Goal: Task Accomplishment & Management: Manage account settings

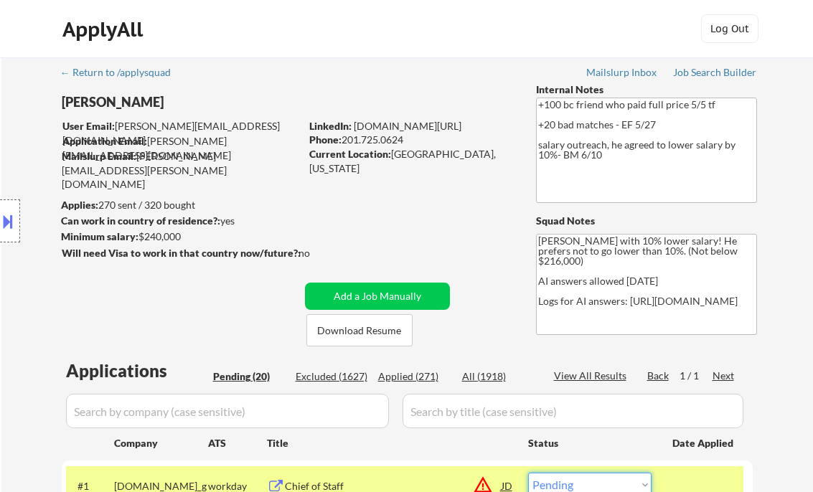
select select ""pending""
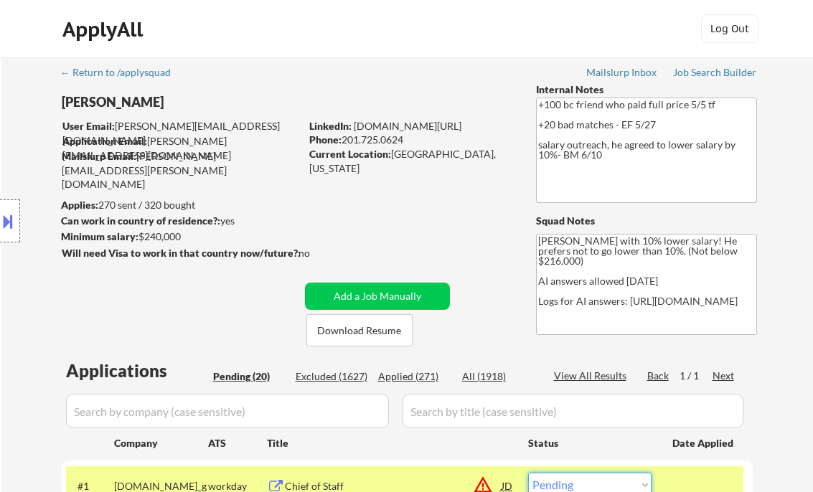
select select ""pending""
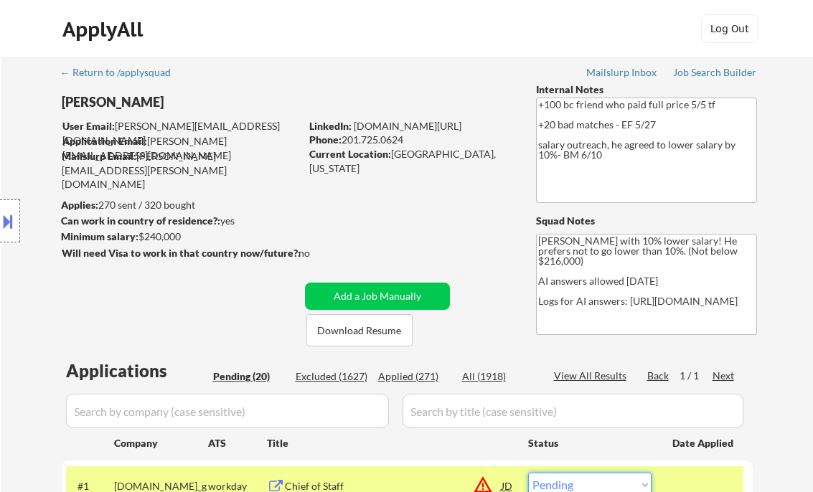
select select ""pending""
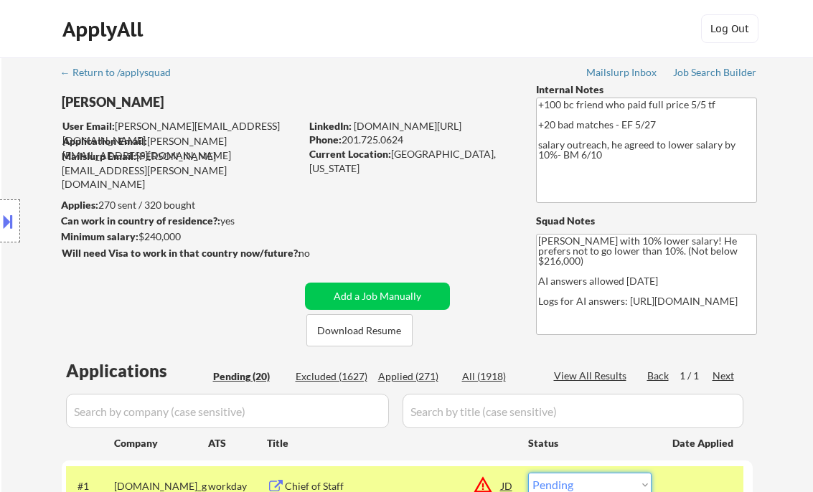
select select ""pending""
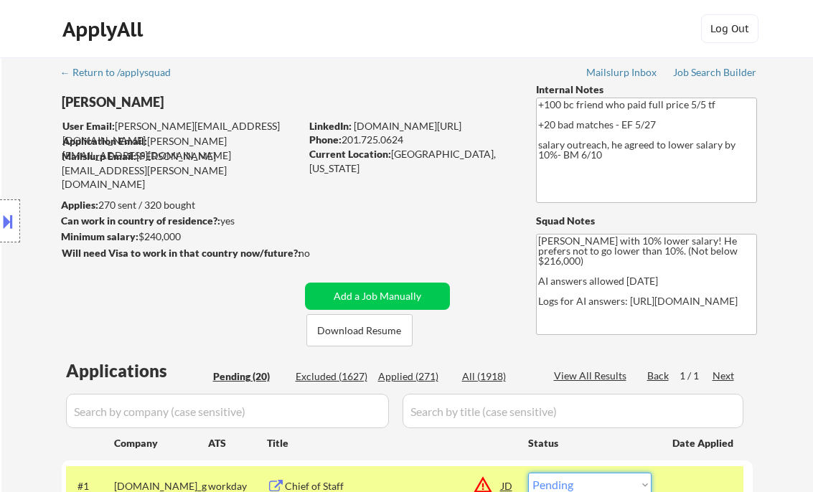
scroll to position [287, 0]
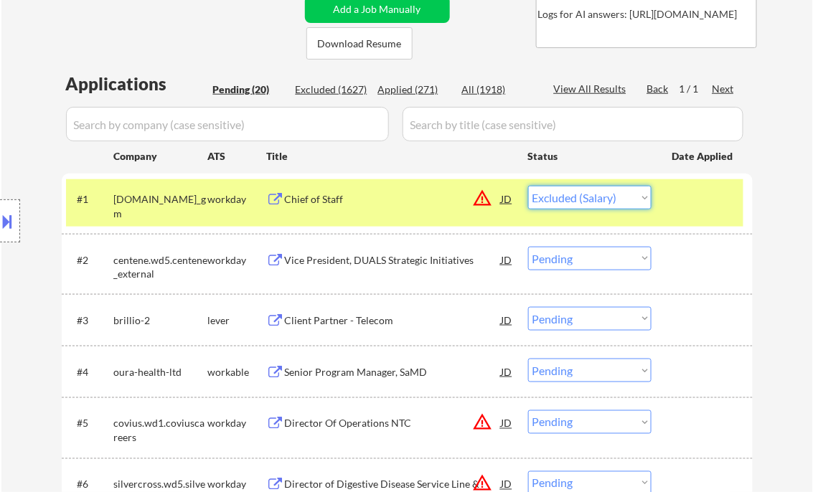
click at [528, 186] on select "Choose an option... Pending Applied Excluded (Questions) Excluded (Expired) Exc…" at bounding box center [589, 198] width 123 height 24
select select ""pending""
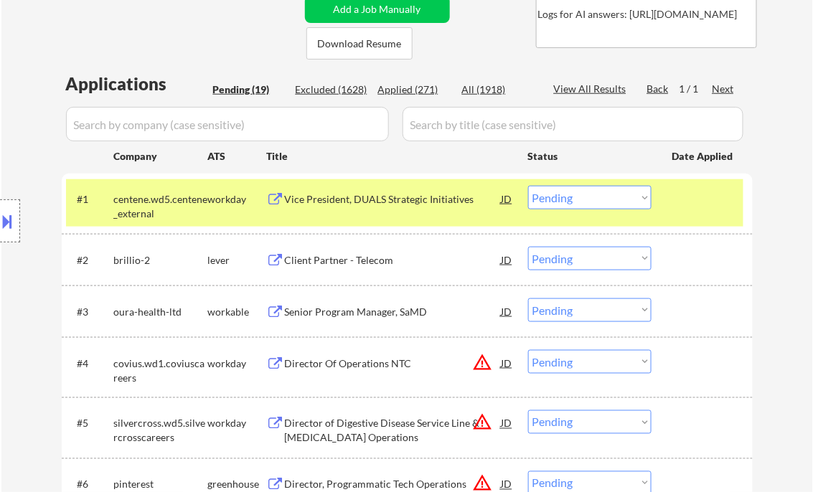
click at [365, 202] on div "Vice President, DUALS Strategic Initiatives" at bounding box center [393, 199] width 217 height 14
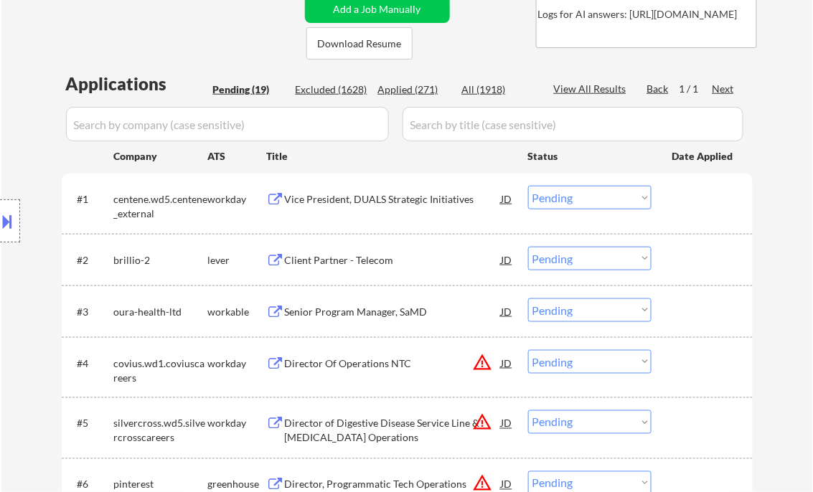
select select ""pending""
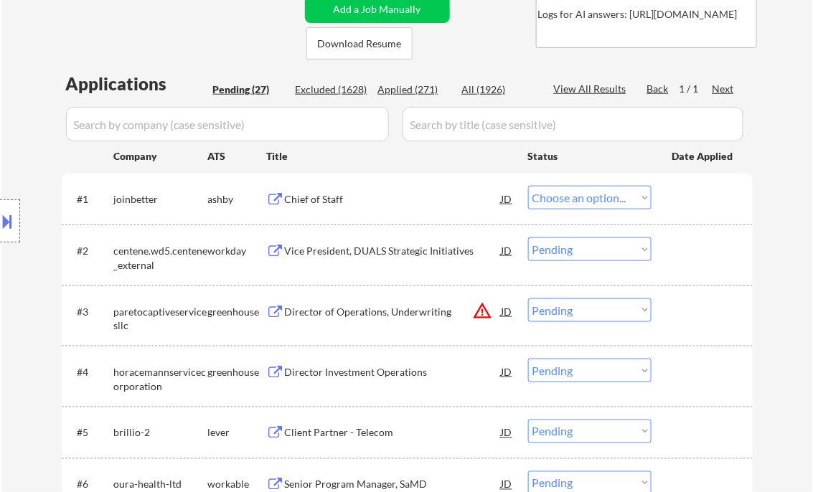
select select ""pending""
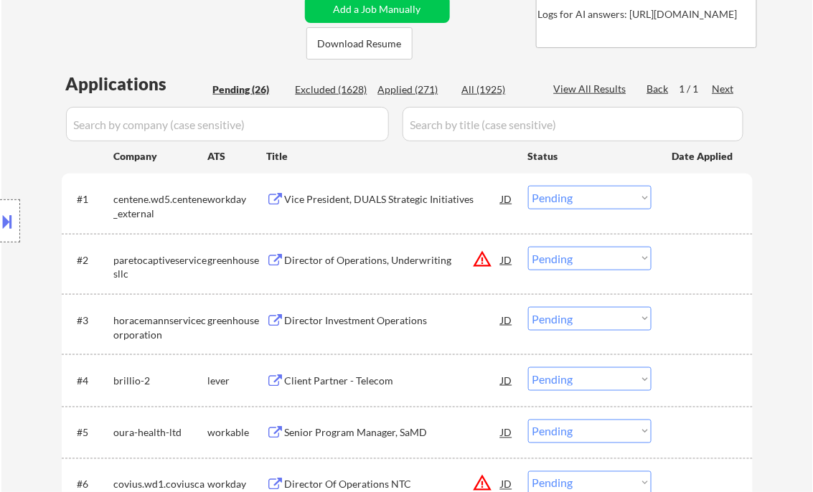
select select ""PLACEHOLDER_1427118222253""
select select ""pending""
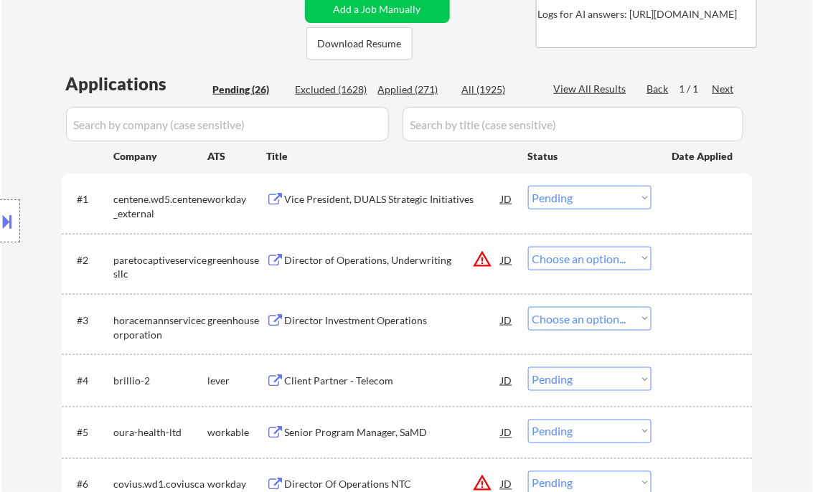
select select ""pending""
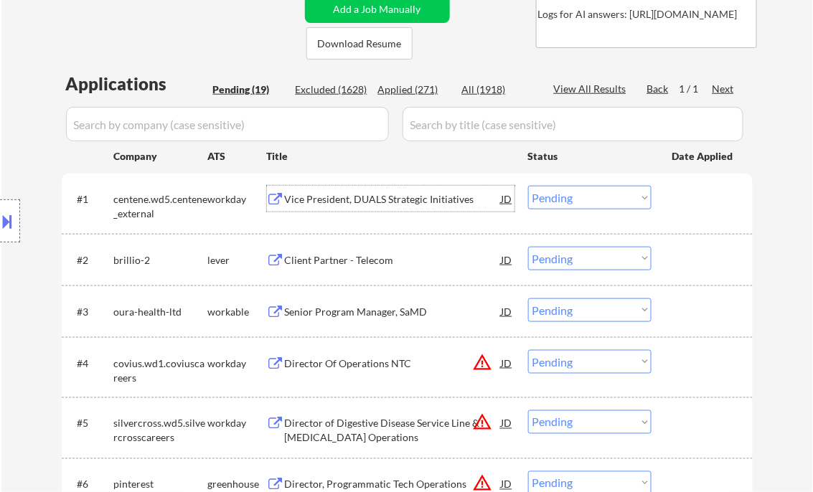
click at [374, 198] on div "Vice President, DUALS Strategic Initiatives" at bounding box center [393, 199] width 217 height 14
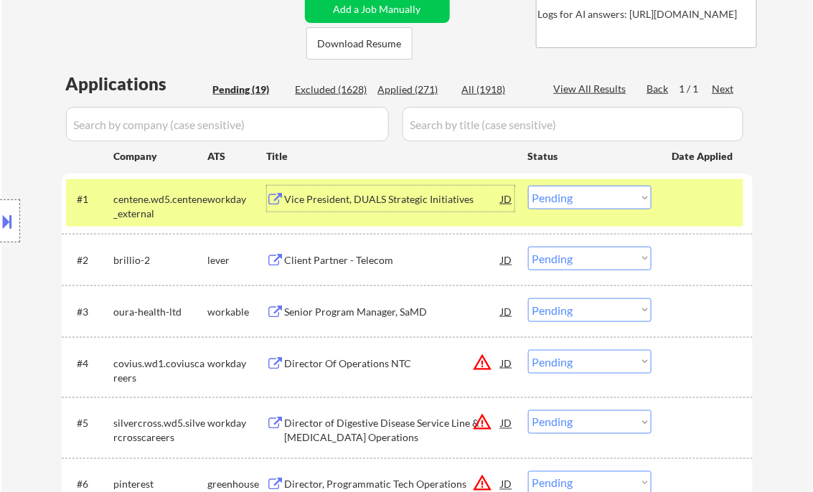
drag, startPoint x: 578, startPoint y: 197, endPoint x: 586, endPoint y: 211, distance: 15.4
click at [578, 197] on select "Choose an option... Pending Applied Excluded (Questions) Excluded (Expired) Exc…" at bounding box center [589, 198] width 123 height 24
click at [528, 186] on select "Choose an option... Pending Applied Excluded (Questions) Excluded (Expired) Exc…" at bounding box center [589, 198] width 123 height 24
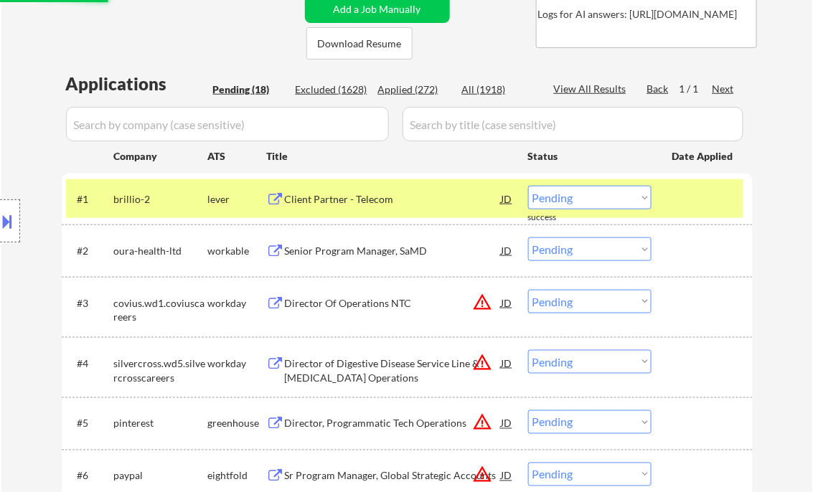
click at [366, 197] on div "Client Partner - Telecom" at bounding box center [393, 199] width 217 height 14
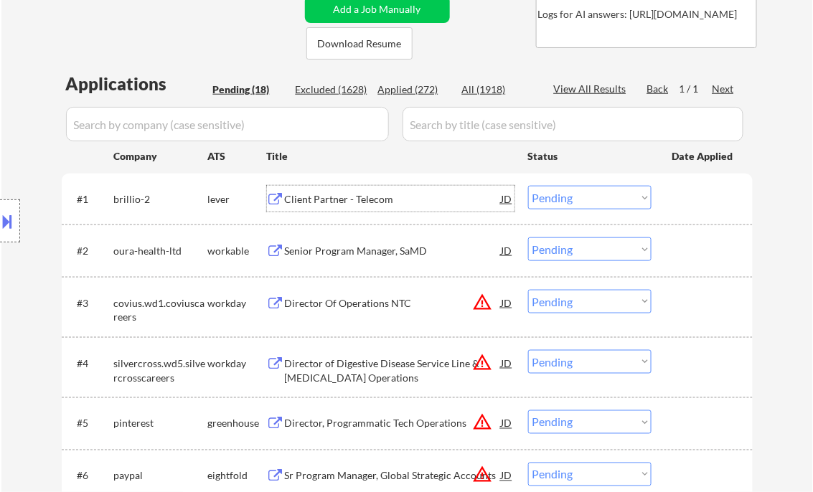
click at [10, 222] on button at bounding box center [8, 222] width 16 height 24
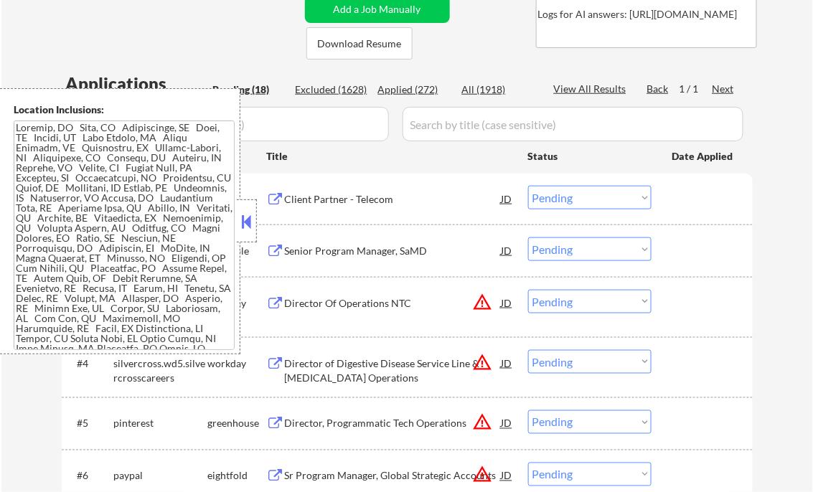
scroll to position [957, 0]
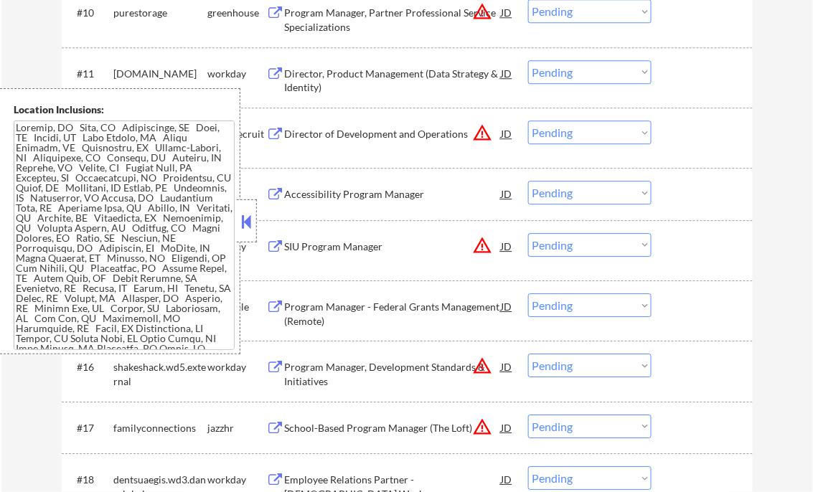
click at [248, 216] on button at bounding box center [247, 222] width 16 height 22
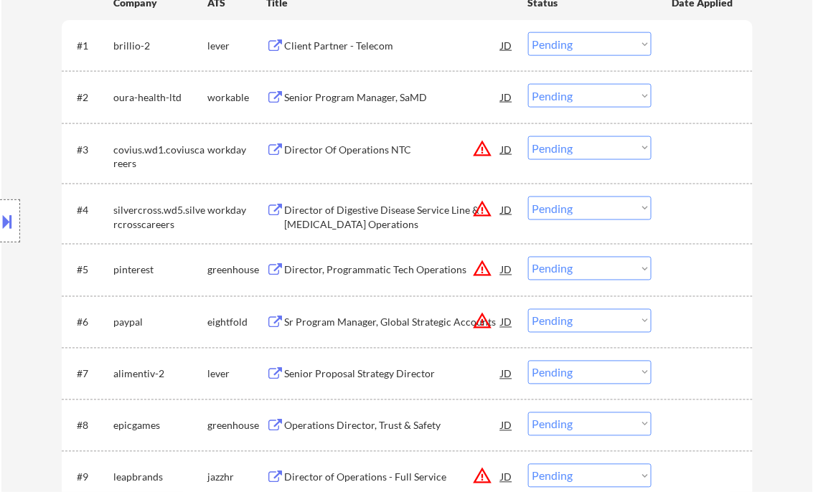
scroll to position [211, 0]
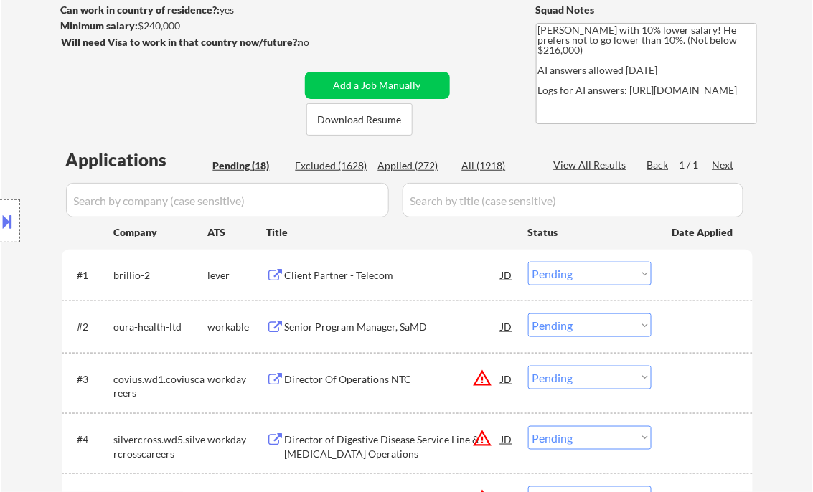
drag, startPoint x: 585, startPoint y: 270, endPoint x: 597, endPoint y: 284, distance: 18.8
click at [585, 270] on select "Choose an option... Pending Applied Excluded (Questions) Excluded (Expired) Exc…" at bounding box center [589, 274] width 123 height 24
click at [528, 262] on select "Choose an option... Pending Applied Excluded (Questions) Excluded (Expired) Exc…" at bounding box center [589, 274] width 123 height 24
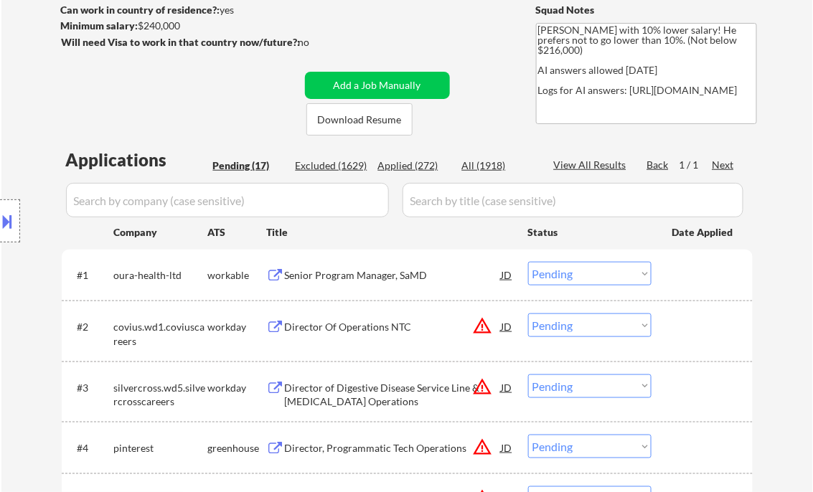
click at [347, 281] on div "Senior Program Manager, SaMD" at bounding box center [393, 275] width 217 height 14
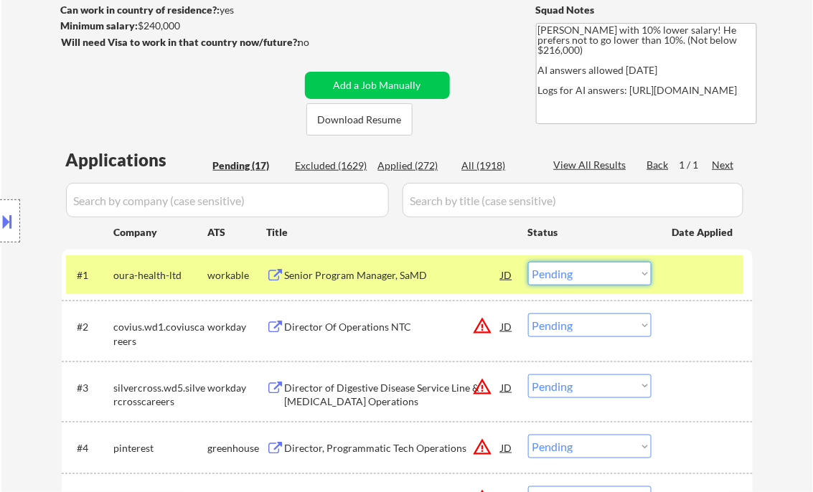
click at [607, 277] on select "Choose an option... Pending Applied Excluded (Questions) Excluded (Expired) Exc…" at bounding box center [589, 274] width 123 height 24
click at [528, 262] on select "Choose an option... Pending Applied Excluded (Questions) Excluded (Expired) Exc…" at bounding box center [589, 274] width 123 height 24
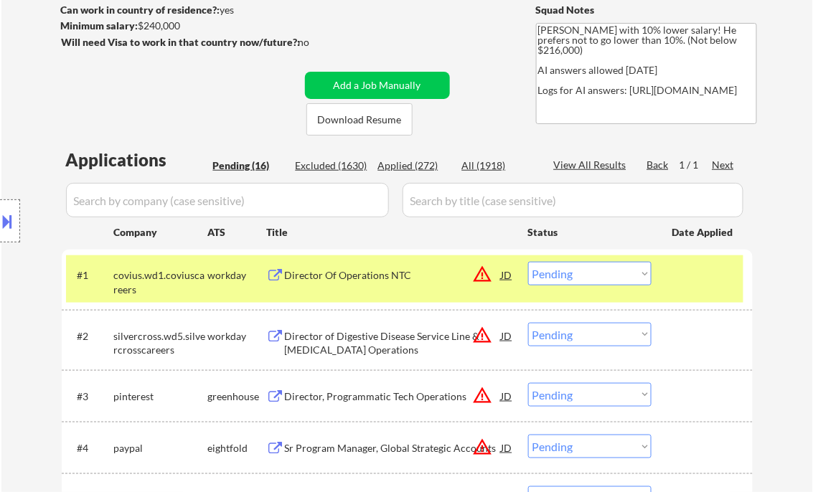
click at [365, 278] on div "Director Of Operations NTC" at bounding box center [393, 275] width 217 height 14
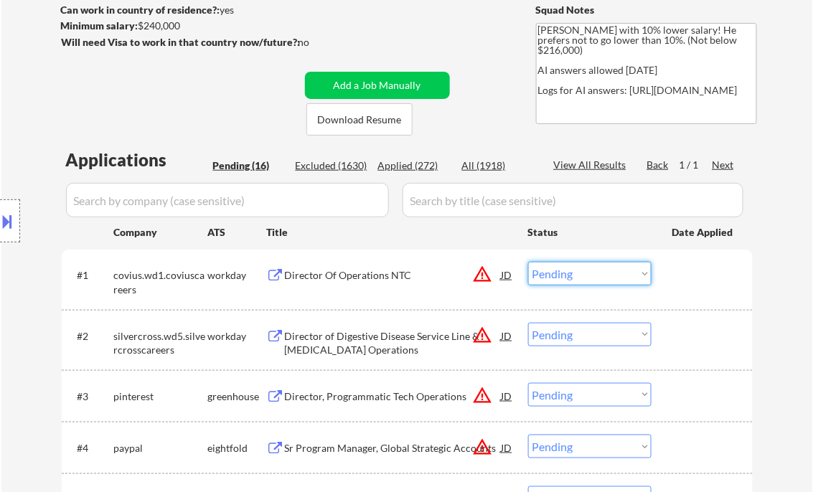
click at [583, 281] on select "Choose an option... Pending Applied Excluded (Questions) Excluded (Expired) Exc…" at bounding box center [589, 274] width 123 height 24
click at [528, 262] on select "Choose an option... Pending Applied Excluded (Questions) Excluded (Expired) Exc…" at bounding box center [589, 274] width 123 height 24
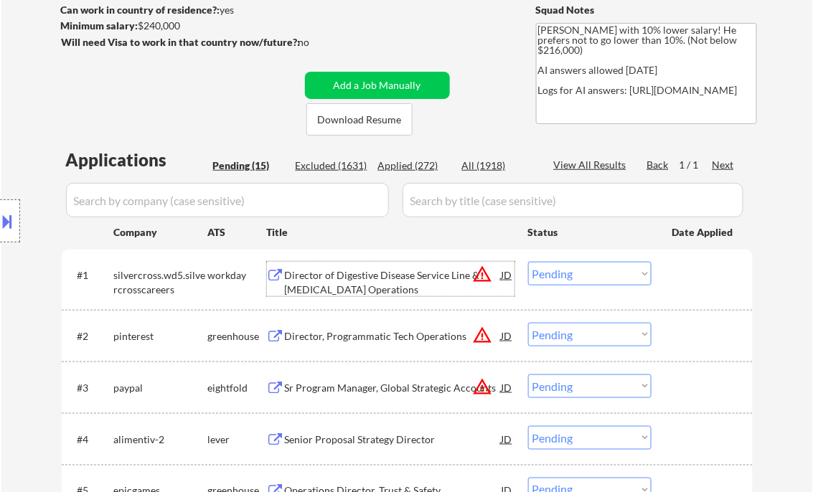
click at [340, 278] on div "Director of Digestive Disease Service Line & Endoscopy Operations" at bounding box center [393, 282] width 217 height 28
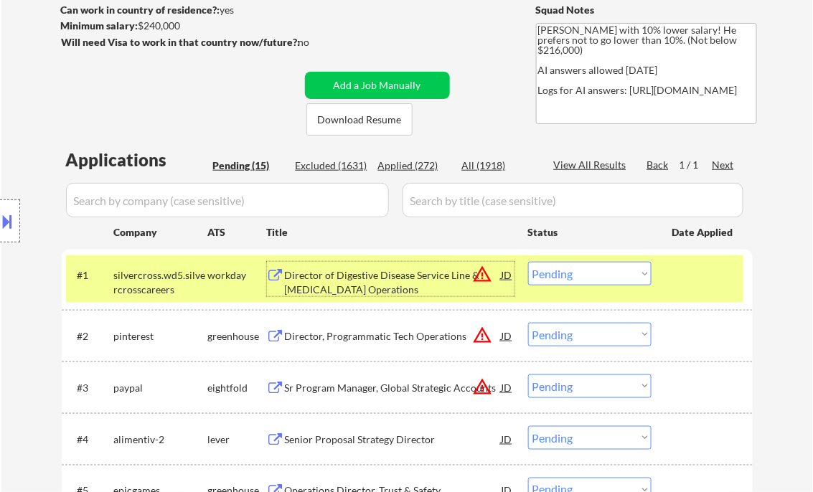
click at [610, 279] on select "Choose an option... Pending Applied Excluded (Questions) Excluded (Expired) Exc…" at bounding box center [589, 274] width 123 height 24
click at [528, 262] on select "Choose an option... Pending Applied Excluded (Questions) Excluded (Expired) Exc…" at bounding box center [589, 274] width 123 height 24
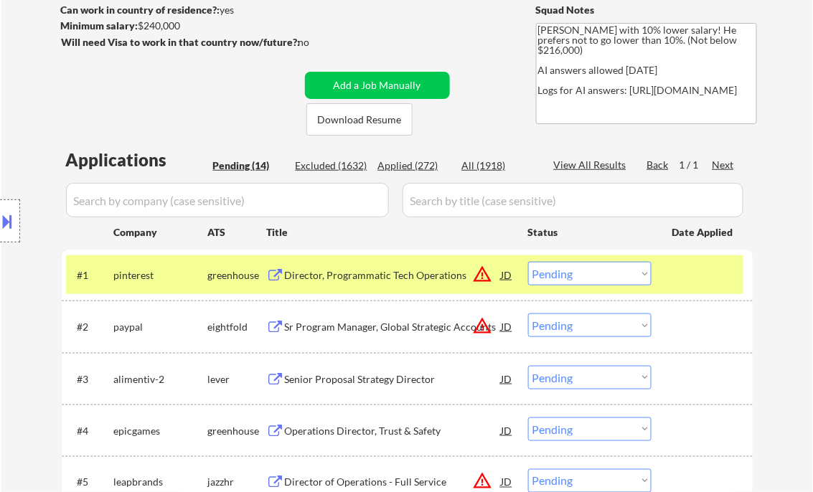
click at [365, 273] on div "Director, Programmatic Tech Operations" at bounding box center [393, 275] width 217 height 14
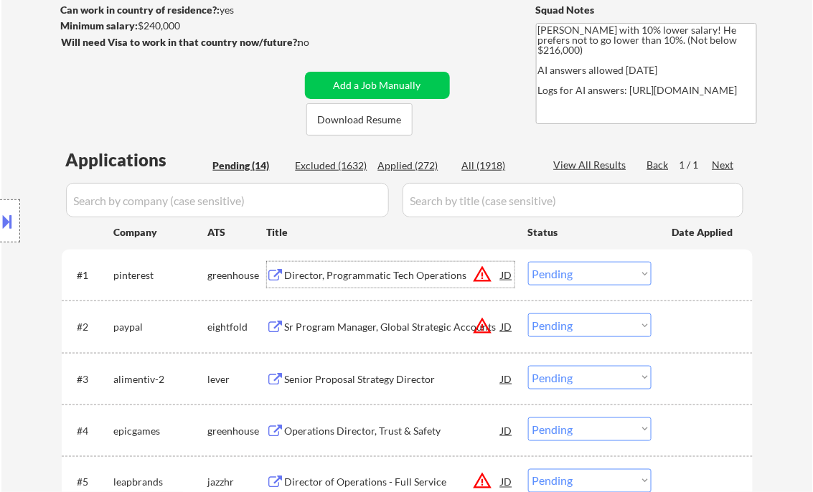
click at [580, 272] on select "Choose an option... Pending Applied Excluded (Questions) Excluded (Expired) Exc…" at bounding box center [589, 274] width 123 height 24
click at [528, 262] on select "Choose an option... Pending Applied Excluded (Questions) Excluded (Expired) Exc…" at bounding box center [589, 274] width 123 height 24
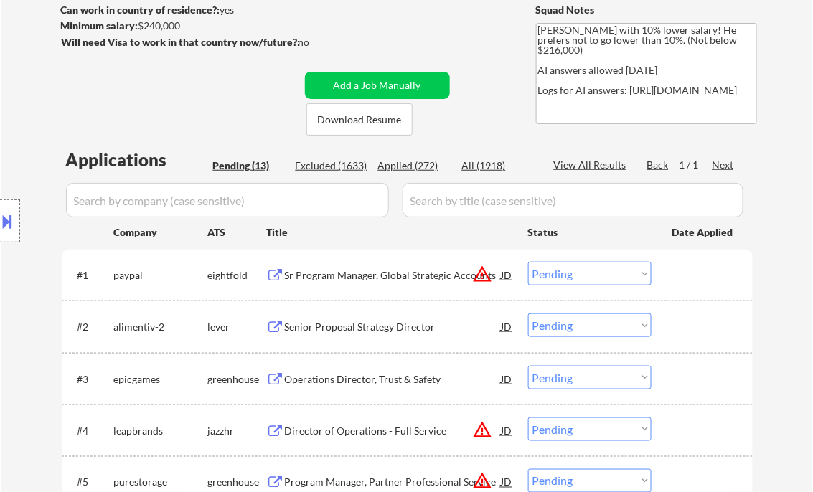
click at [389, 273] on div "Sr Program Manager, Global Strategic Accounts" at bounding box center [393, 275] width 217 height 14
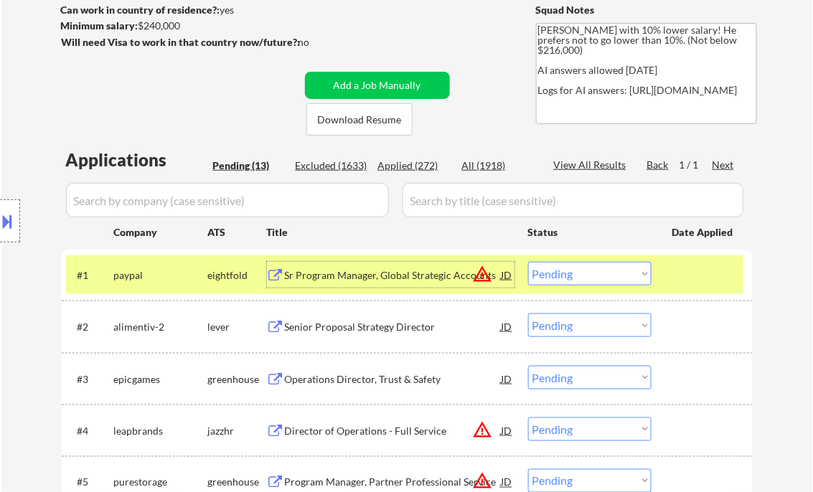
click at [570, 273] on select "Choose an option... Pending Applied Excluded (Questions) Excluded (Expired) Exc…" at bounding box center [589, 274] width 123 height 24
click at [528, 262] on select "Choose an option... Pending Applied Excluded (Questions) Excluded (Expired) Exc…" at bounding box center [589, 274] width 123 height 24
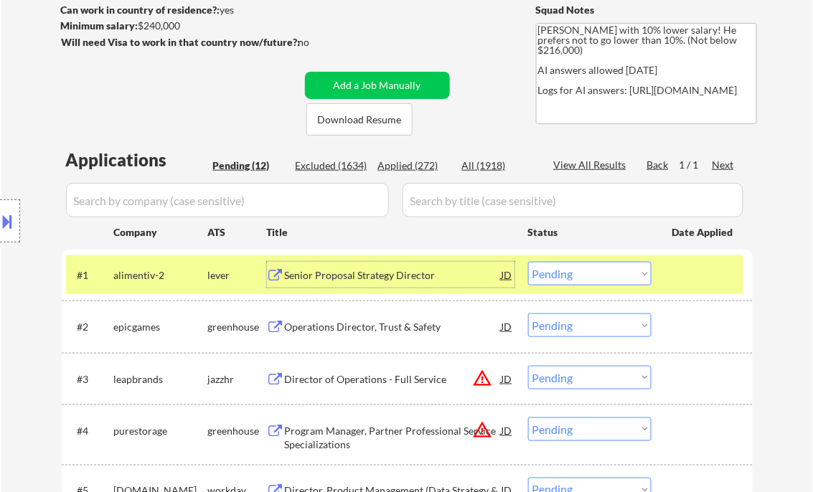
click at [385, 280] on div "Senior Proposal Strategy Director" at bounding box center [393, 275] width 217 height 14
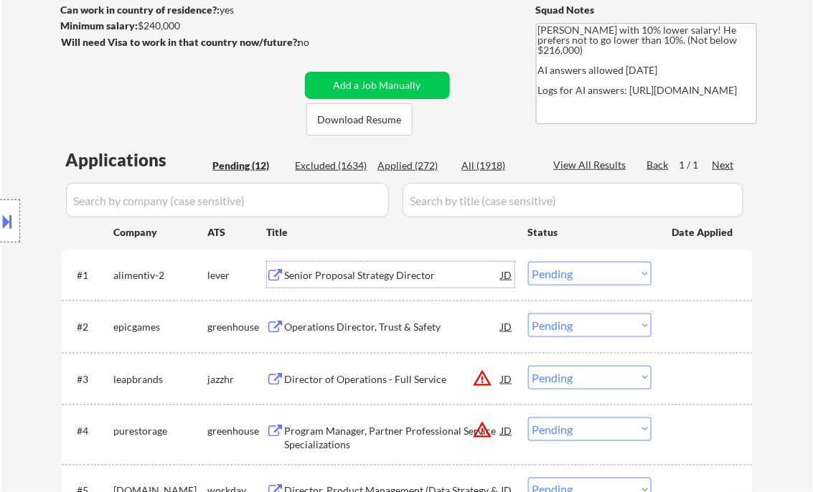
click at [567, 267] on select "Choose an option... Pending Applied Excluded (Questions) Excluded (Expired) Exc…" at bounding box center [589, 274] width 123 height 24
click at [528, 262] on select "Choose an option... Pending Applied Excluded (Questions) Excluded (Expired) Exc…" at bounding box center [589, 274] width 123 height 24
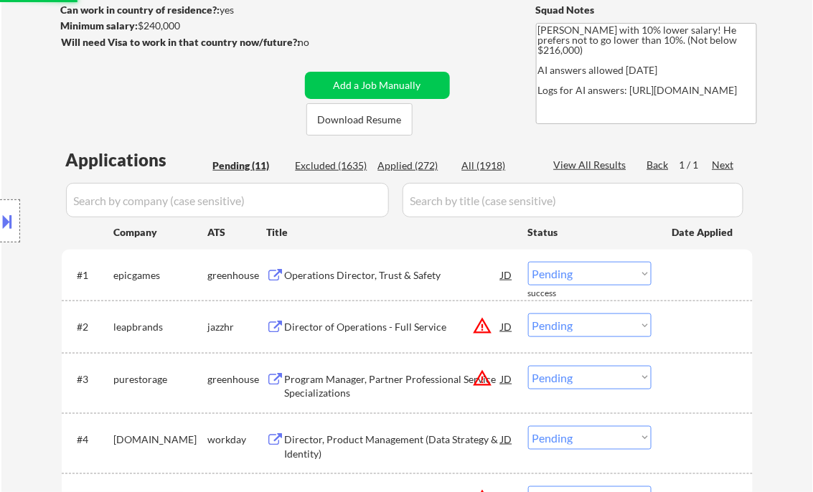
click at [357, 278] on div "Operations Director, Trust & Safety" at bounding box center [393, 275] width 217 height 14
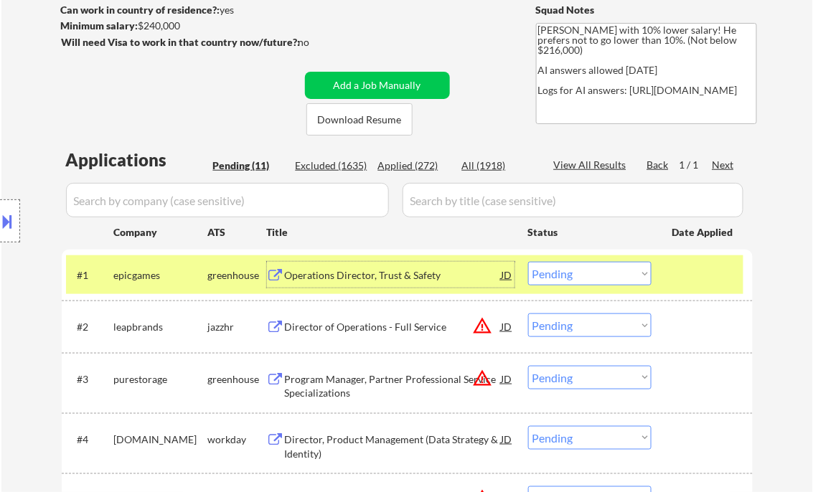
click at [10, 222] on button at bounding box center [8, 222] width 16 height 24
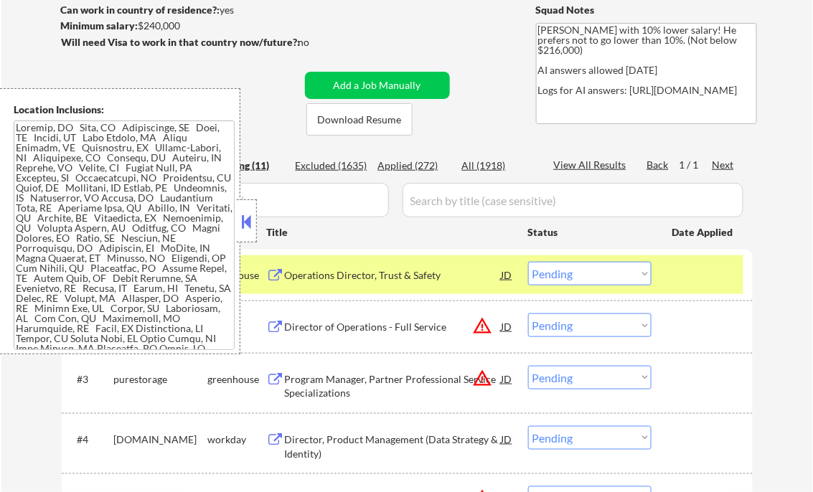
click at [246, 227] on button at bounding box center [247, 222] width 16 height 22
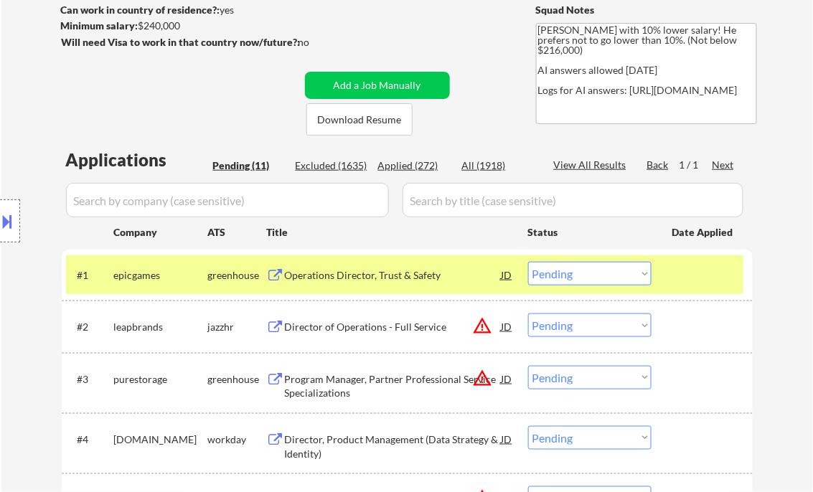
click at [564, 278] on select "Choose an option... Pending Applied Excluded (Questions) Excluded (Expired) Exc…" at bounding box center [589, 274] width 123 height 24
click at [528, 262] on select "Choose an option... Pending Applied Excluded (Questions) Excluded (Expired) Exc…" at bounding box center [589, 274] width 123 height 24
click at [352, 329] on div "Director of Operations - Full Service" at bounding box center [393, 327] width 217 height 14
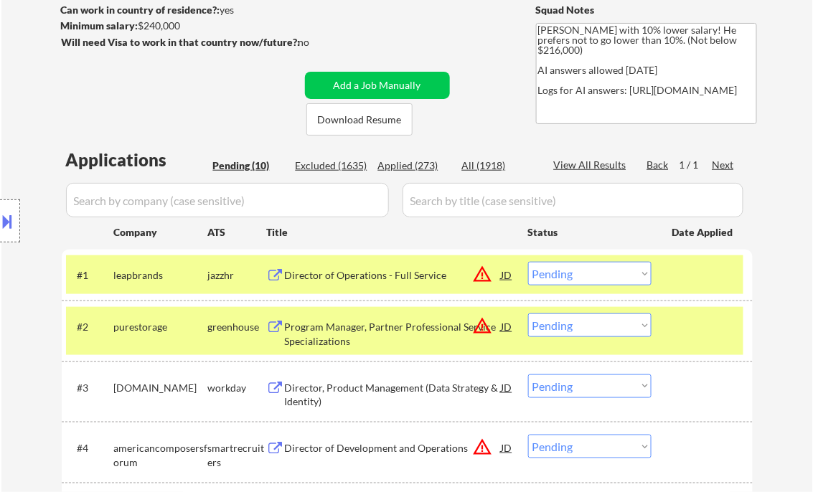
click at [13, 214] on button at bounding box center [8, 222] width 16 height 24
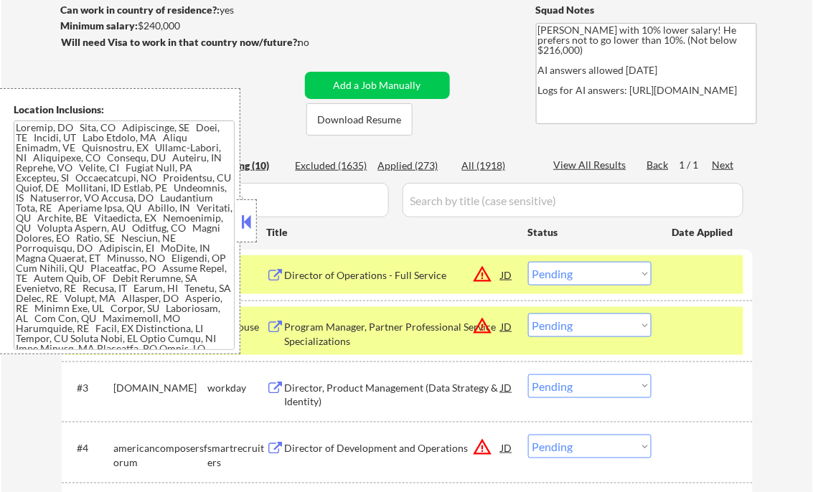
scroll to position [725, 0]
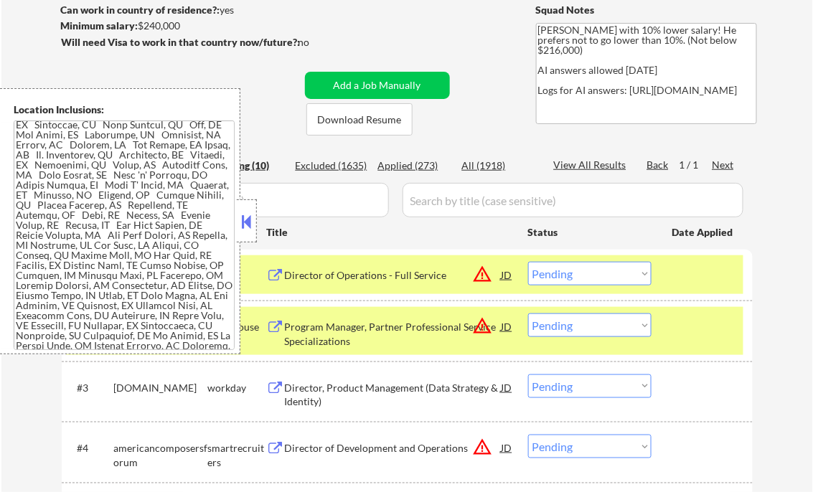
click at [245, 217] on button at bounding box center [247, 222] width 16 height 22
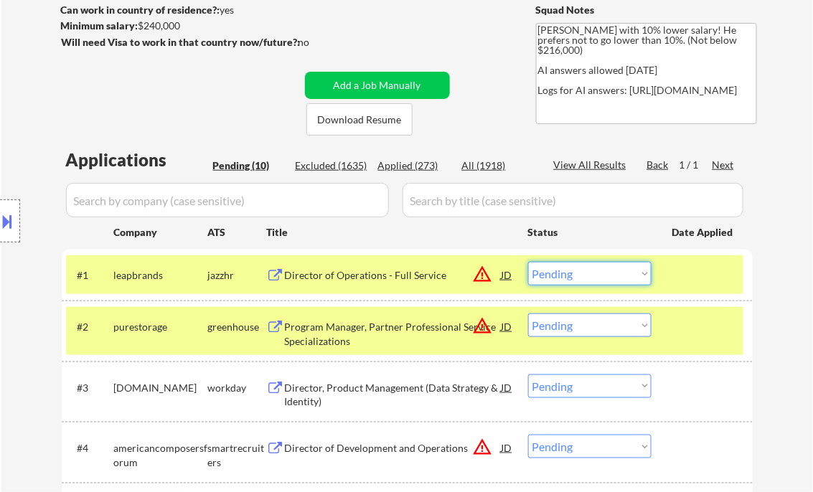
click at [609, 271] on select "Choose an option... Pending Applied Excluded (Questions) Excluded (Expired) Exc…" at bounding box center [589, 274] width 123 height 24
click at [528, 262] on select "Choose an option... Pending Applied Excluded (Questions) Excluded (Expired) Exc…" at bounding box center [589, 274] width 123 height 24
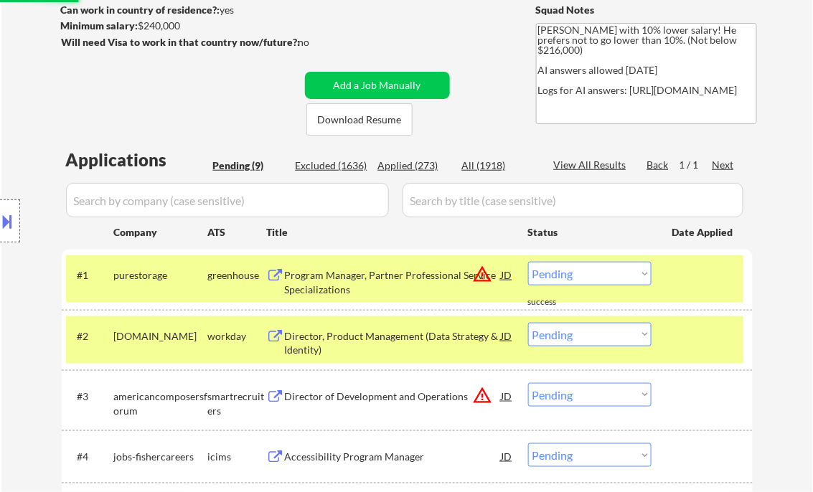
click at [351, 273] on div "Program Manager, Partner Professional Service Specializations" at bounding box center [393, 282] width 217 height 28
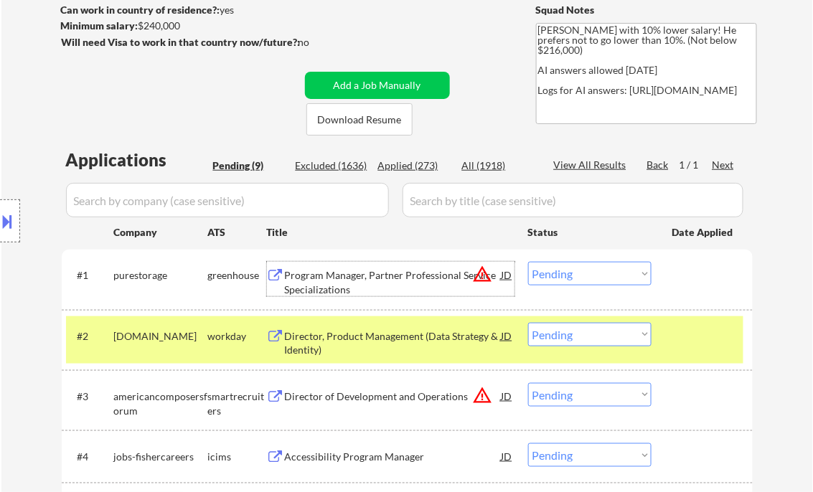
drag, startPoint x: 580, startPoint y: 278, endPoint x: 593, endPoint y: 284, distance: 15.1
click at [580, 278] on select "Choose an option... Pending Applied Excluded (Questions) Excluded (Expired) Exc…" at bounding box center [589, 274] width 123 height 24
click at [528, 262] on select "Choose an option... Pending Applied Excluded (Questions) Excluded (Expired) Exc…" at bounding box center [589, 274] width 123 height 24
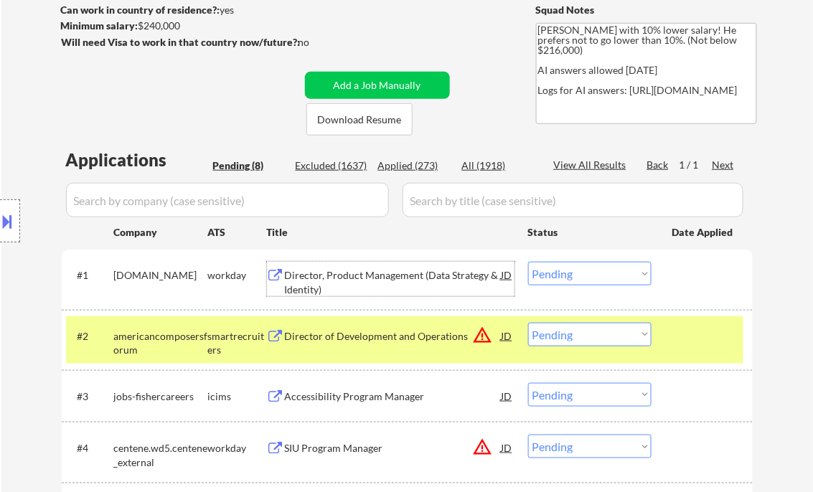
click at [372, 276] on div "Director, Product Management (Data Strategy & Identity)" at bounding box center [393, 282] width 217 height 28
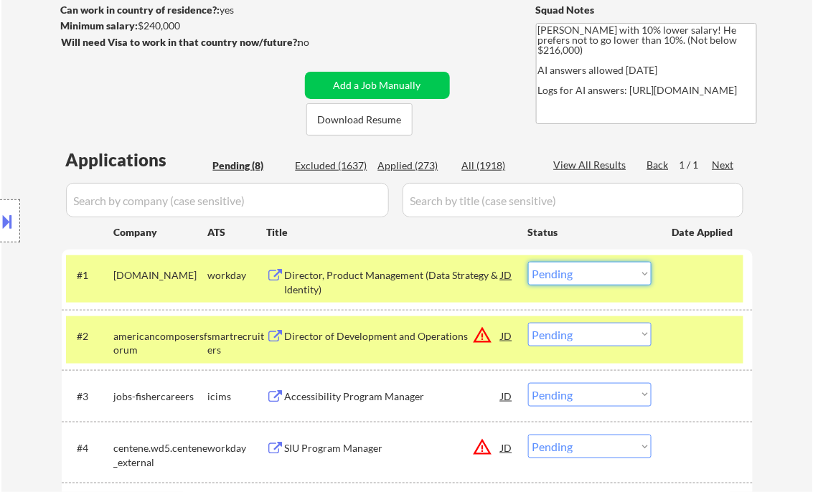
drag, startPoint x: 603, startPoint y: 277, endPoint x: 613, endPoint y: 286, distance: 13.7
click at [603, 277] on select "Choose an option... Pending Applied Excluded (Questions) Excluded (Expired) Exc…" at bounding box center [589, 274] width 123 height 24
click at [528, 262] on select "Choose an option... Pending Applied Excluded (Questions) Excluded (Expired) Exc…" at bounding box center [589, 274] width 123 height 24
drag, startPoint x: 685, startPoint y: 351, endPoint x: 709, endPoint y: 327, distance: 34.0
click at [685, 350] on div "#2 americancomposersforum smartrecruiters Director of Development and Operation…" at bounding box center [404, 339] width 677 height 47
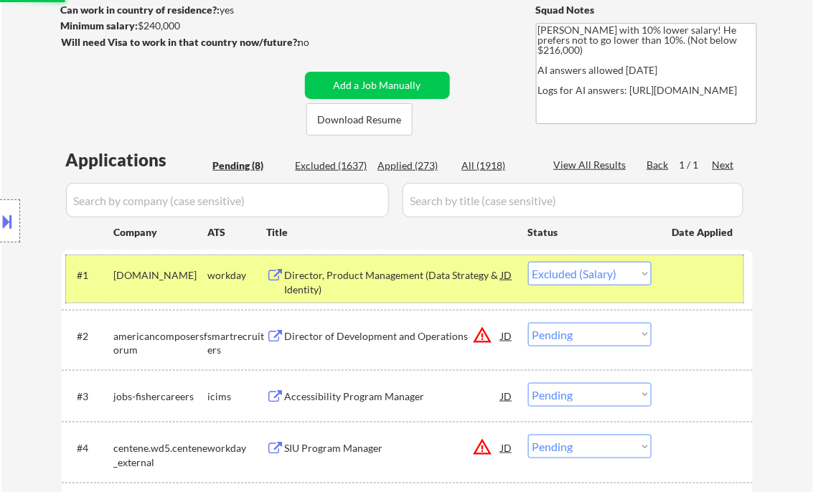
click at [700, 278] on div at bounding box center [703, 275] width 63 height 26
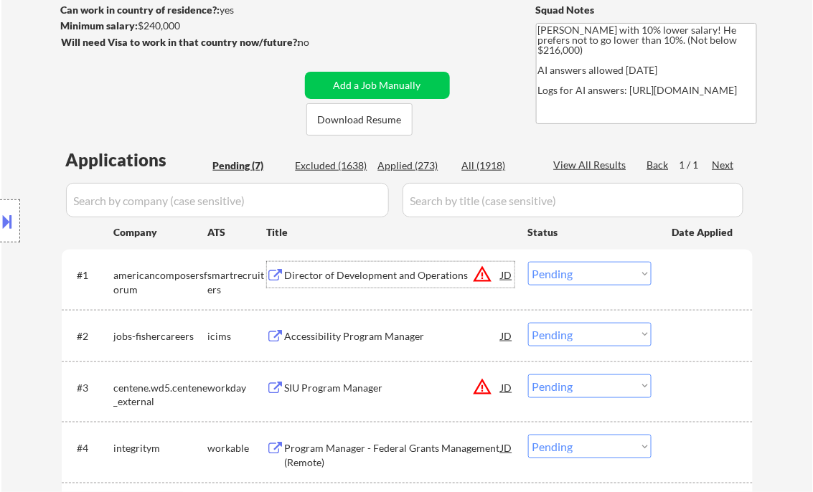
click at [388, 271] on div "Director of Development and Operations" at bounding box center [393, 275] width 217 height 14
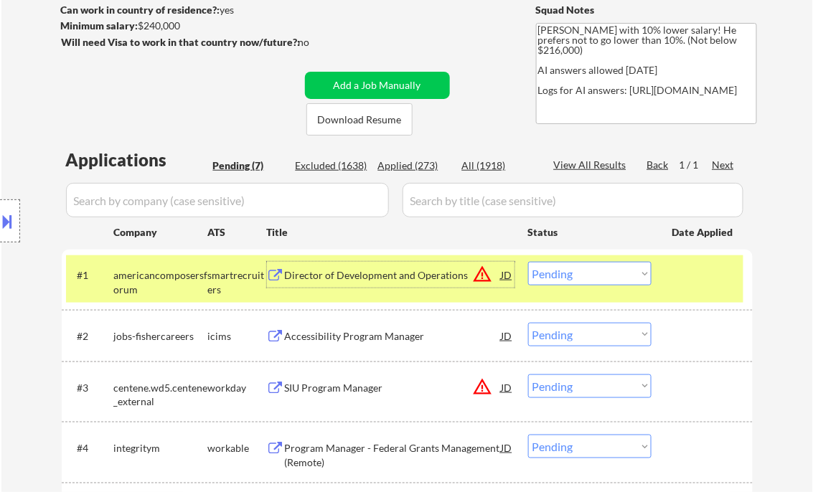
drag, startPoint x: 601, startPoint y: 272, endPoint x: 653, endPoint y: 359, distance: 101.6
click at [603, 271] on select "Choose an option... Pending Applied Excluded (Questions) Excluded (Expired) Exc…" at bounding box center [589, 274] width 123 height 24
click at [528, 262] on select "Choose an option... Pending Applied Excluded (Questions) Excluded (Expired) Exc…" at bounding box center [589, 274] width 123 height 24
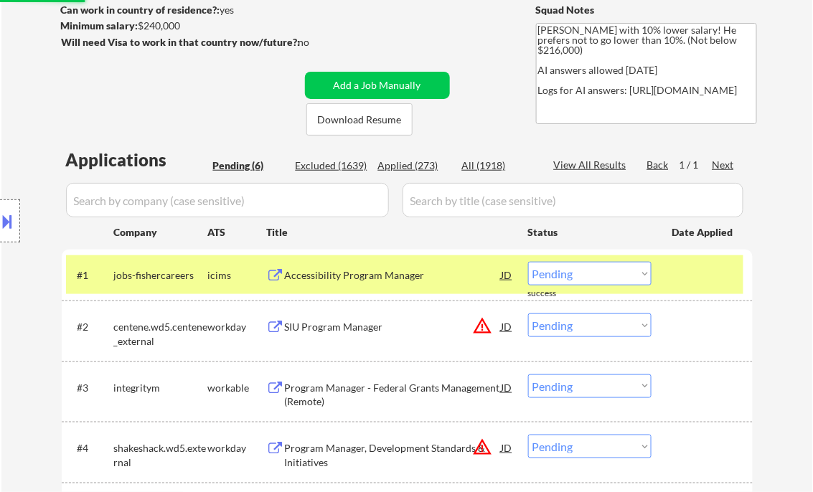
click at [332, 279] on div "Accessibility Program Manager" at bounding box center [393, 275] width 217 height 14
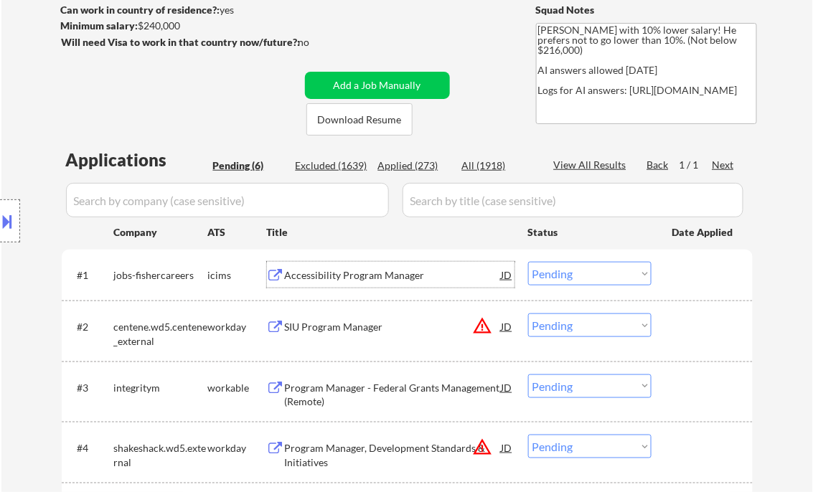
drag, startPoint x: 574, startPoint y: 277, endPoint x: 583, endPoint y: 277, distance: 8.6
click at [574, 277] on select "Choose an option... Pending Applied Excluded (Questions) Excluded (Expired) Exc…" at bounding box center [589, 274] width 123 height 24
click at [528, 262] on select "Choose an option... Pending Applied Excluded (Questions) Excluded (Expired) Exc…" at bounding box center [589, 274] width 123 height 24
select select ""pending""
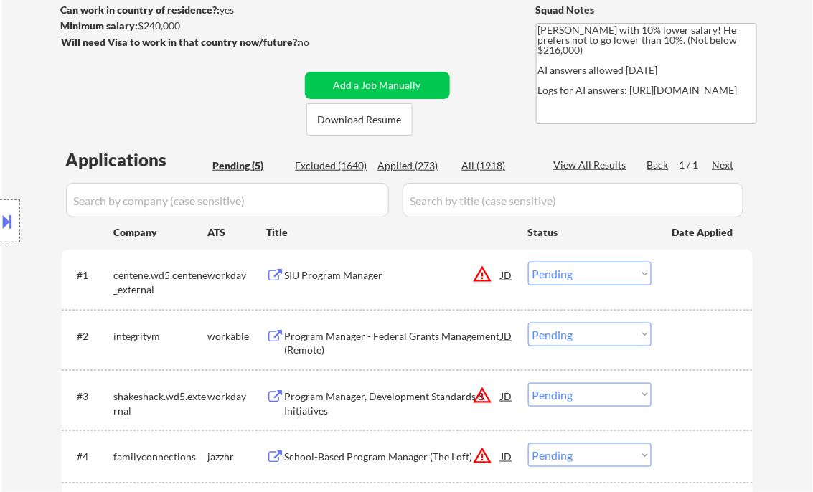
click at [365, 331] on div "Program Manager - Federal Grants Management (Remote)" at bounding box center [393, 343] width 217 height 28
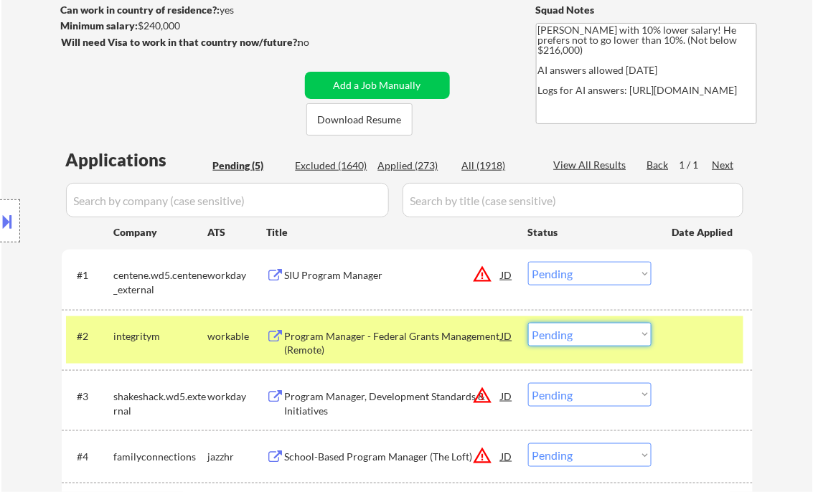
drag, startPoint x: 578, startPoint y: 336, endPoint x: 587, endPoint y: 336, distance: 8.6
click at [578, 336] on select "Choose an option... Pending Applied Excluded (Questions) Excluded (Expired) Exc…" at bounding box center [589, 335] width 123 height 24
click at [528, 323] on select "Choose an option... Pending Applied Excluded (Questions) Excluded (Expired) Exc…" at bounding box center [589, 335] width 123 height 24
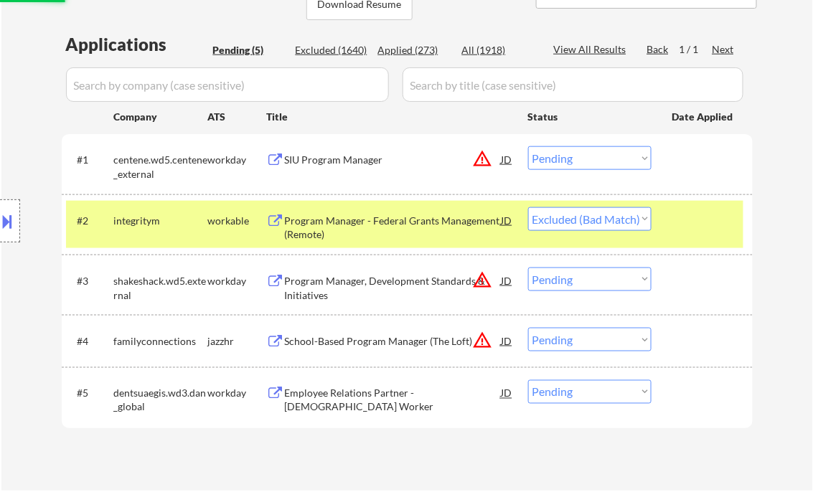
scroll to position [383, 0]
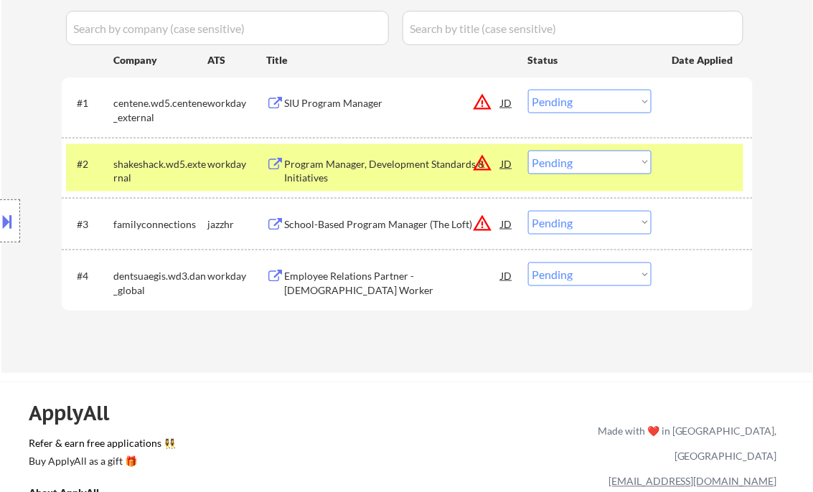
click at [366, 169] on div "Program Manager, Development Standards & Initiatives" at bounding box center [393, 171] width 217 height 28
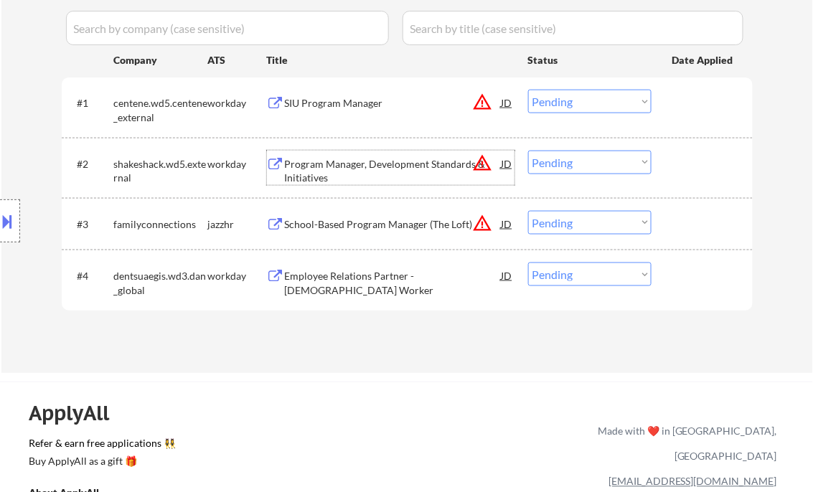
drag, startPoint x: 598, startPoint y: 168, endPoint x: 606, endPoint y: 172, distance: 9.0
click at [598, 168] on select "Choose an option... Pending Applied Excluded (Questions) Excluded (Expired) Exc…" at bounding box center [589, 163] width 123 height 24
click at [528, 151] on select "Choose an option... Pending Applied Excluded (Questions) Excluded (Expired) Exc…" at bounding box center [589, 163] width 123 height 24
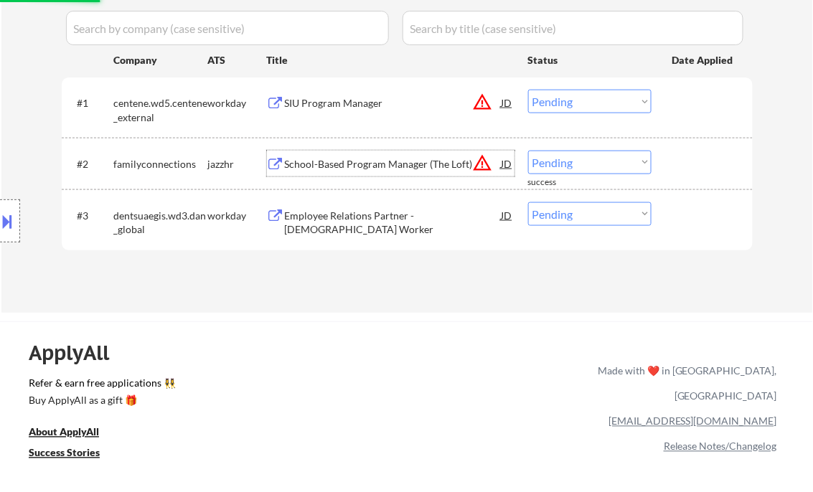
click at [373, 161] on div "School-Based Program Manager (The Loft)" at bounding box center [393, 164] width 217 height 14
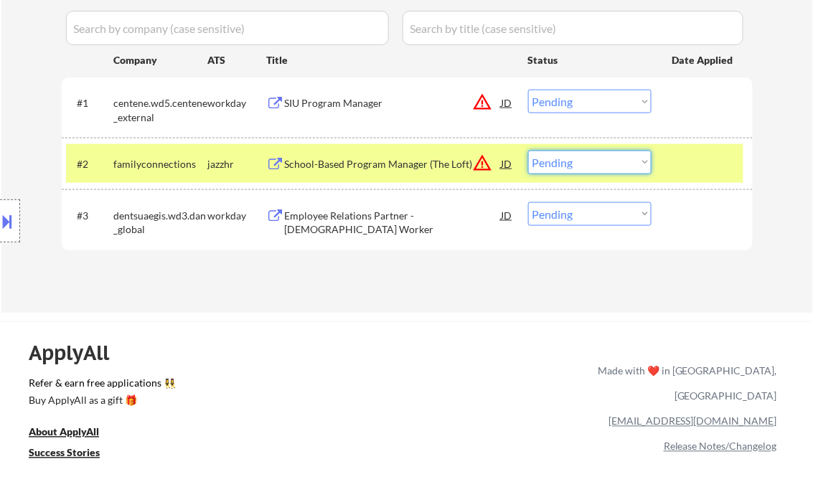
click at [588, 167] on select "Choose an option... Pending Applied Excluded (Questions) Excluded (Expired) Exc…" at bounding box center [589, 163] width 123 height 24
click at [528, 151] on select "Choose an option... Pending Applied Excluded (Questions) Excluded (Expired) Exc…" at bounding box center [589, 163] width 123 height 24
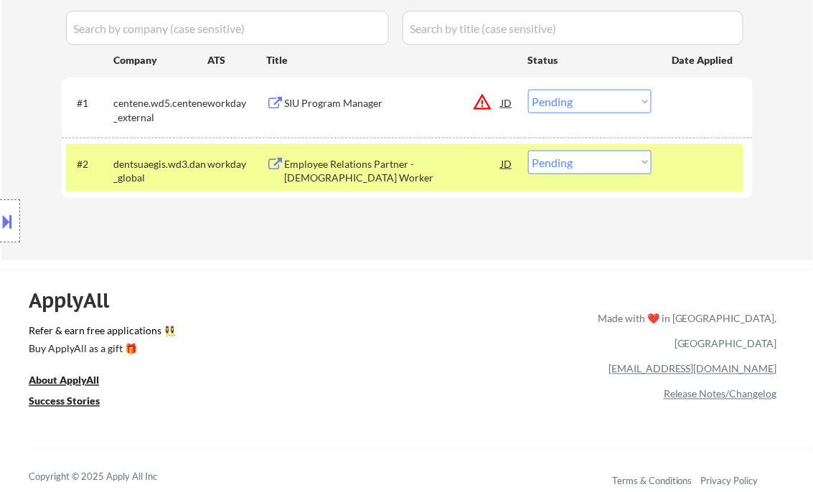
click at [390, 168] on div "Employee Relations Partner - Temporary Worker" at bounding box center [393, 171] width 217 height 28
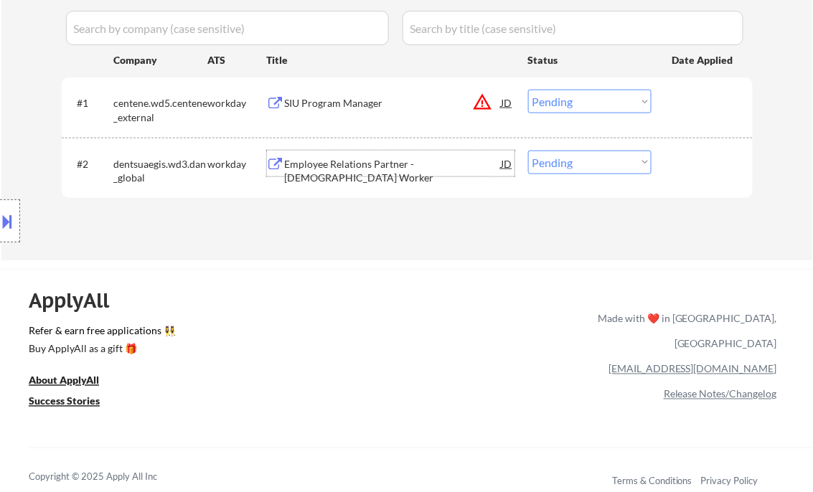
click at [606, 165] on select "Choose an option... Pending Applied Excluded (Questions) Excluded (Expired) Exc…" at bounding box center [589, 163] width 123 height 24
select select ""excluded__other_""
click at [528, 151] on select "Choose an option... Pending Applied Excluded (Questions) Excluded (Expired) Exc…" at bounding box center [589, 163] width 123 height 24
click at [359, 106] on div "SIU Program Manager" at bounding box center [393, 103] width 217 height 14
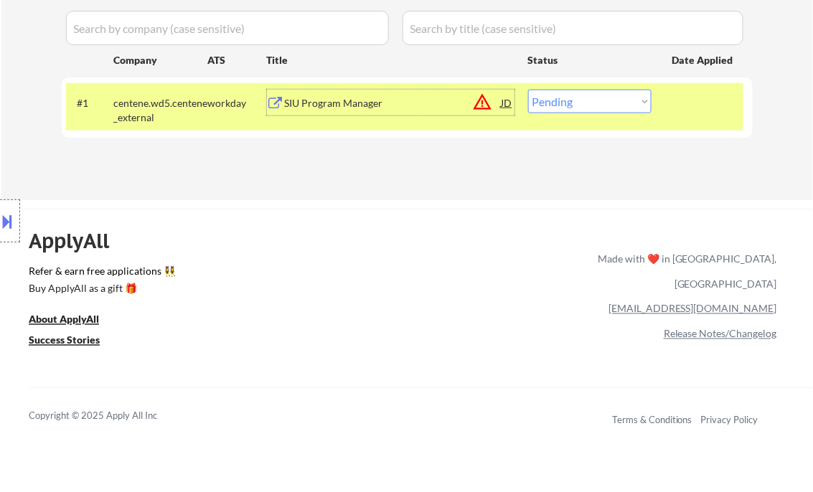
click at [572, 100] on select "Choose an option... Pending Applied Excluded (Questions) Excluded (Expired) Exc…" at bounding box center [589, 102] width 123 height 24
select select ""excluded__salary_""
click at [528, 90] on select "Choose an option... Pending Applied Excluded (Questions) Excluded (Expired) Exc…" at bounding box center [589, 102] width 123 height 24
click at [379, 243] on div "ApplyAll Refer & earn free applications 👯‍♀️ Buy ApplyAll as a gift 🎁 About App…" at bounding box center [406, 332] width 813 height 227
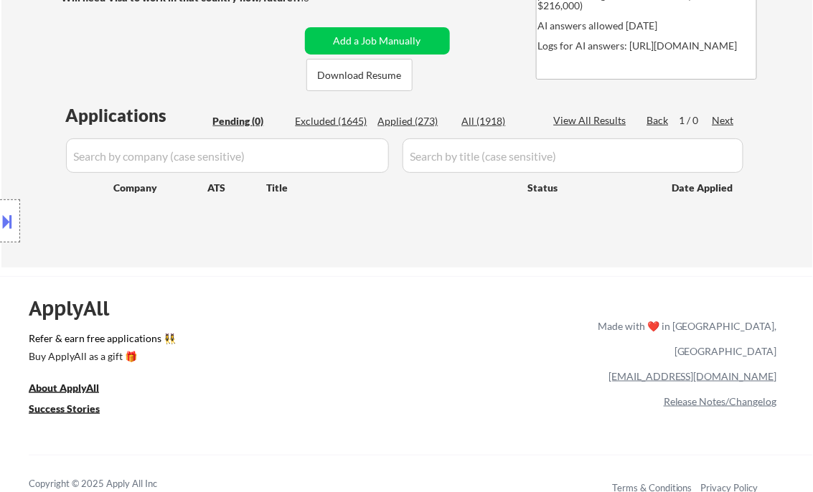
scroll to position [211, 0]
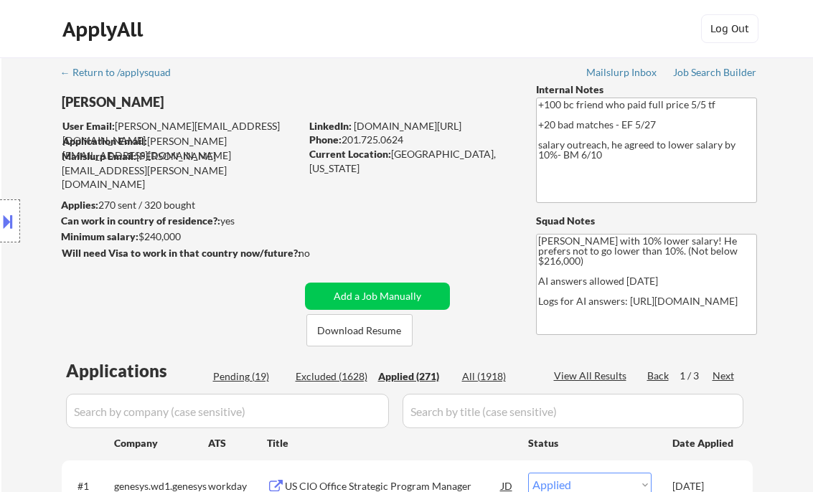
select select ""applied""
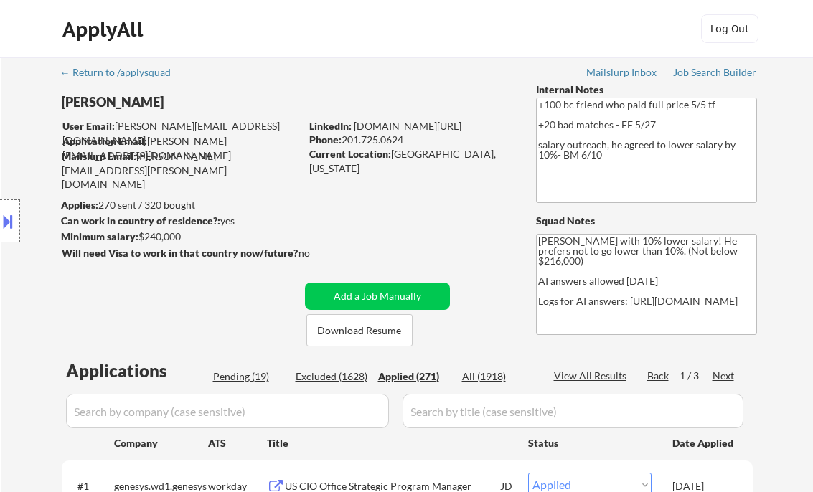
select select ""applied""
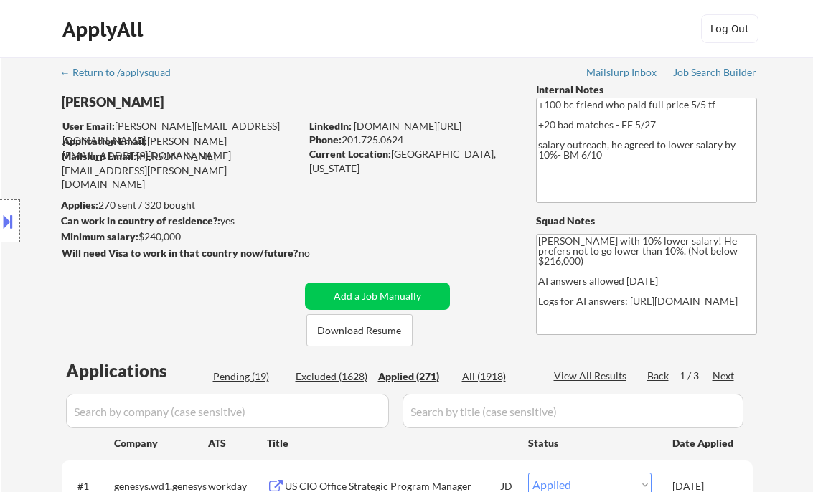
select select ""applied""
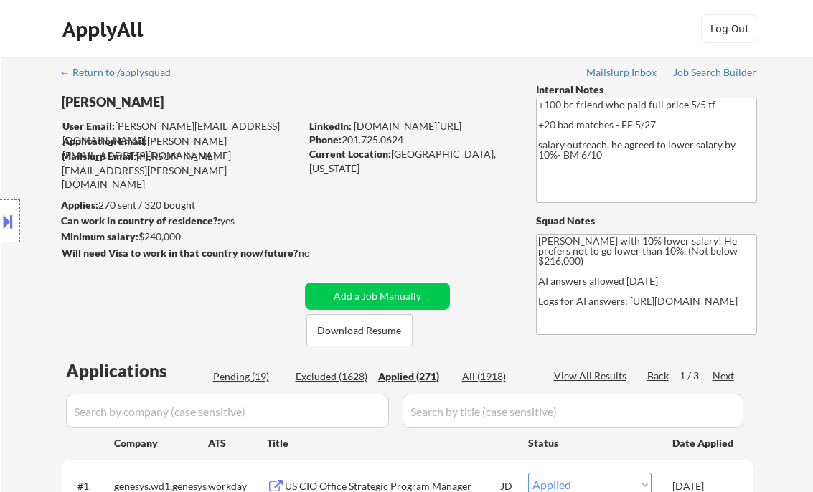
select select ""applied""
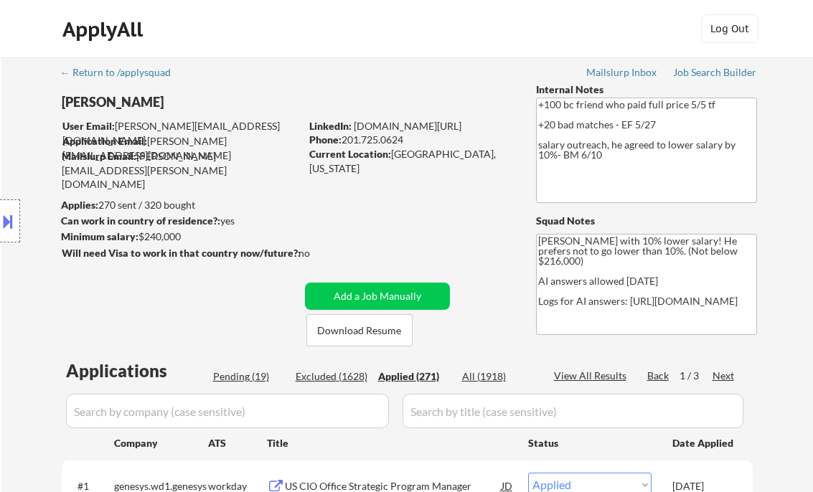
select select ""applied""
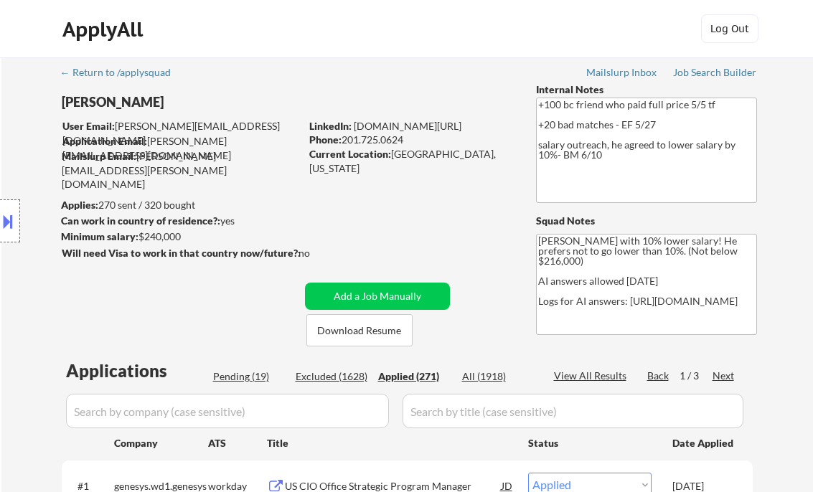
select select ""applied""
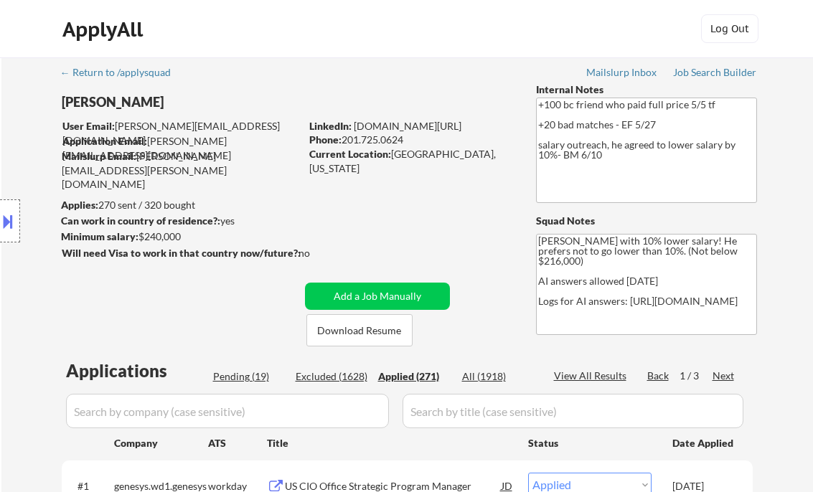
select select ""applied""
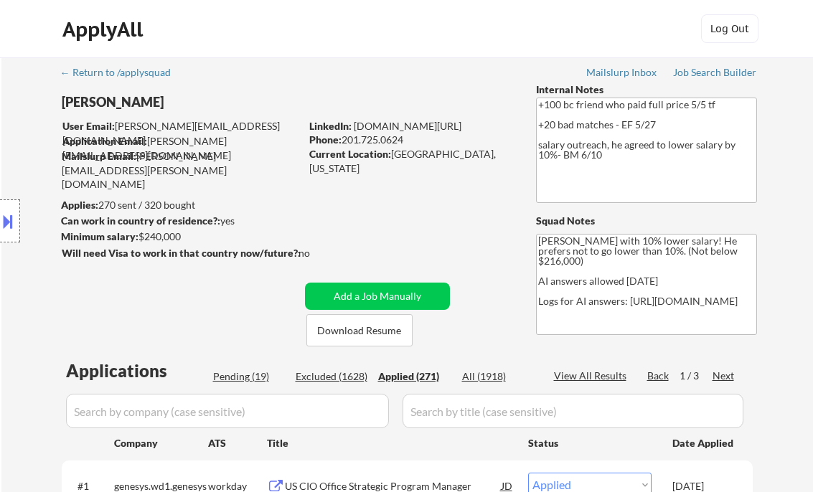
select select ""applied""
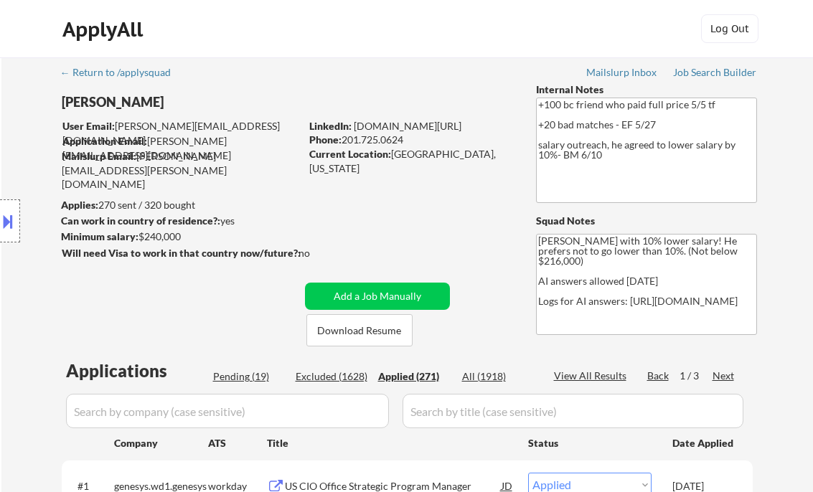
select select ""applied""
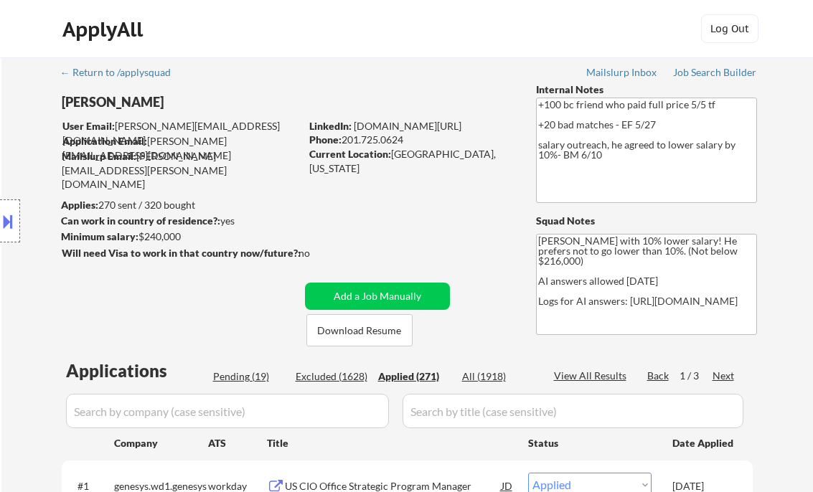
select select ""applied""
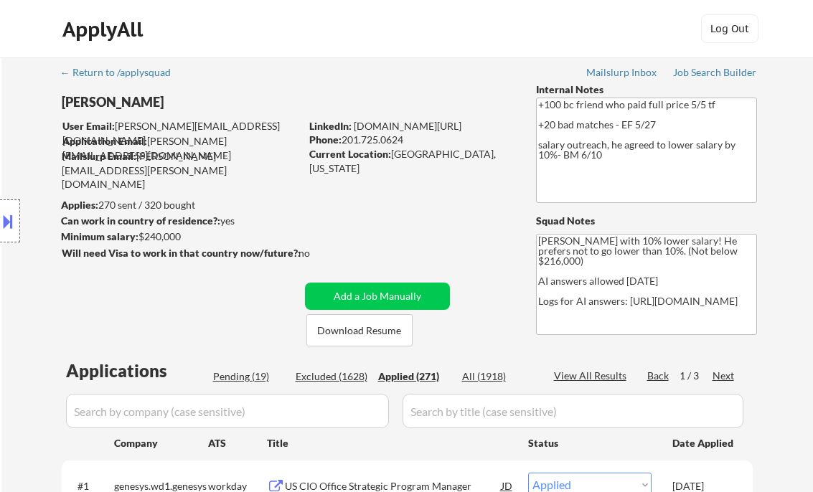
select select ""applied""
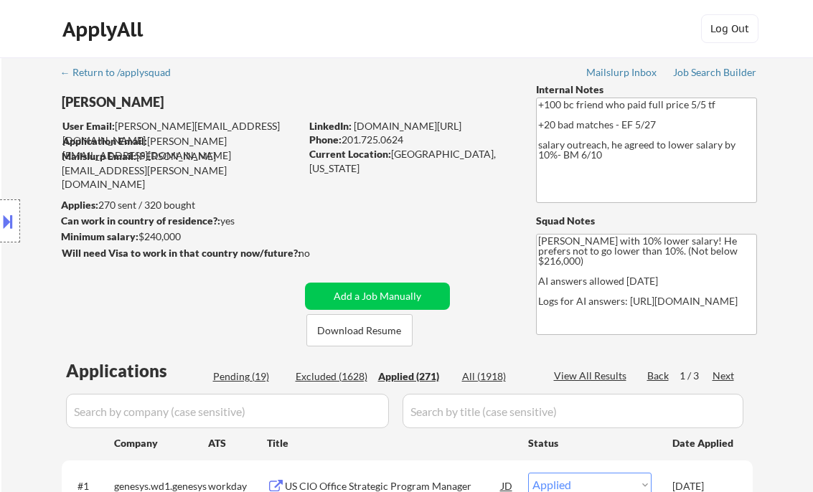
select select ""applied""
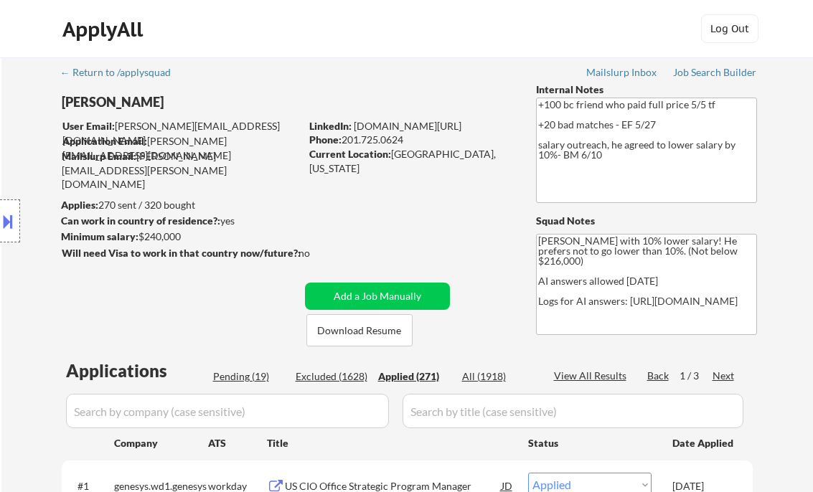
select select ""applied""
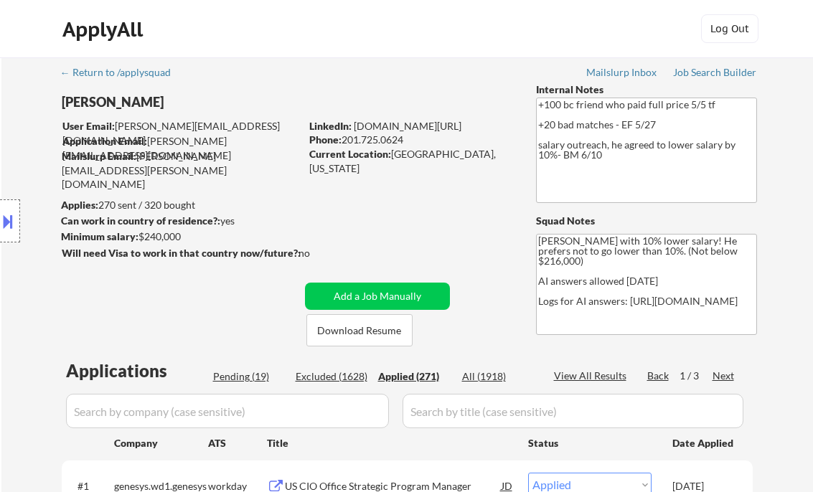
select select ""applied""
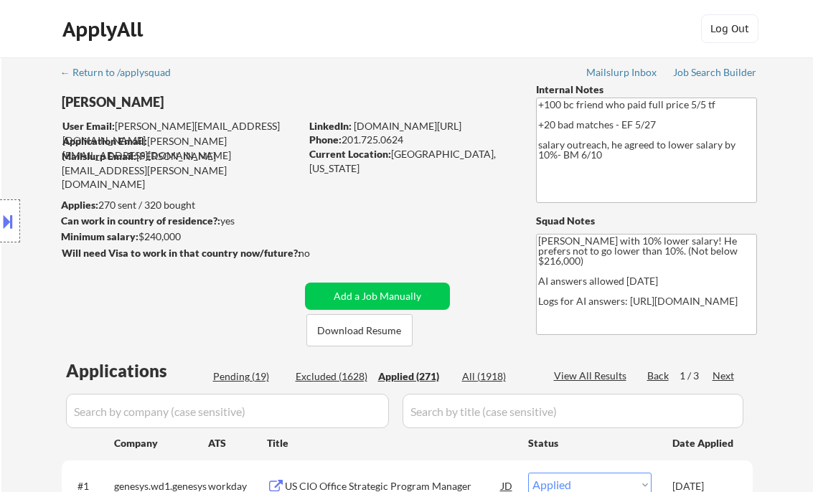
select select ""applied""
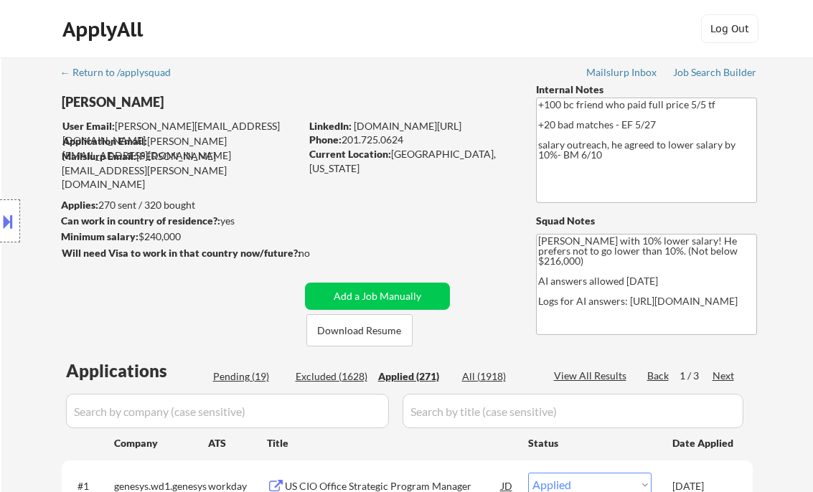
select select ""applied""
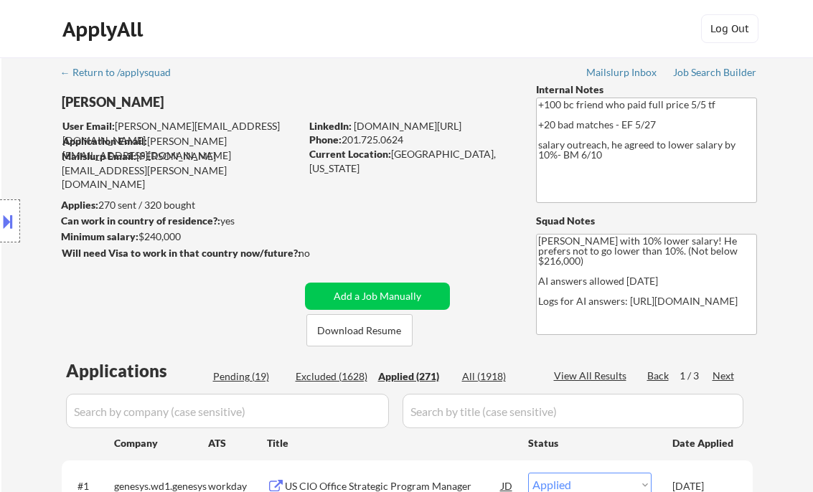
select select ""applied""
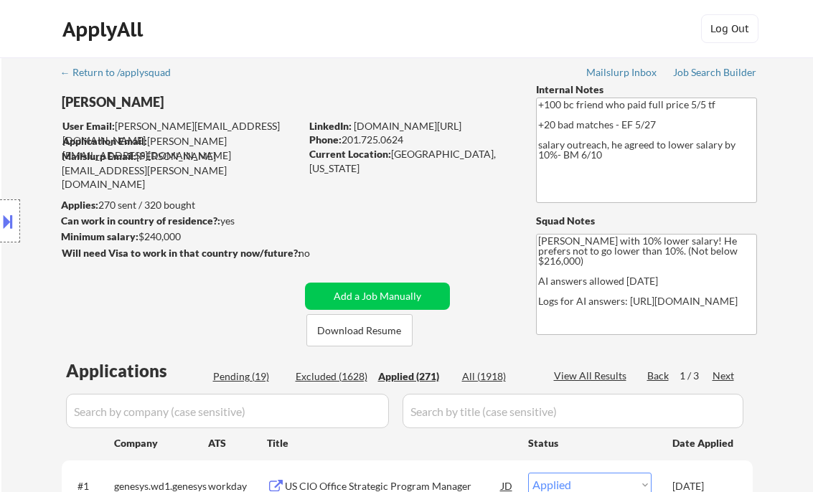
select select ""applied""
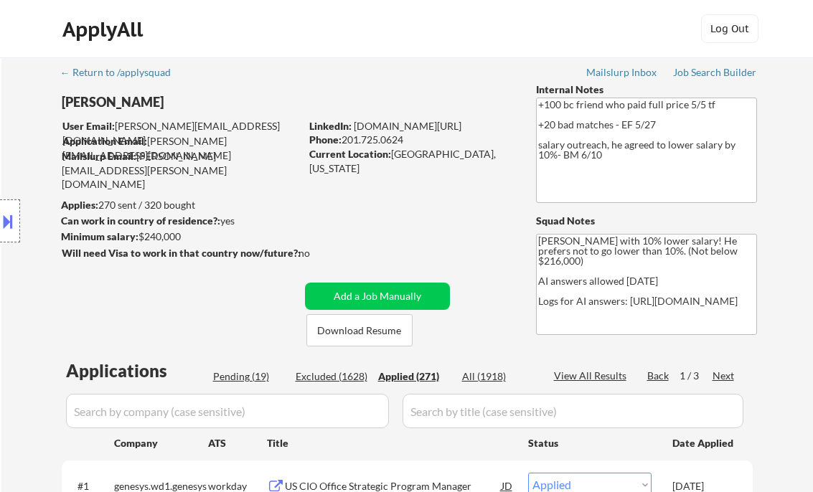
select select ""applied""
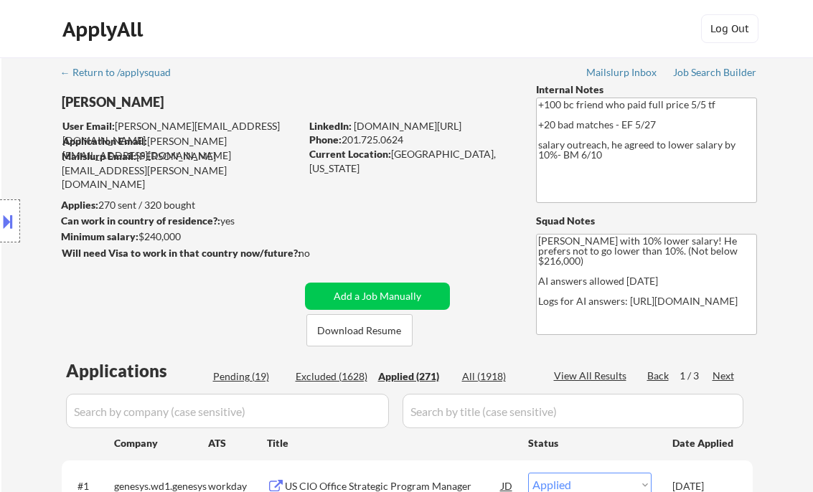
select select ""applied""
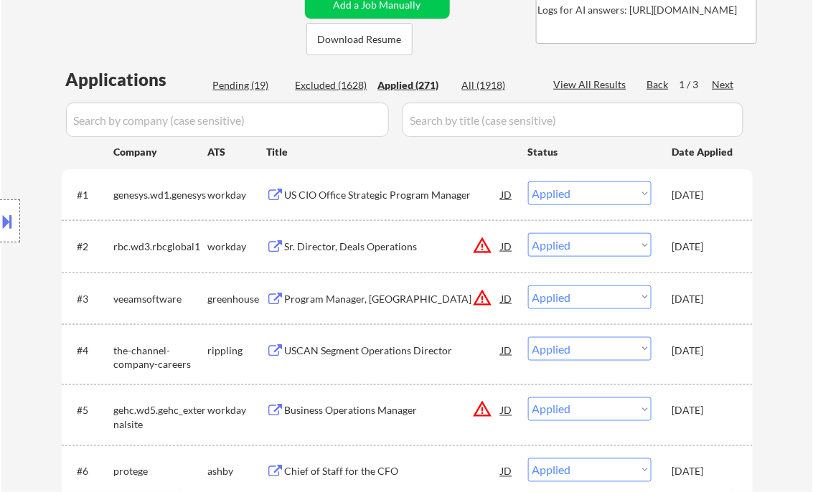
scroll to position [291, 0]
click at [587, 80] on div "View All Results" at bounding box center [592, 84] width 77 height 14
select select ""applied""
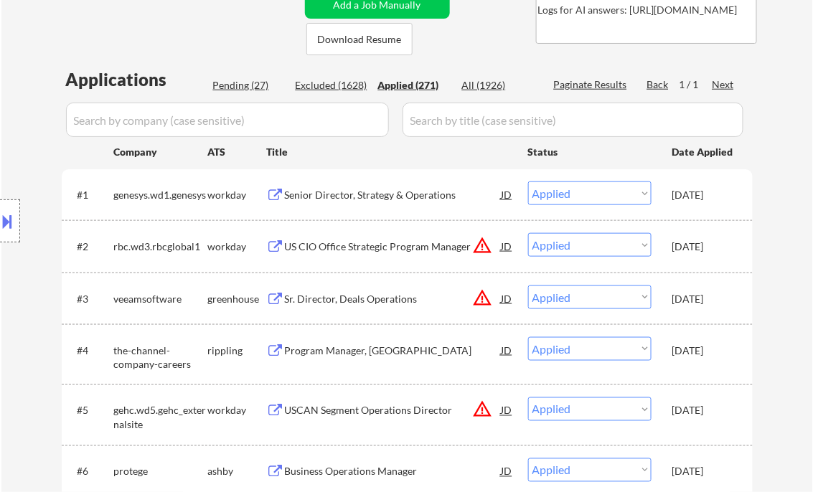
select select ""applied""
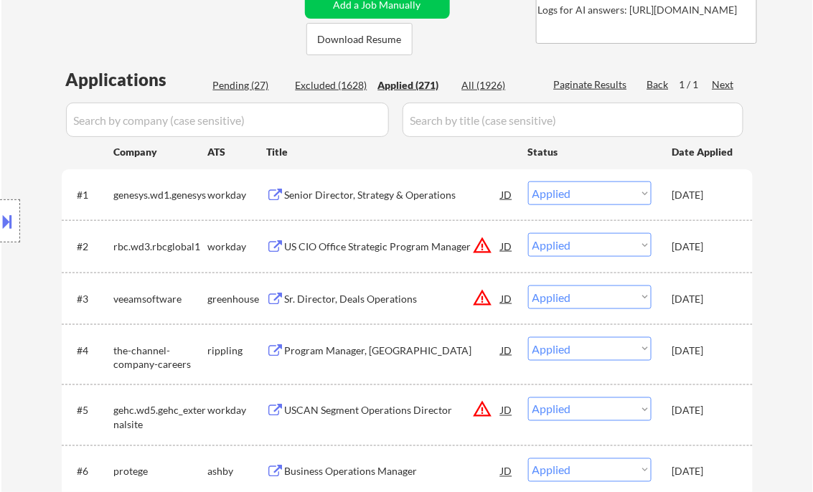
select select ""applied""
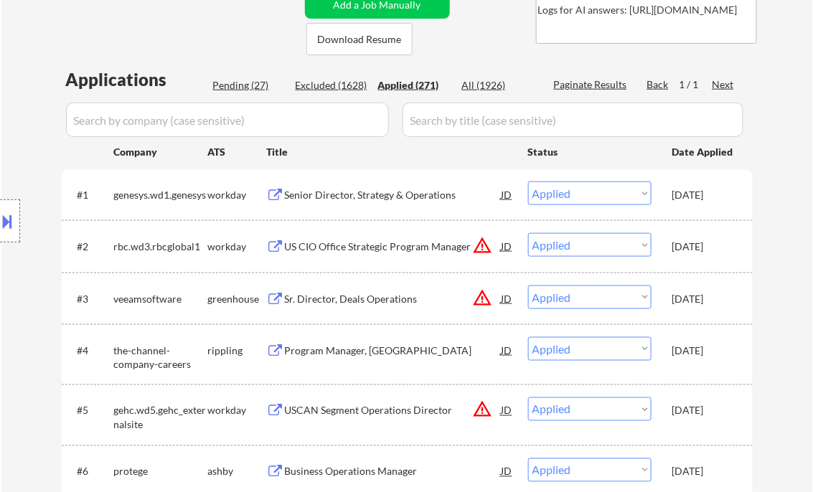
select select ""applied""
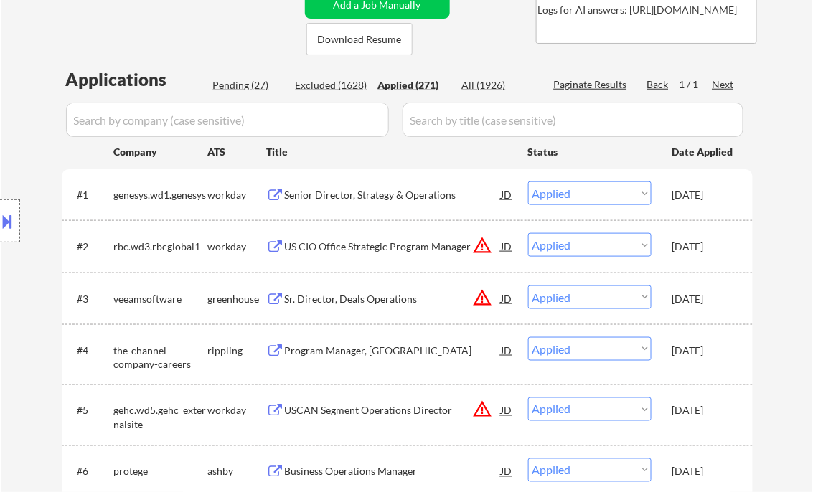
select select ""applied""
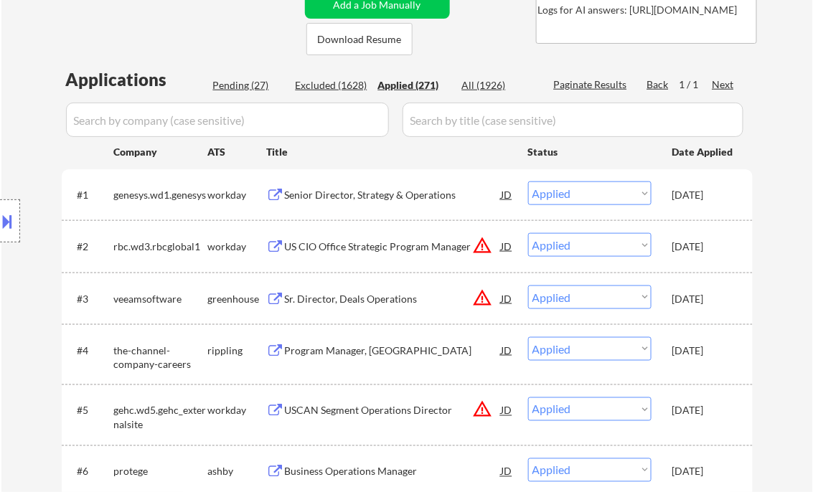
select select ""applied""
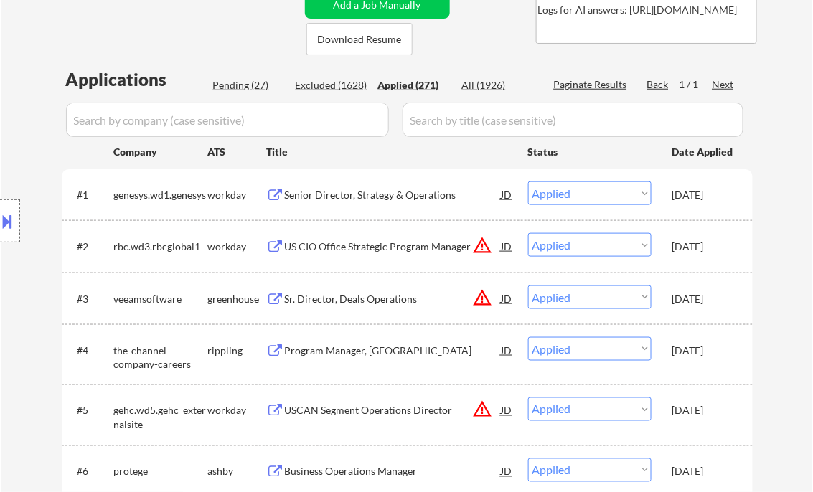
select select ""applied""
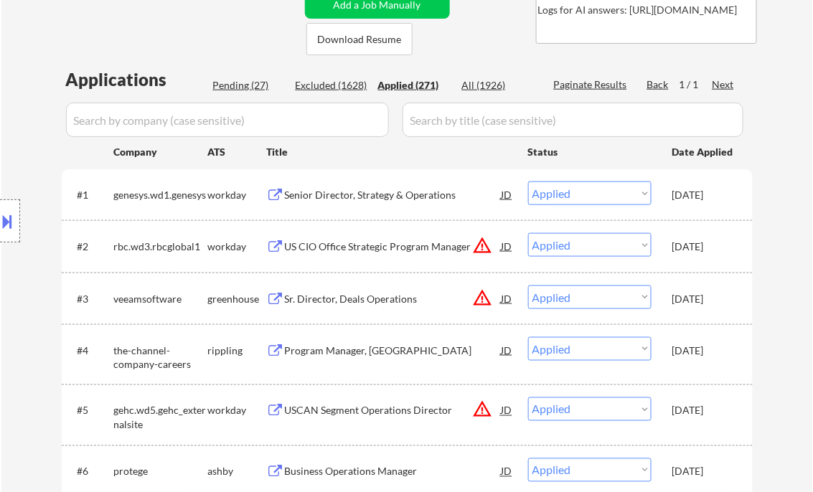
select select ""applied""
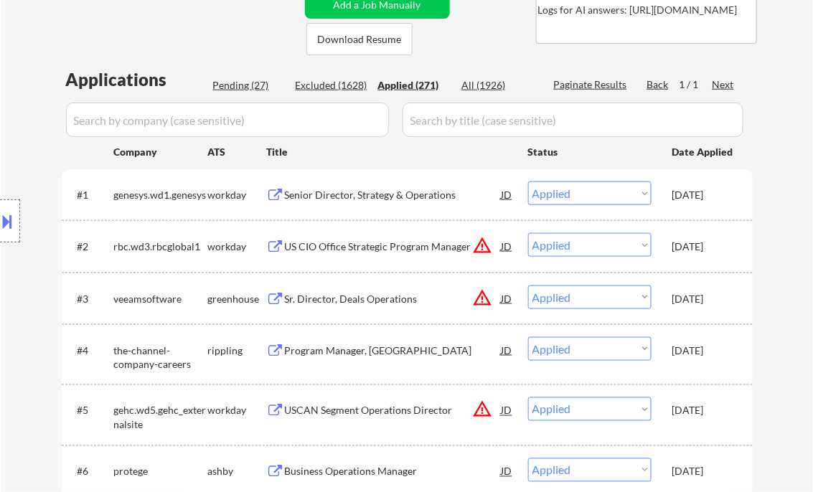
select select ""applied""
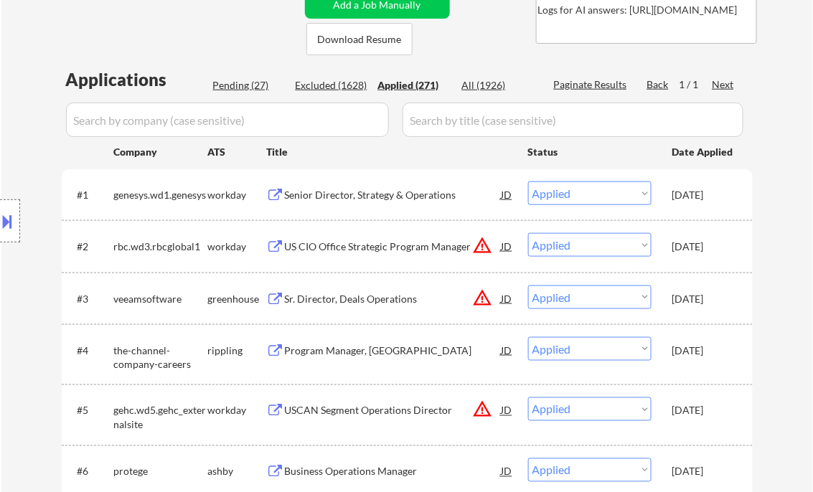
select select ""applied""
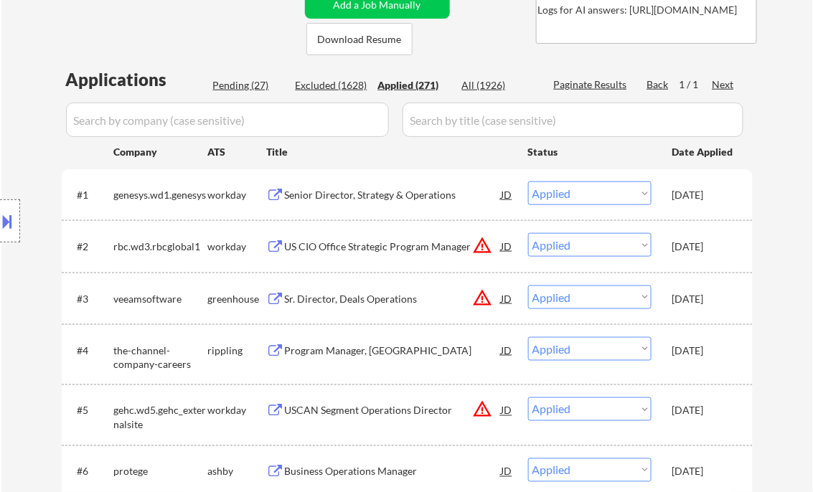
select select ""applied""
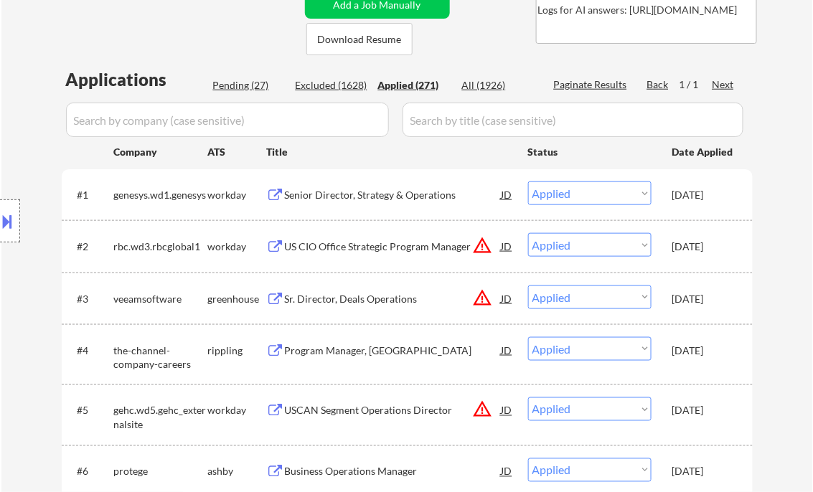
select select ""applied""
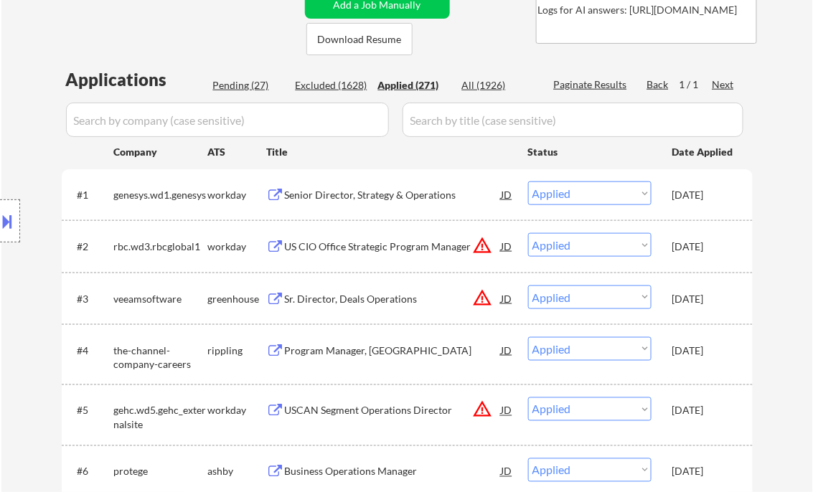
select select ""applied""
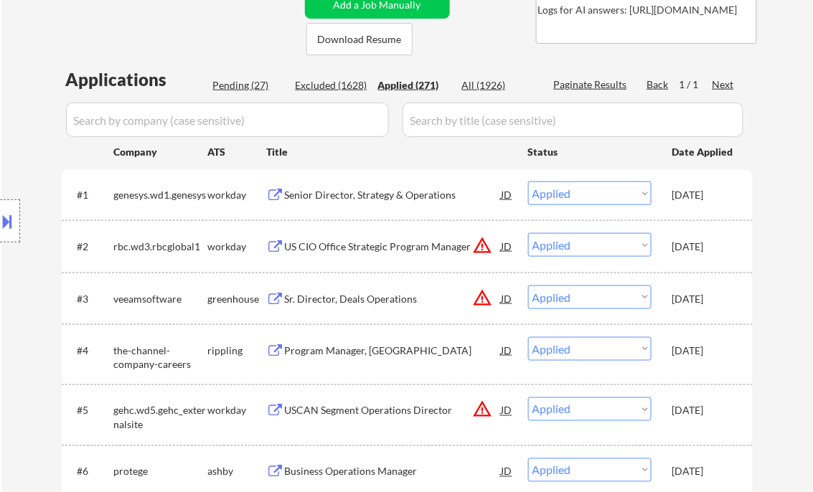
select select ""applied""
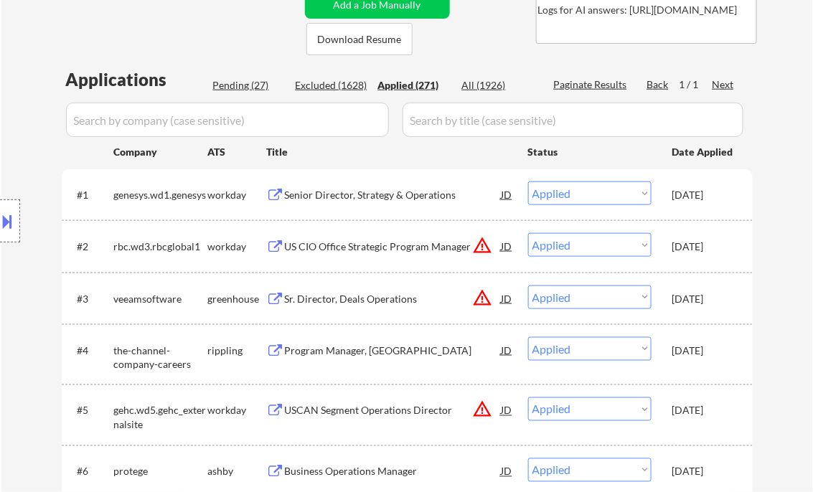
select select ""applied""
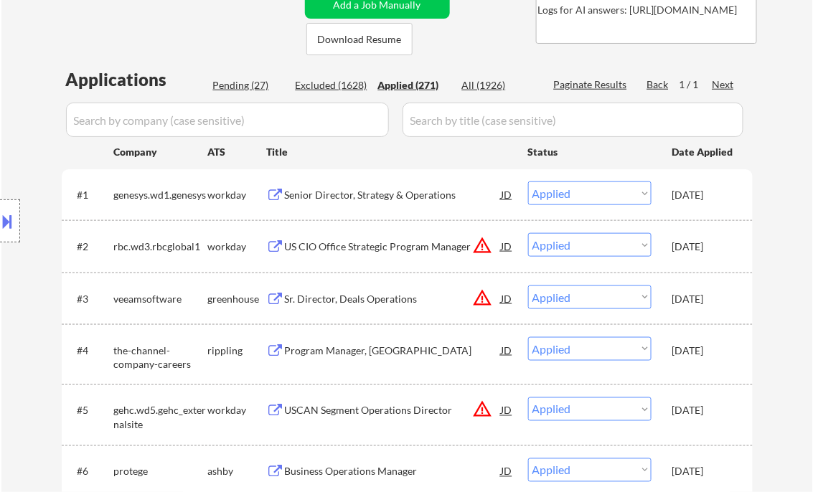
select select ""applied""
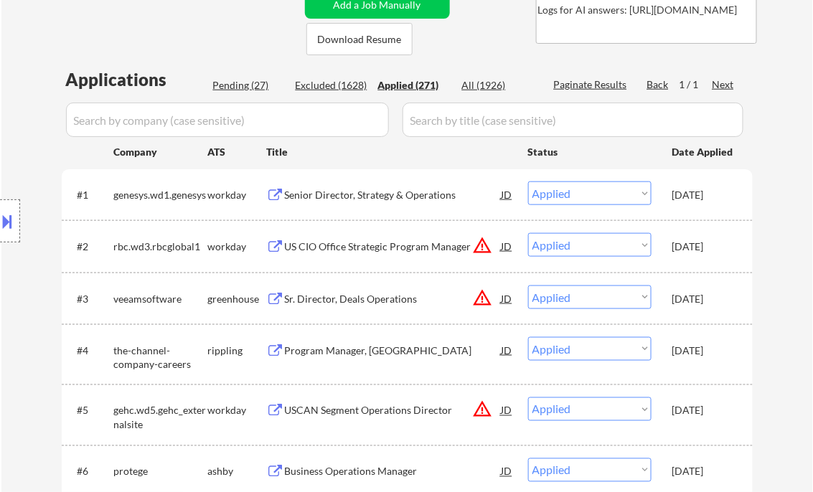
select select ""applied""
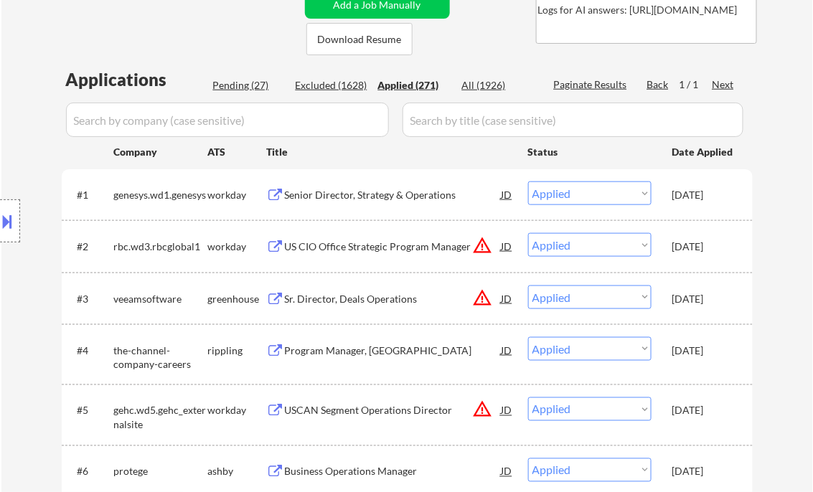
select select ""applied""
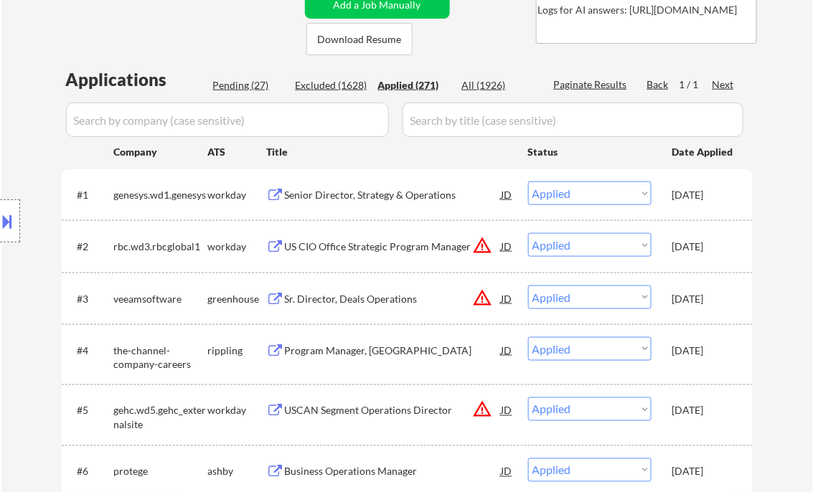
select select ""applied""
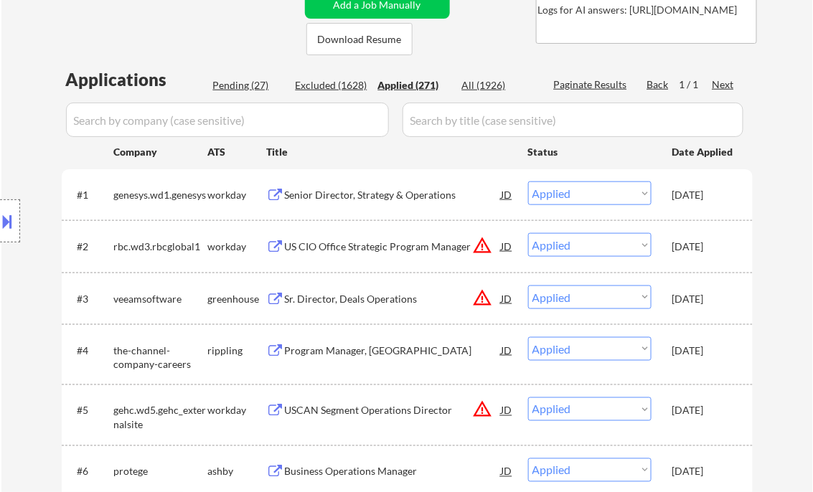
select select ""applied""
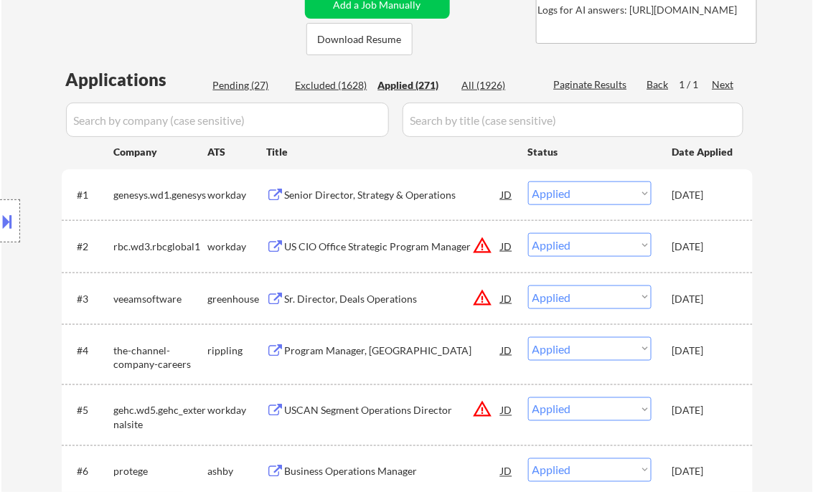
select select ""applied""
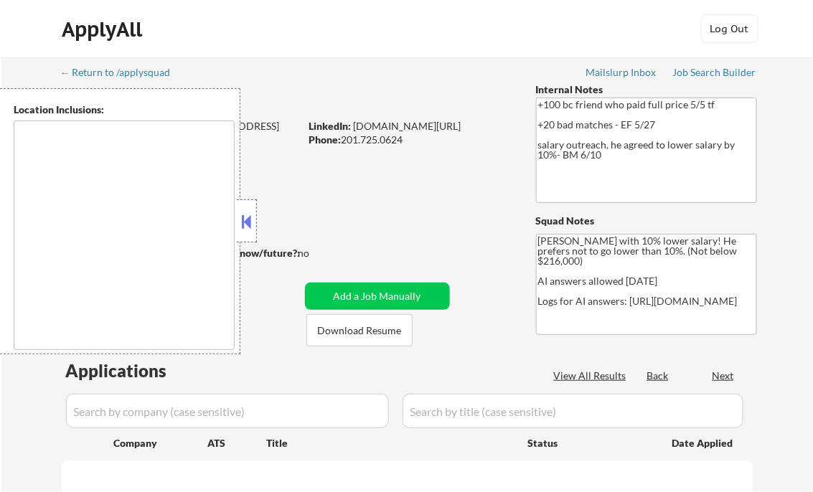
type textarea "[GEOGRAPHIC_DATA], [GEOGRAPHIC_DATA] [GEOGRAPHIC_DATA], [GEOGRAPHIC_DATA] [GEOG…"
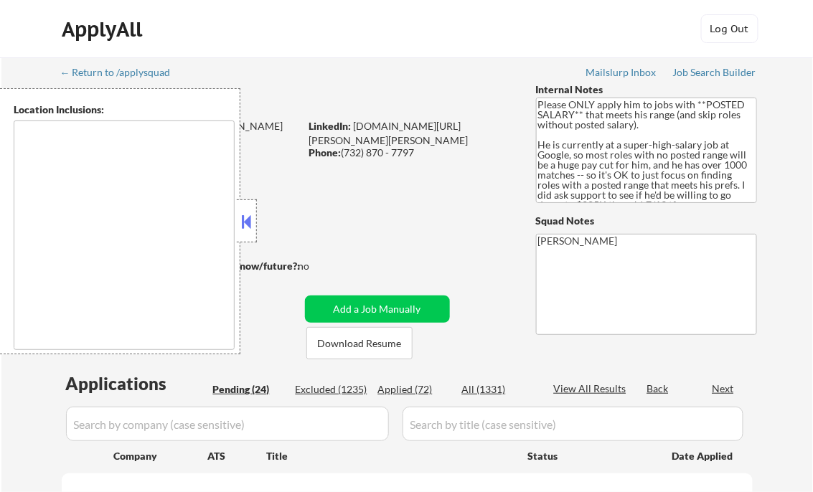
click at [250, 222] on button at bounding box center [247, 222] width 16 height 22
select select ""pending""
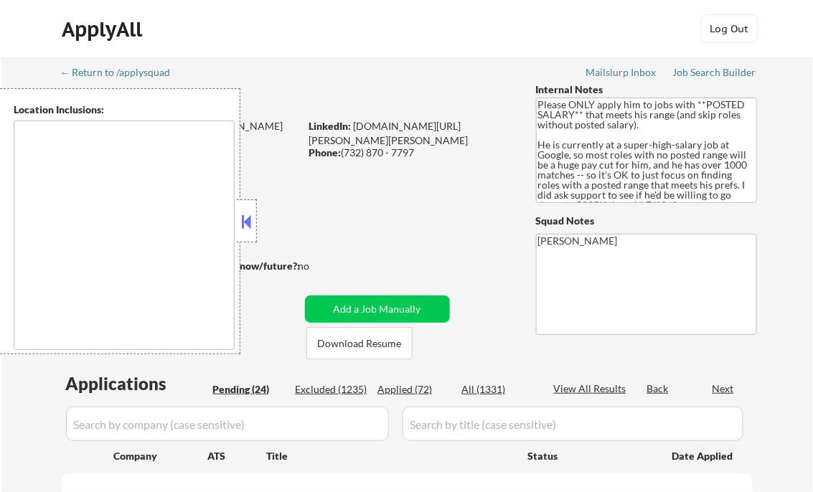
select select ""pending""
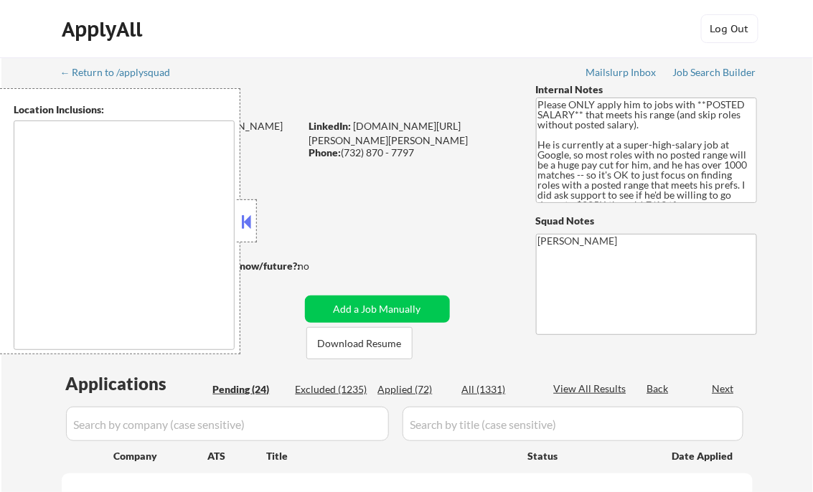
select select ""pending""
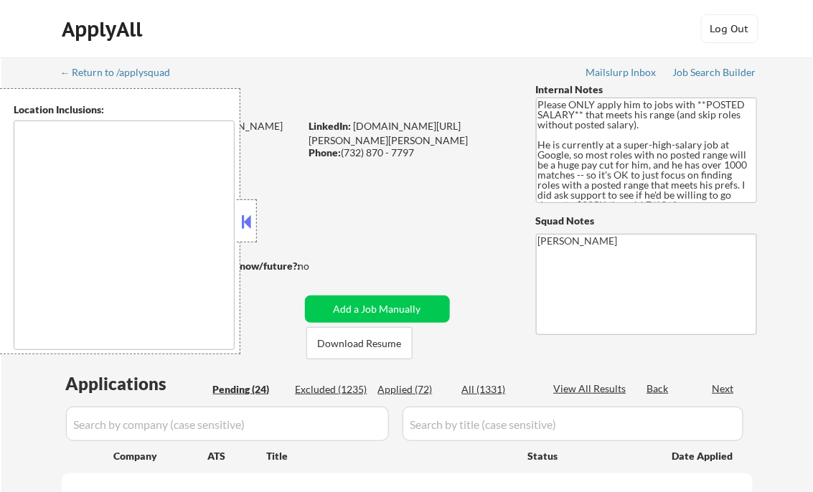
select select ""pending""
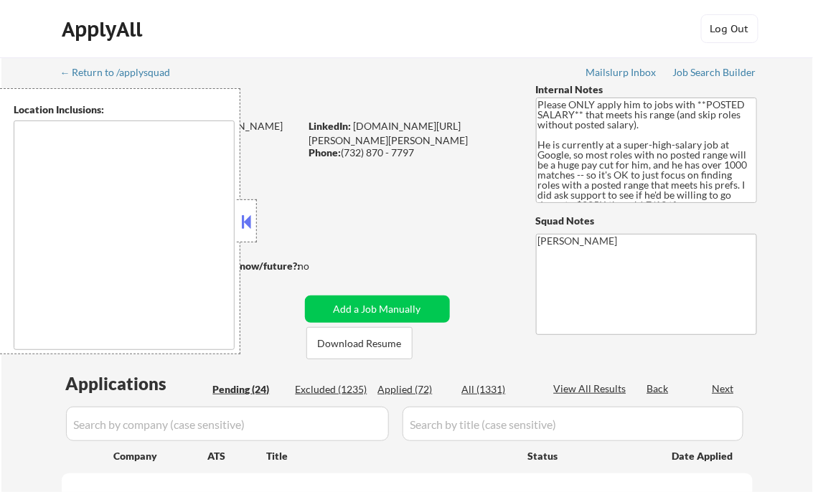
select select ""pending""
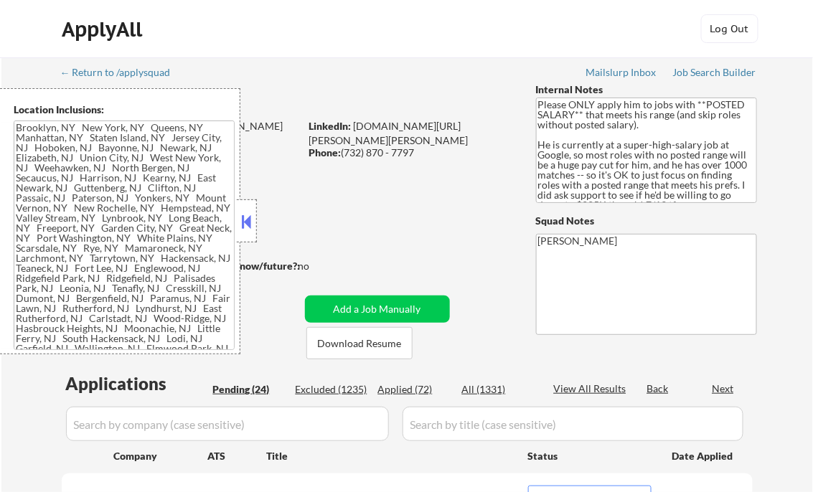
type textarea "Brooklyn, NY New York, NY Queens, NY Manhattan, NY Staten Island, NY Jersey Cit…"
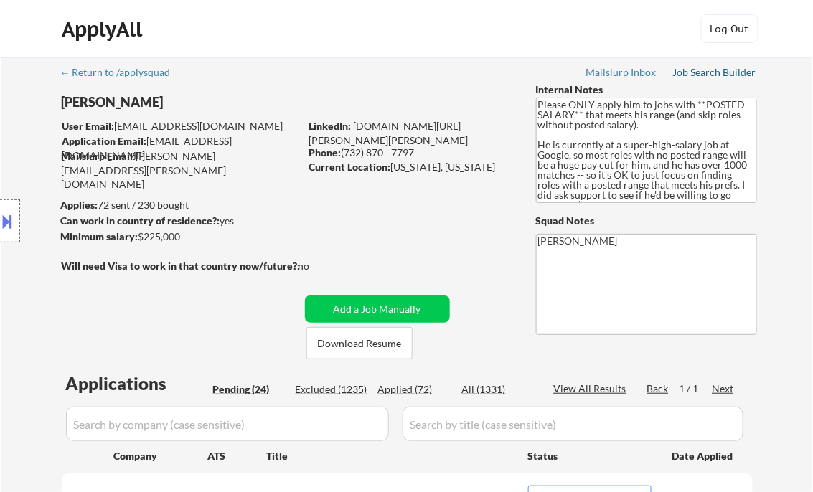
click at [707, 69] on div "Job Search Builder" at bounding box center [715, 72] width 84 height 10
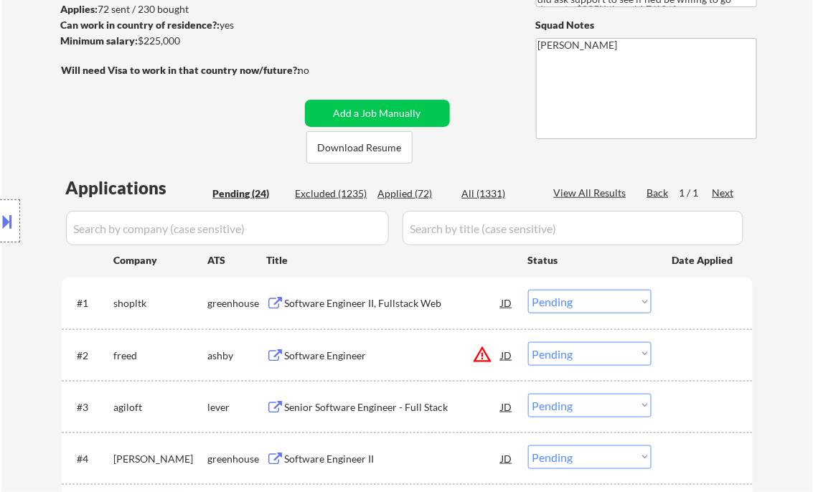
scroll to position [230, 0]
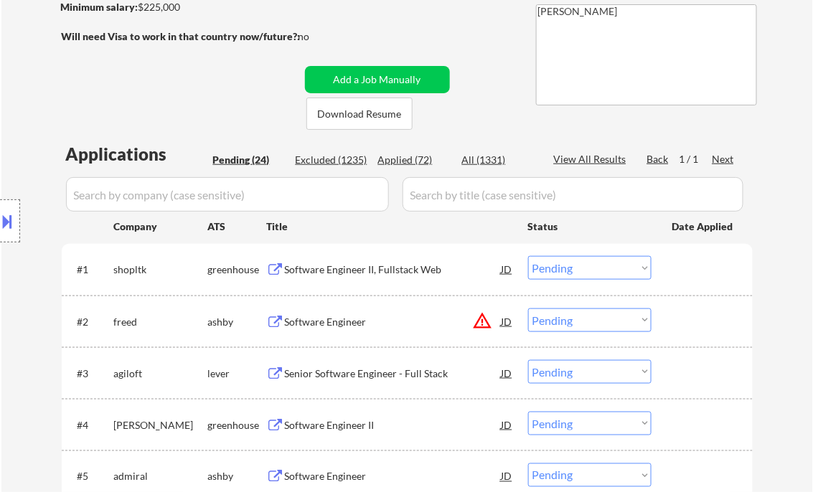
click at [354, 273] on div "Software Engineer II, Fullstack Web" at bounding box center [393, 270] width 217 height 14
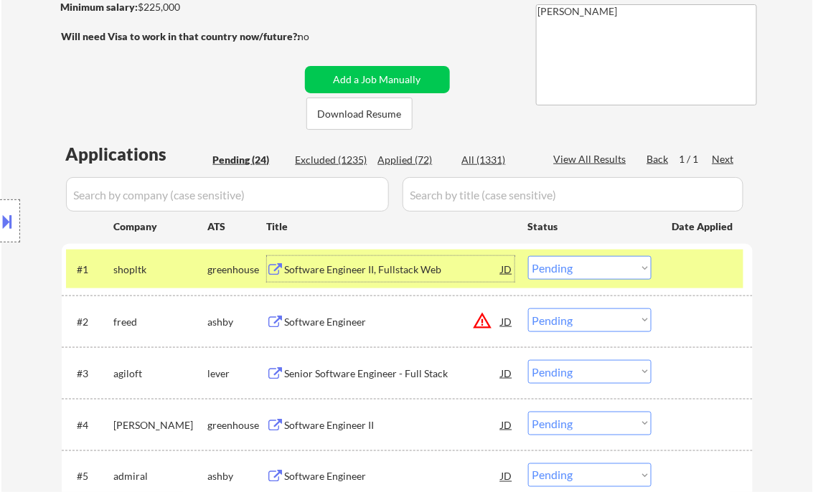
click at [575, 264] on select "Choose an option... Pending Applied Excluded (Questions) Excluded (Expired) Exc…" at bounding box center [589, 268] width 123 height 24
click at [528, 256] on select "Choose an option... Pending Applied Excluded (Questions) Excluded (Expired) Exc…" at bounding box center [589, 268] width 123 height 24
click at [320, 326] on div "Software Engineer" at bounding box center [393, 322] width 217 height 14
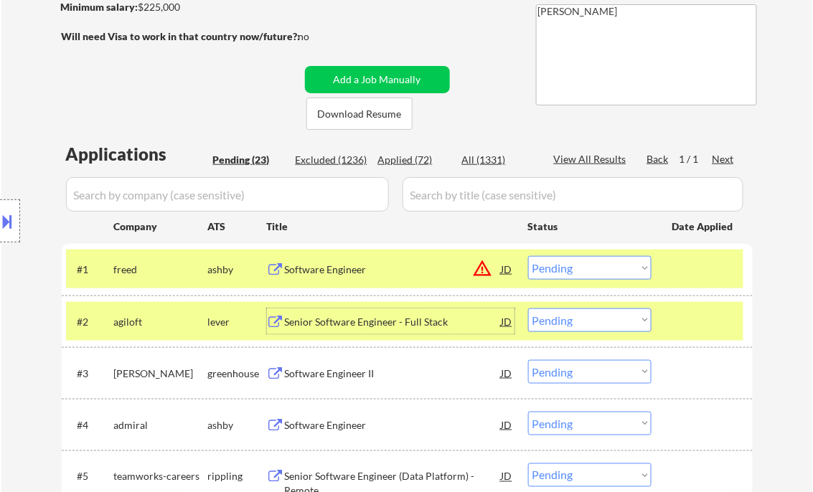
click at [15, 223] on button at bounding box center [8, 222] width 16 height 24
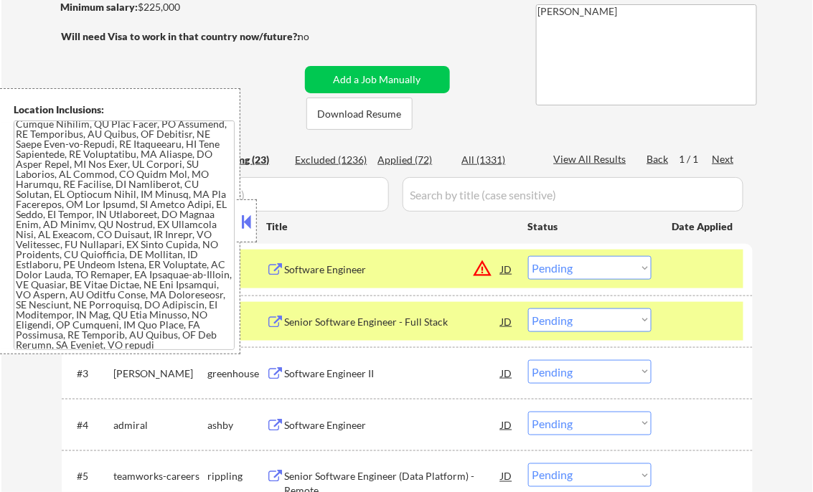
scroll to position [1281, 0]
click at [247, 227] on button at bounding box center [247, 222] width 16 height 22
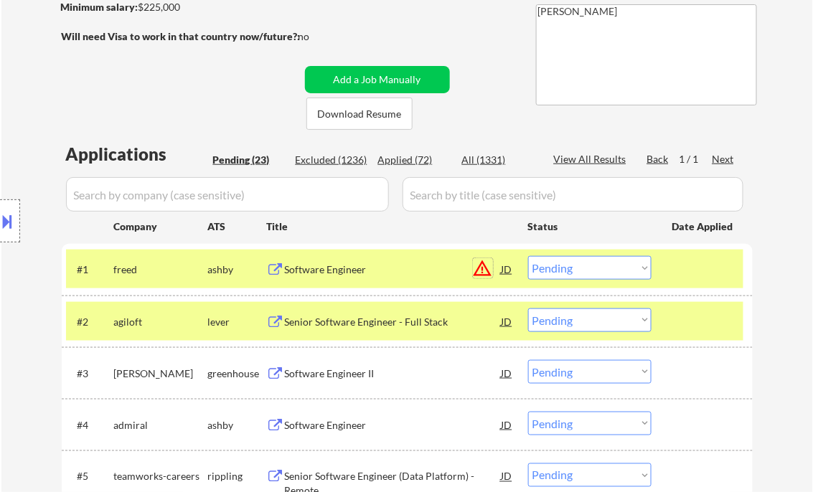
click at [481, 273] on button "warning_amber" at bounding box center [483, 268] width 20 height 20
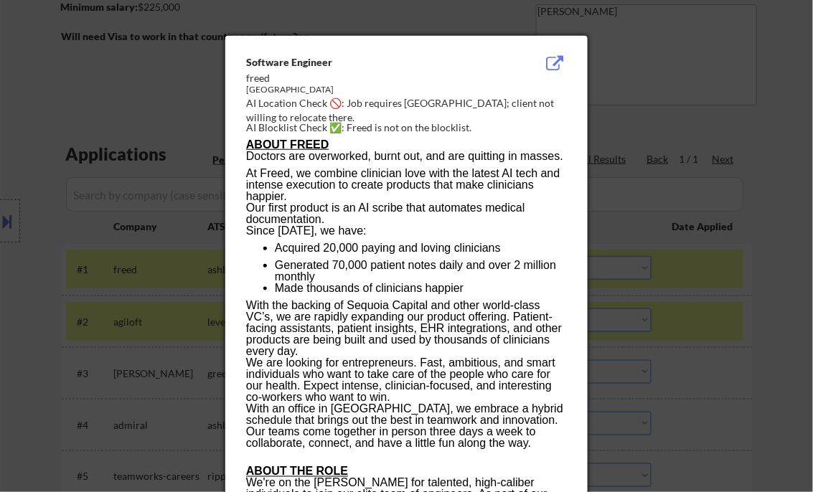
click at [772, 123] on div at bounding box center [406, 246] width 813 height 492
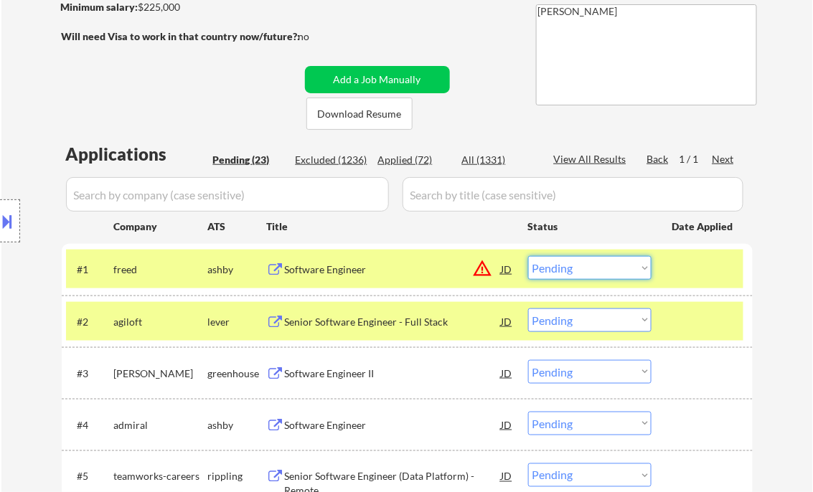
drag, startPoint x: 637, startPoint y: 268, endPoint x: 662, endPoint y: 284, distance: 29.1
click at [637, 268] on select "Choose an option... Pending Applied Excluded (Questions) Excluded (Expired) Exc…" at bounding box center [589, 268] width 123 height 24
click at [528, 256] on select "Choose an option... Pending Applied Excluded (Questions) Excluded (Expired) Exc…" at bounding box center [589, 268] width 123 height 24
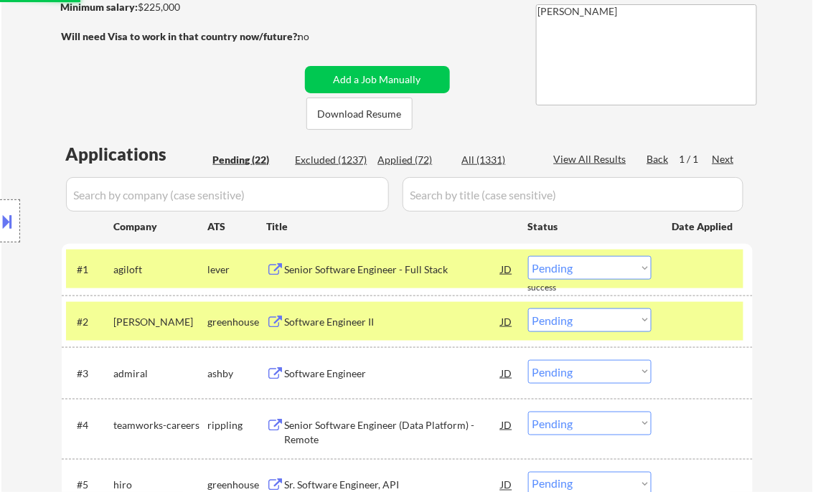
click at [385, 264] on div "Senior Software Engineer - Full Stack" at bounding box center [393, 270] width 217 height 14
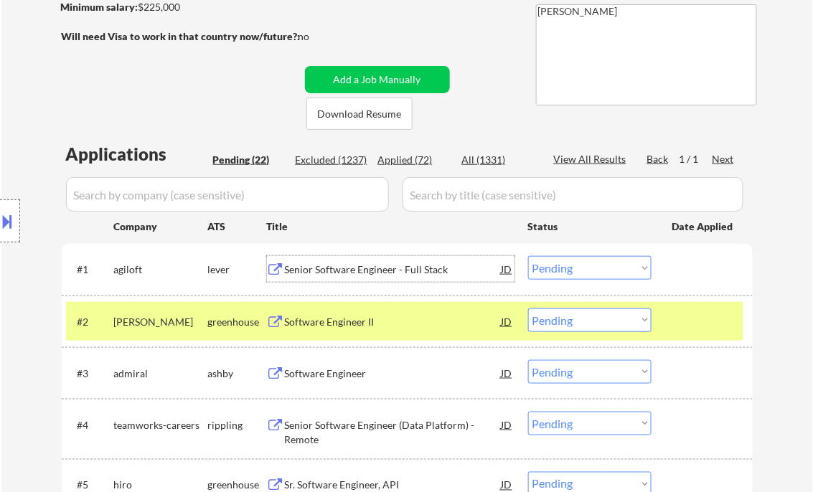
click at [722, 316] on div at bounding box center [703, 322] width 63 height 26
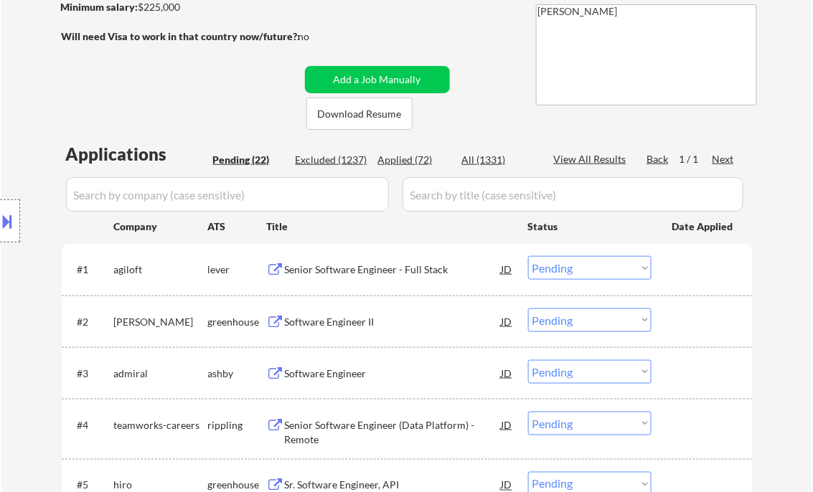
click at [640, 270] on select "Choose an option... Pending Applied Excluded (Questions) Excluded (Expired) Exc…" at bounding box center [589, 268] width 123 height 24
click at [528, 256] on select "Choose an option... Pending Applied Excluded (Questions) Excluded (Expired) Exc…" at bounding box center [589, 268] width 123 height 24
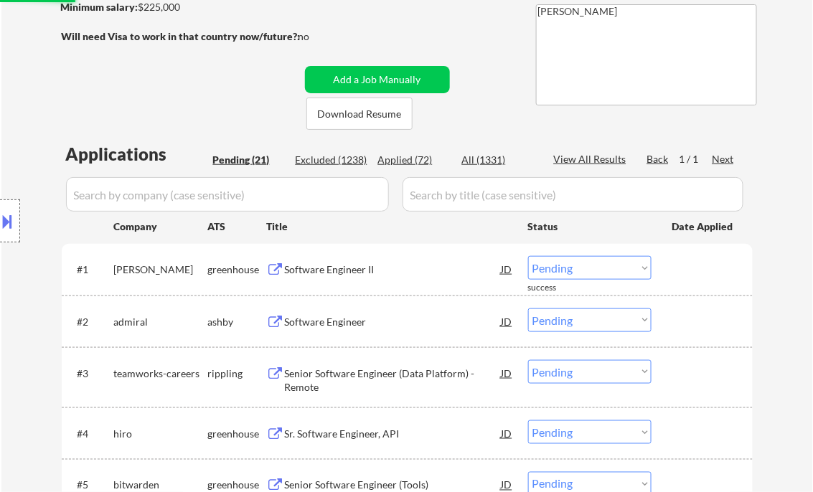
click at [378, 275] on div "Software Engineer II" at bounding box center [393, 270] width 217 height 14
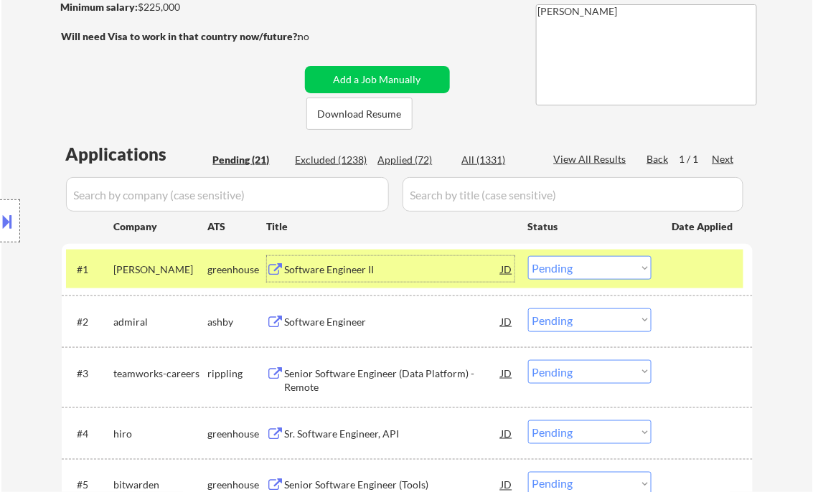
click at [578, 261] on select "Choose an option... Pending Applied Excluded (Questions) Excluded (Expired) Exc…" at bounding box center [589, 268] width 123 height 24
click at [528, 256] on select "Choose an option... Pending Applied Excluded (Questions) Excluded (Expired) Exc…" at bounding box center [589, 268] width 123 height 24
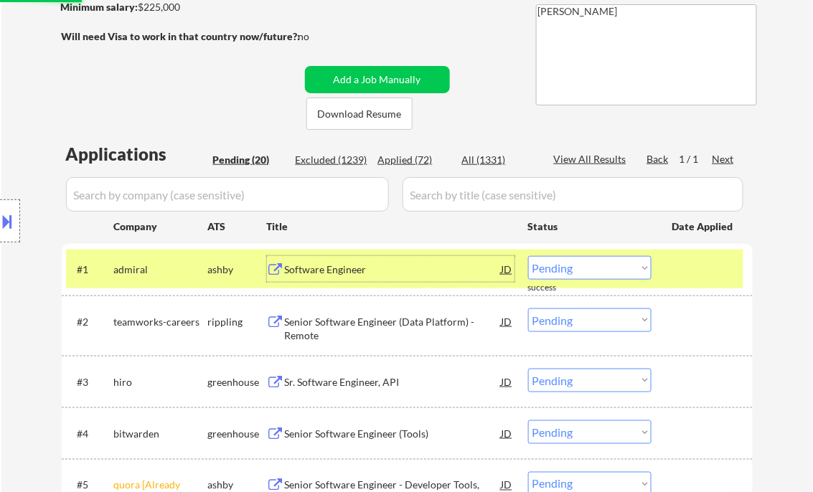
click at [330, 268] on div "Software Engineer" at bounding box center [393, 270] width 217 height 14
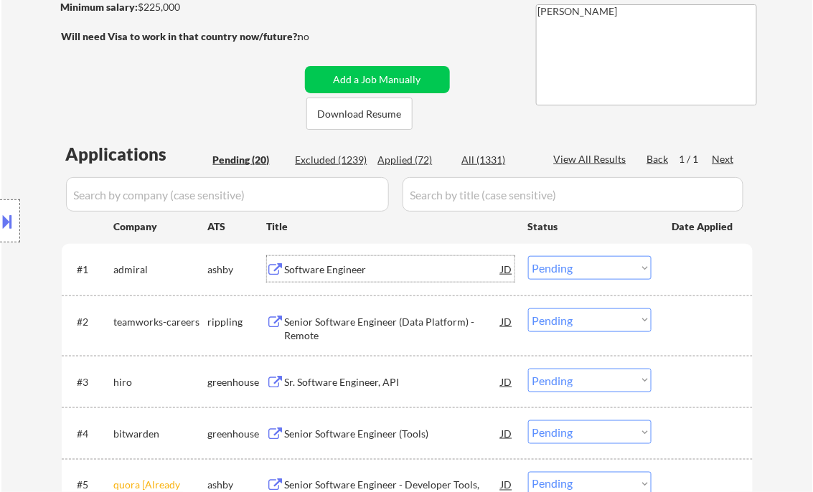
click at [570, 275] on select "Choose an option... Pending Applied Excluded (Questions) Excluded (Expired) Exc…" at bounding box center [589, 268] width 123 height 24
click at [528, 256] on select "Choose an option... Pending Applied Excluded (Questions) Excluded (Expired) Exc…" at bounding box center [589, 268] width 123 height 24
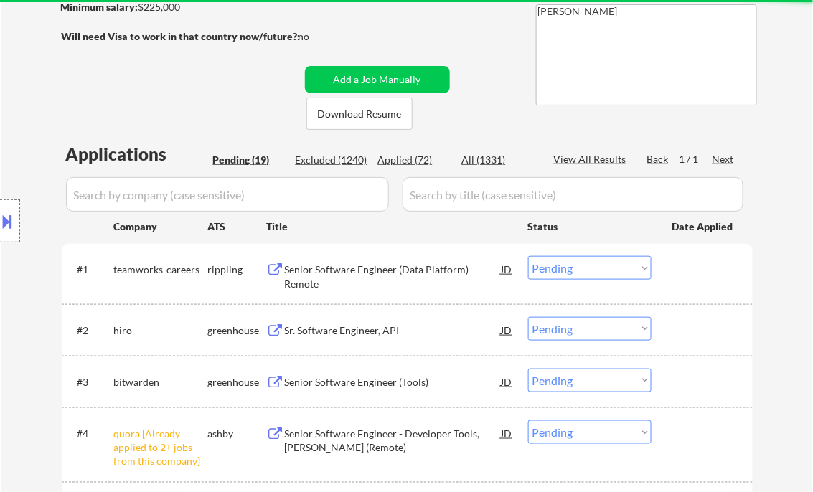
click at [342, 265] on div "Senior Software Engineer (Data Platform) - Remote" at bounding box center [393, 277] width 217 height 28
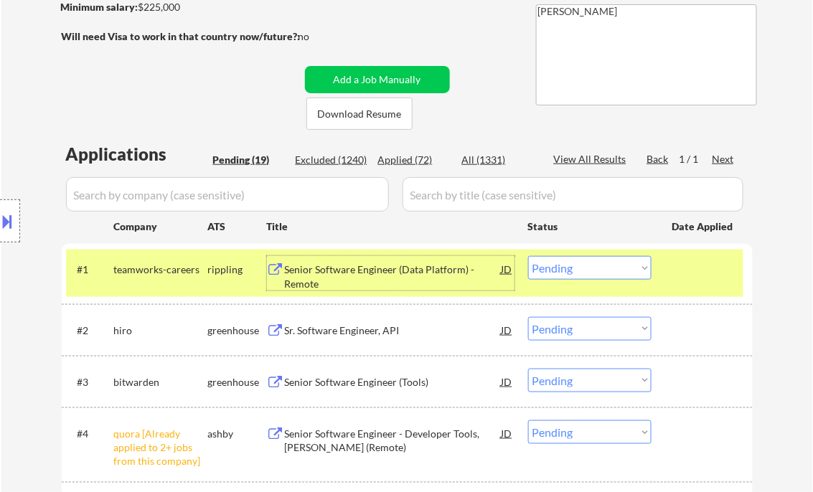
drag, startPoint x: 580, startPoint y: 276, endPoint x: 588, endPoint y: 282, distance: 10.3
click at [580, 276] on select "Choose an option... Pending Applied Excluded (Questions) Excluded (Expired) Exc…" at bounding box center [589, 268] width 123 height 24
click at [528, 256] on select "Choose an option... Pending Applied Excluded (Questions) Excluded (Expired) Exc…" at bounding box center [589, 268] width 123 height 24
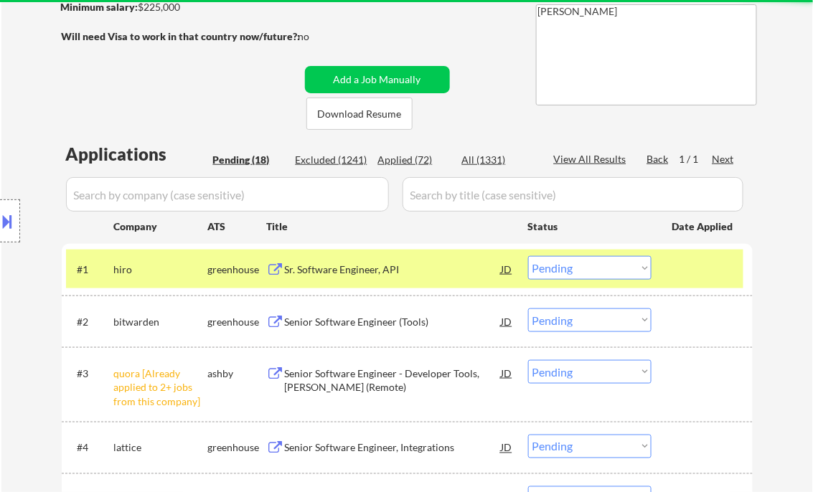
click at [354, 263] on div "Sr. Software Engineer, API" at bounding box center [393, 270] width 217 height 14
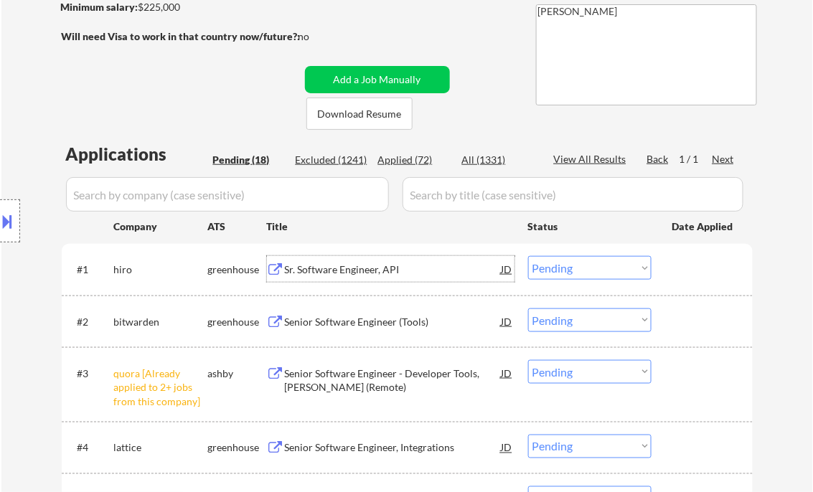
click at [575, 276] on select "Choose an option... Pending Applied Excluded (Questions) Excluded (Expired) Exc…" at bounding box center [589, 268] width 123 height 24
click at [546, 266] on select "Choose an option... Pending Applied Excluded (Questions) Excluded (Expired) Exc…" at bounding box center [589, 268] width 123 height 24
click at [528, 256] on select "Choose an option... Pending Applied Excluded (Questions) Excluded (Expired) Exc…" at bounding box center [589, 268] width 123 height 24
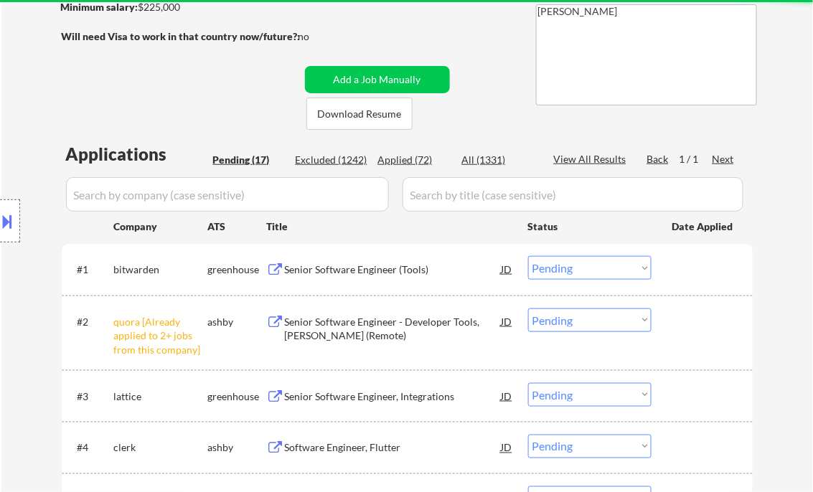
click at [356, 264] on div "Senior Software Engineer (Tools)" at bounding box center [393, 270] width 217 height 14
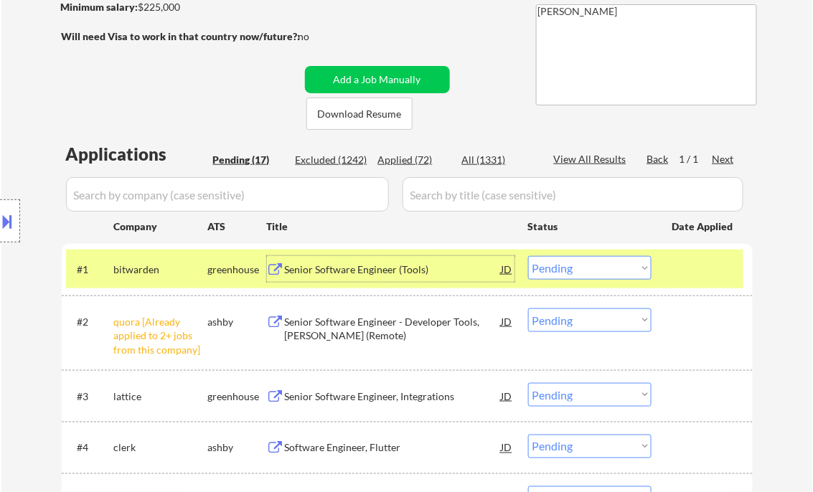
click at [571, 274] on select "Choose an option... Pending Applied Excluded (Questions) Excluded (Expired) Exc…" at bounding box center [589, 268] width 123 height 24
click at [528, 256] on select "Choose an option... Pending Applied Excluded (Questions) Excluded (Expired) Exc…" at bounding box center [589, 268] width 123 height 24
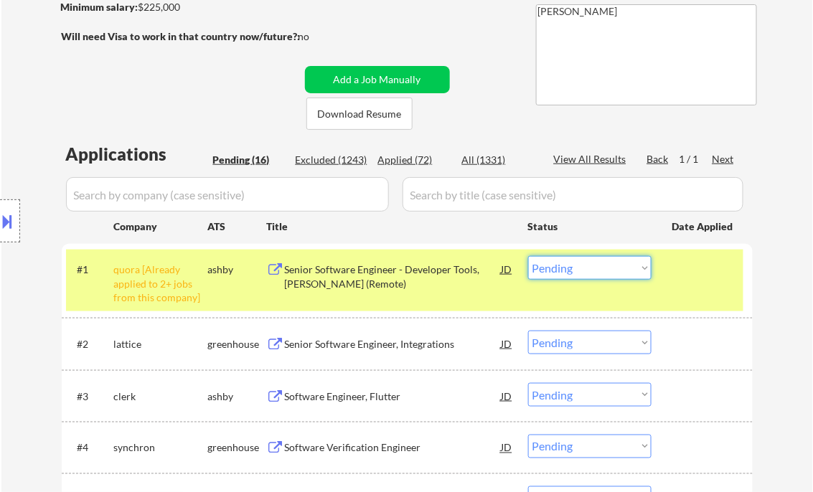
click at [579, 270] on select "Choose an option... Pending Applied Excluded (Questions) Excluded (Expired) Exc…" at bounding box center [589, 268] width 123 height 24
click at [528, 256] on select "Choose an option... Pending Applied Excluded (Questions) Excluded (Expired) Exc…" at bounding box center [589, 268] width 123 height 24
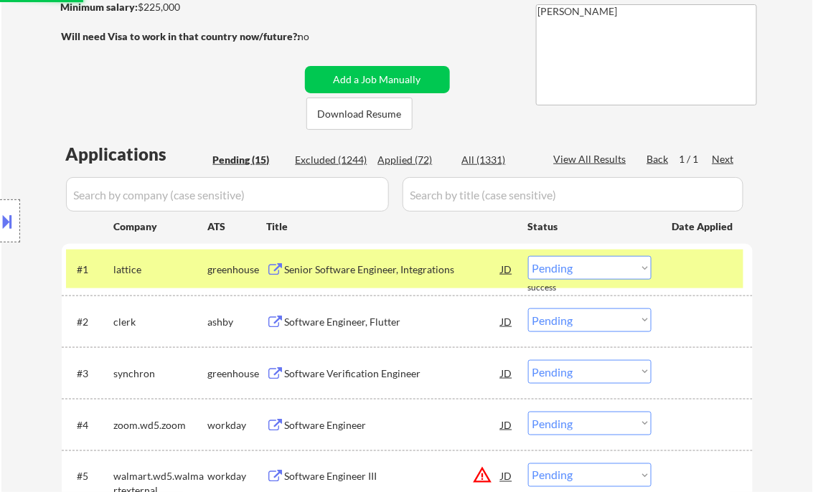
click at [377, 278] on div "Senior Software Engineer, Integrations" at bounding box center [393, 269] width 217 height 26
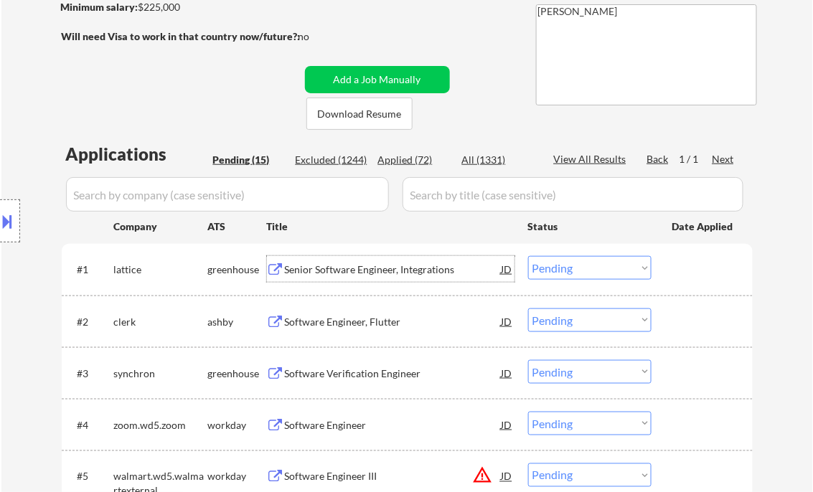
click at [568, 271] on select "Choose an option... Pending Applied Excluded (Questions) Excluded (Expired) Exc…" at bounding box center [589, 268] width 123 height 24
click at [528, 256] on select "Choose an option... Pending Applied Excluded (Questions) Excluded (Expired) Exc…" at bounding box center [589, 268] width 123 height 24
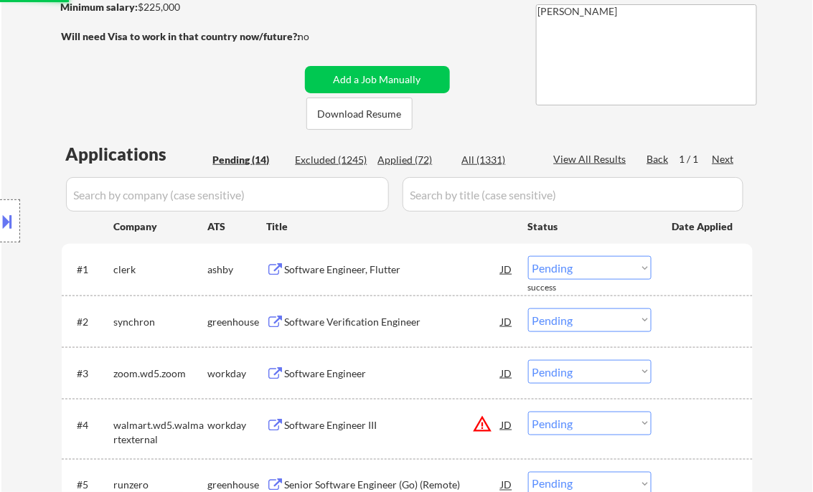
click at [343, 276] on div "Software Engineer, Flutter" at bounding box center [393, 270] width 217 height 14
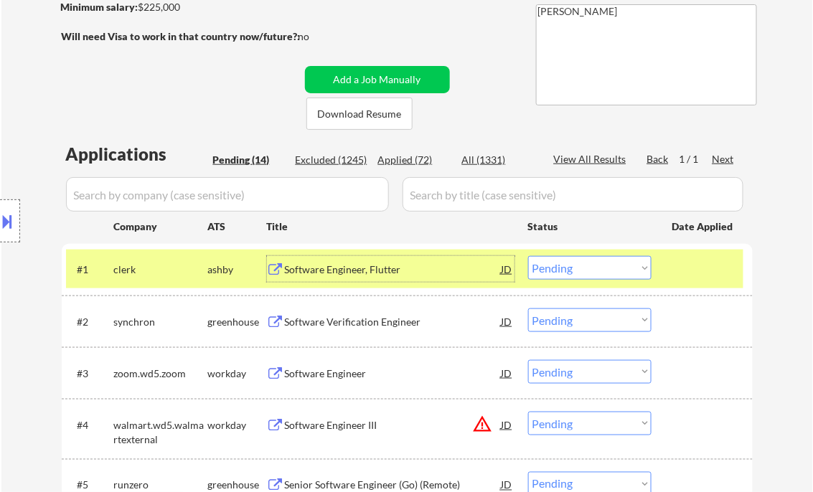
click at [586, 273] on select "Choose an option... Pending Applied Excluded (Questions) Excluded (Expired) Exc…" at bounding box center [589, 268] width 123 height 24
click at [528, 256] on select "Choose an option... Pending Applied Excluded (Questions) Excluded (Expired) Exc…" at bounding box center [589, 268] width 123 height 24
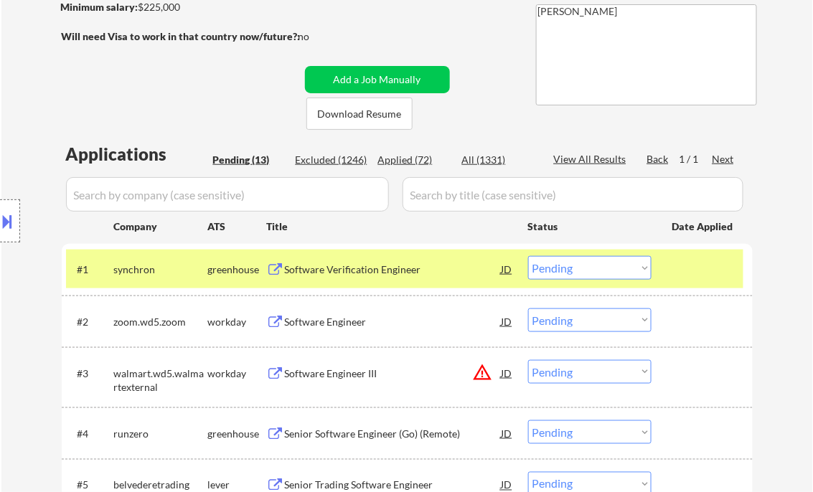
click at [334, 278] on div "Software Verification Engineer" at bounding box center [393, 269] width 217 height 26
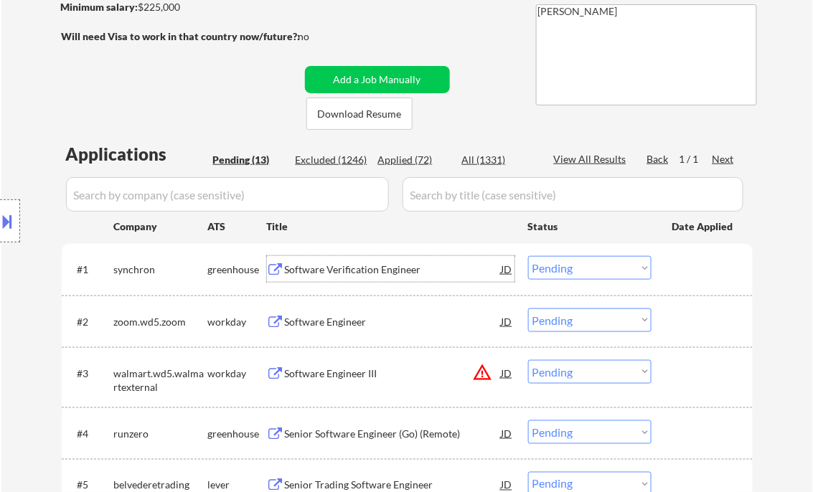
drag, startPoint x: 554, startPoint y: 269, endPoint x: 565, endPoint y: 280, distance: 15.2
click at [554, 269] on select "Choose an option... Pending Applied Excluded (Questions) Excluded (Expired) Exc…" at bounding box center [589, 268] width 123 height 24
click at [528, 256] on select "Choose an option... Pending Applied Excluded (Questions) Excluded (Expired) Exc…" at bounding box center [589, 268] width 123 height 24
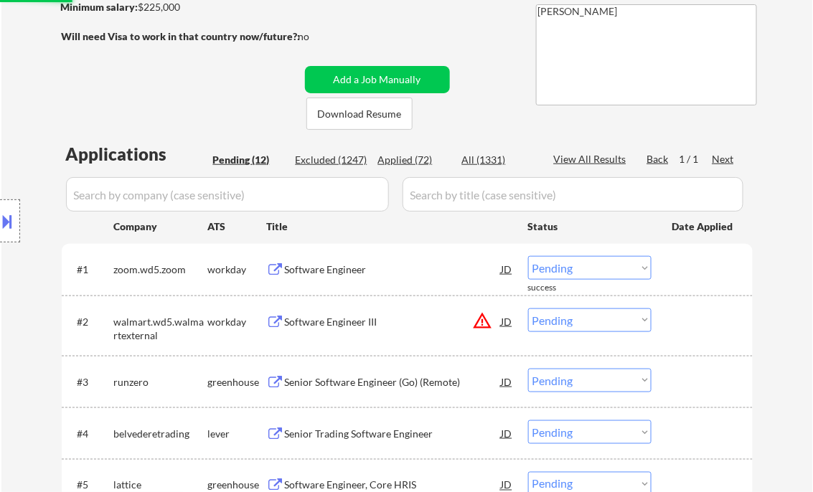
click at [343, 267] on div "Software Engineer" at bounding box center [393, 270] width 217 height 14
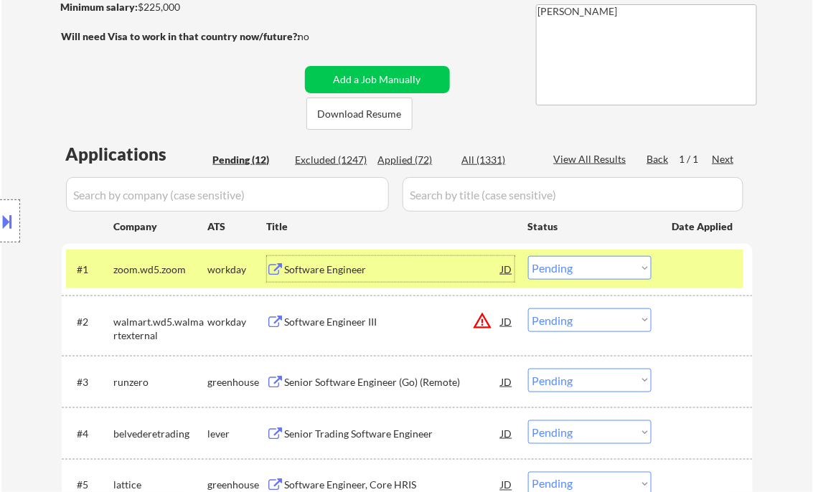
click at [572, 270] on select "Choose an option... Pending Applied Excluded (Questions) Excluded (Expired) Exc…" at bounding box center [589, 268] width 123 height 24
click at [528, 256] on select "Choose an option... Pending Applied Excluded (Questions) Excluded (Expired) Exc…" at bounding box center [589, 268] width 123 height 24
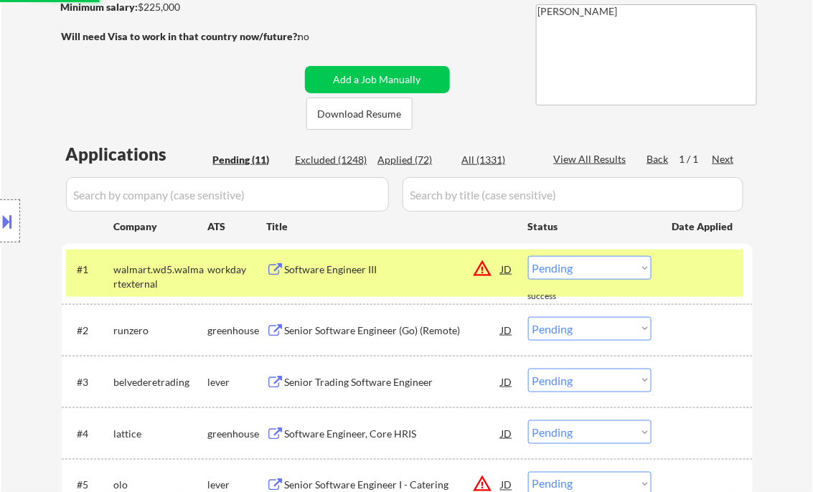
click at [367, 276] on div "Software Engineer III" at bounding box center [393, 270] width 217 height 14
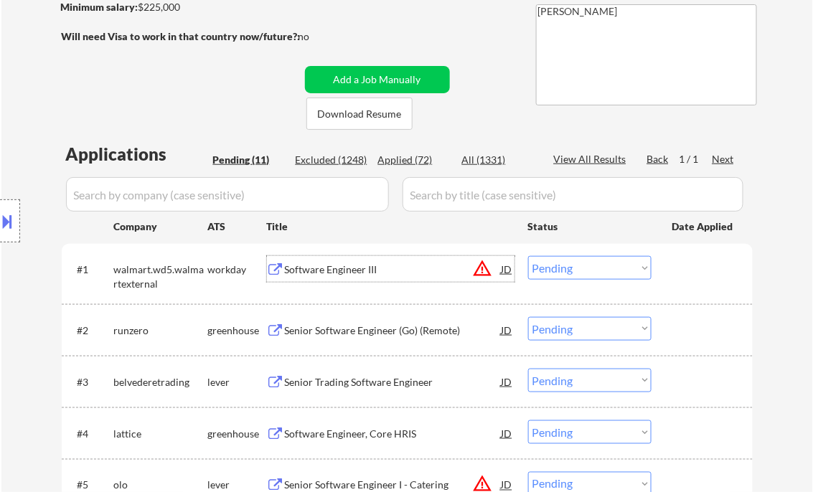
click at [561, 268] on select "Choose an option... Pending Applied Excluded (Questions) Excluded (Expired) Exc…" at bounding box center [589, 268] width 123 height 24
click at [528, 256] on select "Choose an option... Pending Applied Excluded (Questions) Excluded (Expired) Exc…" at bounding box center [589, 268] width 123 height 24
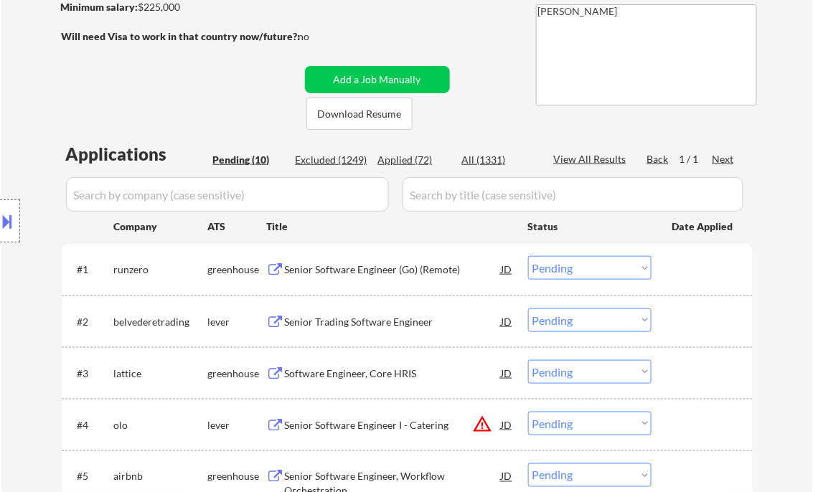
click at [380, 273] on div "Senior Software Engineer (Go) (Remote)" at bounding box center [393, 270] width 217 height 14
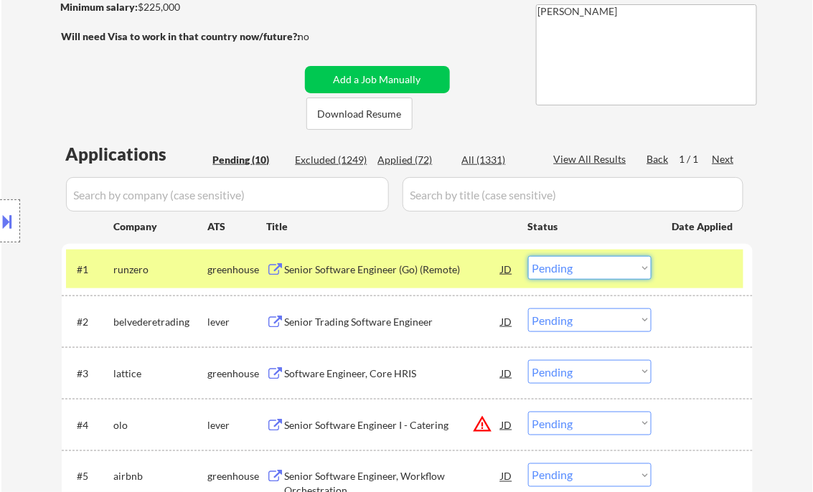
drag, startPoint x: 585, startPoint y: 271, endPoint x: 597, endPoint y: 271, distance: 12.2
click at [585, 271] on select "Choose an option... Pending Applied Excluded (Questions) Excluded (Expired) Exc…" at bounding box center [589, 268] width 123 height 24
click at [528, 256] on select "Choose an option... Pending Applied Excluded (Questions) Excluded (Expired) Exc…" at bounding box center [589, 268] width 123 height 24
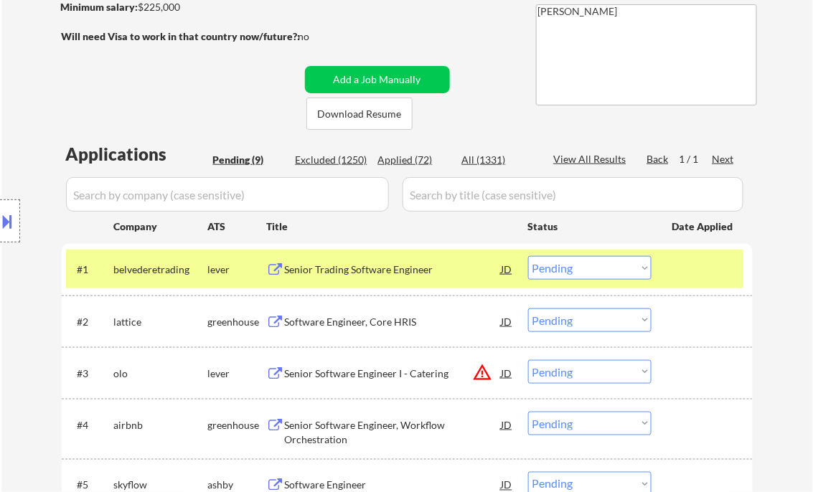
click at [399, 273] on div "Senior Trading Software Engineer" at bounding box center [393, 270] width 217 height 14
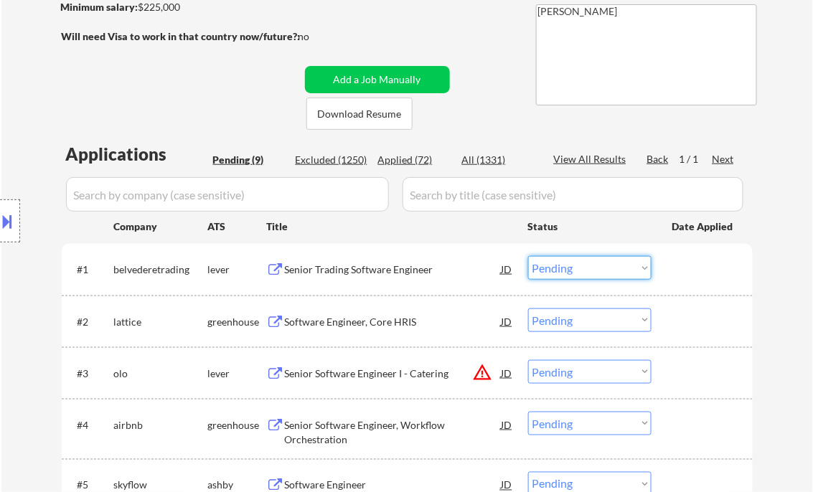
click at [596, 265] on select "Choose an option... Pending Applied Excluded (Questions) Excluded (Expired) Exc…" at bounding box center [589, 268] width 123 height 24
click at [528, 256] on select "Choose an option... Pending Applied Excluded (Questions) Excluded (Expired) Exc…" at bounding box center [589, 268] width 123 height 24
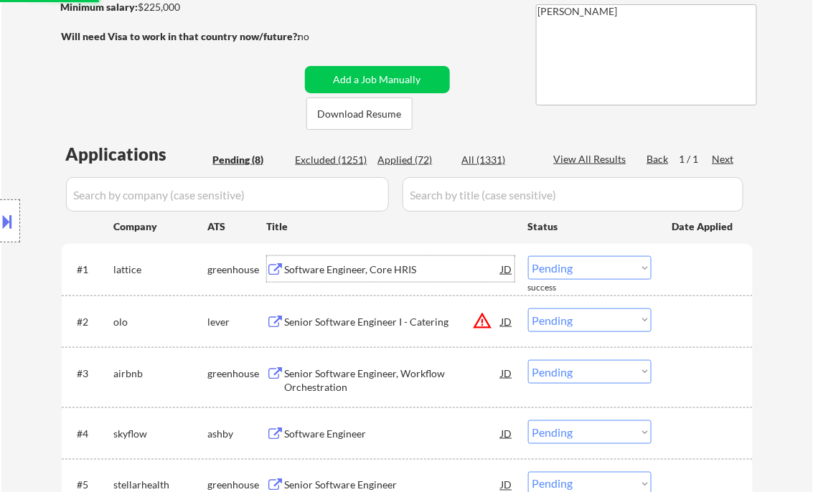
click at [398, 273] on div "Software Engineer, Core HRIS" at bounding box center [393, 270] width 217 height 14
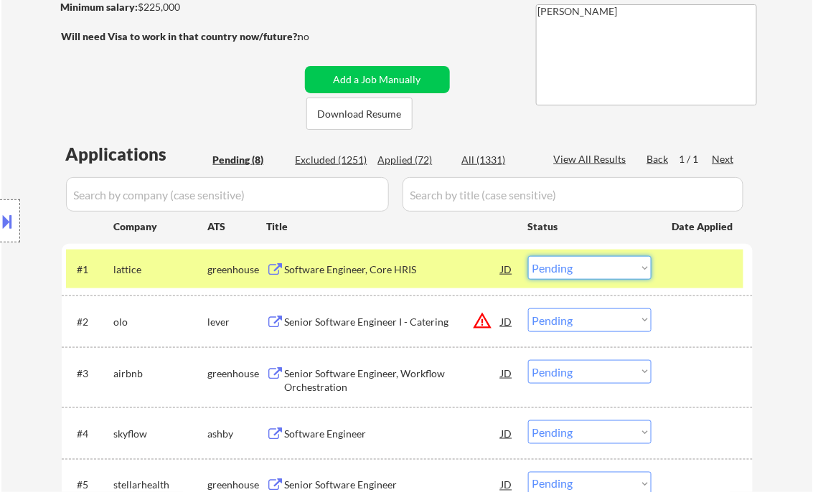
click at [591, 277] on select "Choose an option... Pending Applied Excluded (Questions) Excluded (Expired) Exc…" at bounding box center [589, 268] width 123 height 24
click at [528, 256] on select "Choose an option... Pending Applied Excluded (Questions) Excluded (Expired) Exc…" at bounding box center [589, 268] width 123 height 24
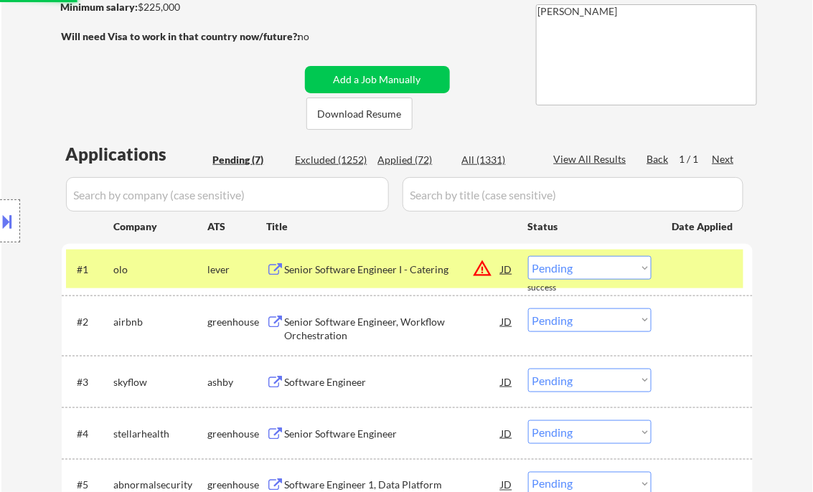
click at [373, 270] on div "Senior Software Engineer I - Catering" at bounding box center [393, 270] width 217 height 14
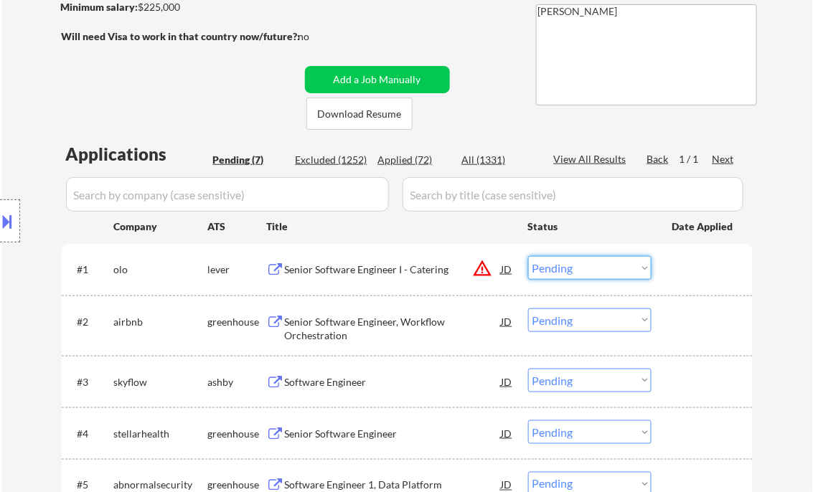
drag, startPoint x: 604, startPoint y: 270, endPoint x: 617, endPoint y: 280, distance: 16.4
click at [604, 270] on select "Choose an option... Pending Applied Excluded (Questions) Excluded (Expired) Exc…" at bounding box center [589, 268] width 123 height 24
click at [528, 256] on select "Choose an option... Pending Applied Excluded (Questions) Excluded (Expired) Exc…" at bounding box center [589, 268] width 123 height 24
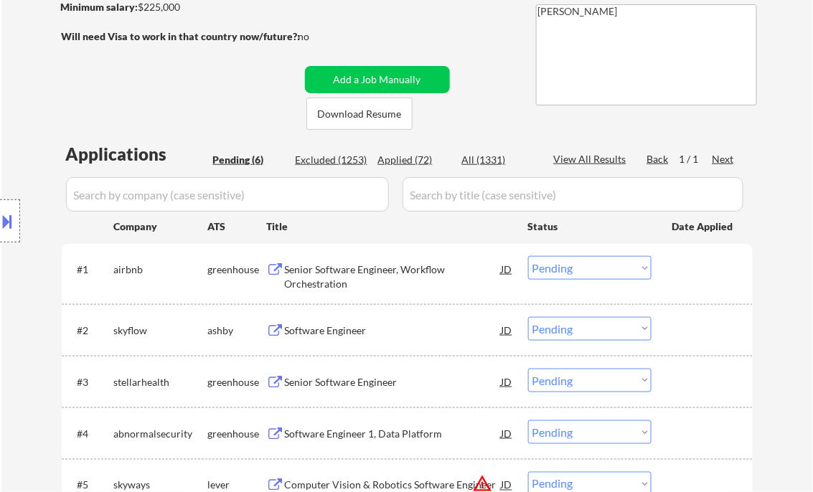
click at [363, 274] on div "Senior Software Engineer, Workflow Orchestration" at bounding box center [393, 277] width 217 height 28
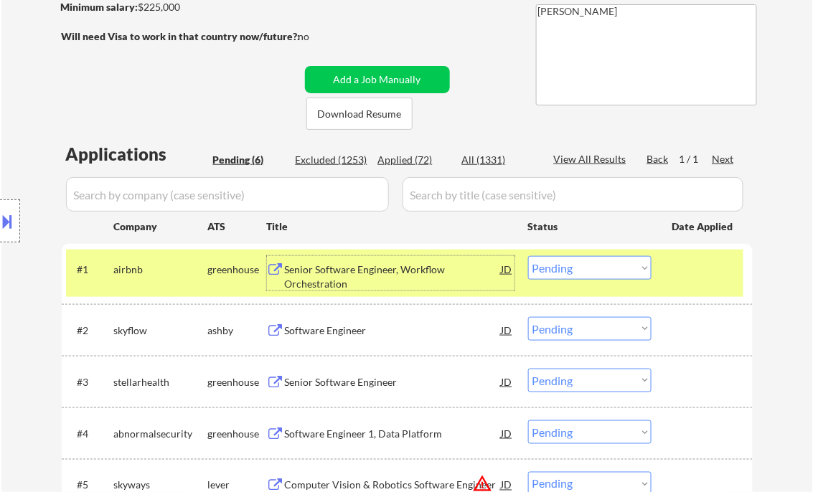
click at [608, 258] on select "Choose an option... Pending Applied Excluded (Questions) Excluded (Expired) Exc…" at bounding box center [589, 268] width 123 height 24
click at [528, 256] on select "Choose an option... Pending Applied Excluded (Questions) Excluded (Expired) Exc…" at bounding box center [589, 268] width 123 height 24
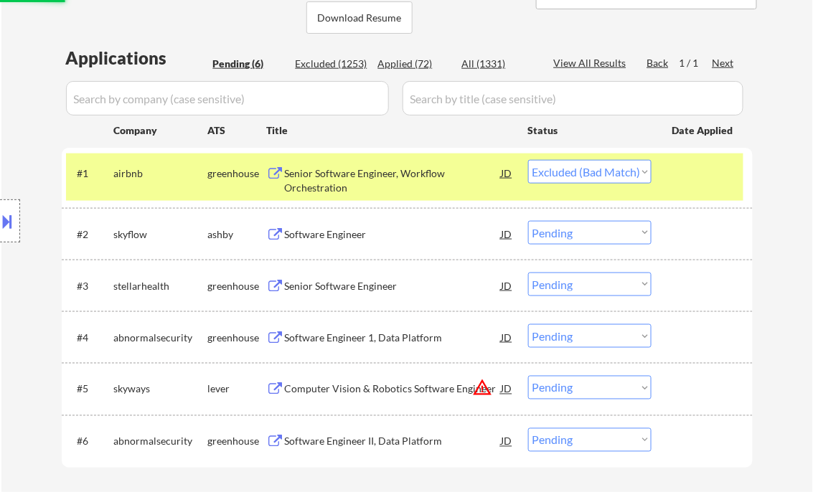
scroll to position [344, 0]
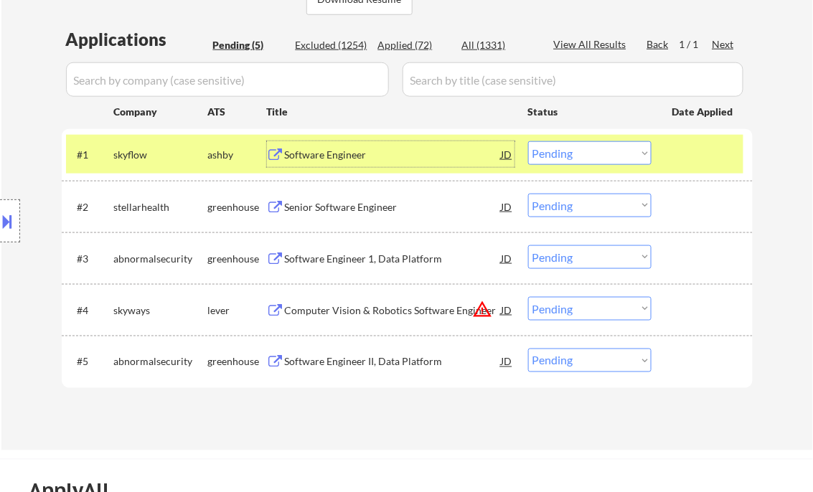
click at [359, 163] on div "Software Engineer" at bounding box center [393, 154] width 217 height 26
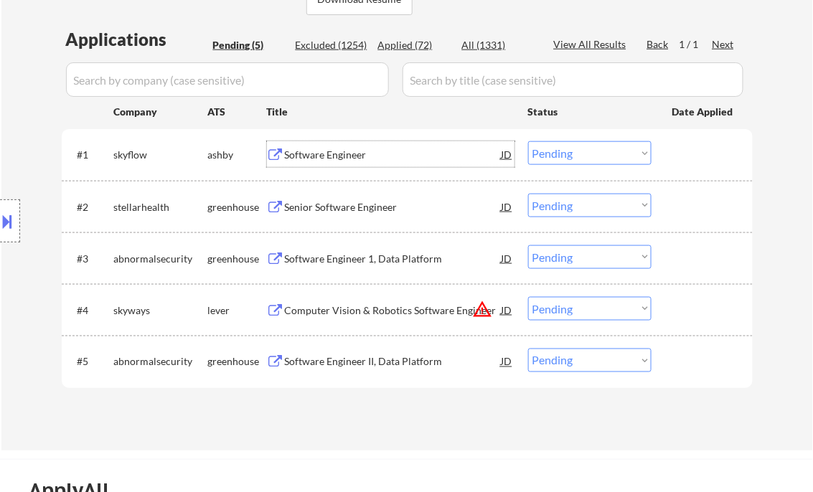
click at [558, 157] on select "Choose an option... Pending Applied Excluded (Questions) Excluded (Expired) Exc…" at bounding box center [589, 153] width 123 height 24
click at [528, 141] on select "Choose an option... Pending Applied Excluded (Questions) Excluded (Expired) Exc…" at bounding box center [589, 153] width 123 height 24
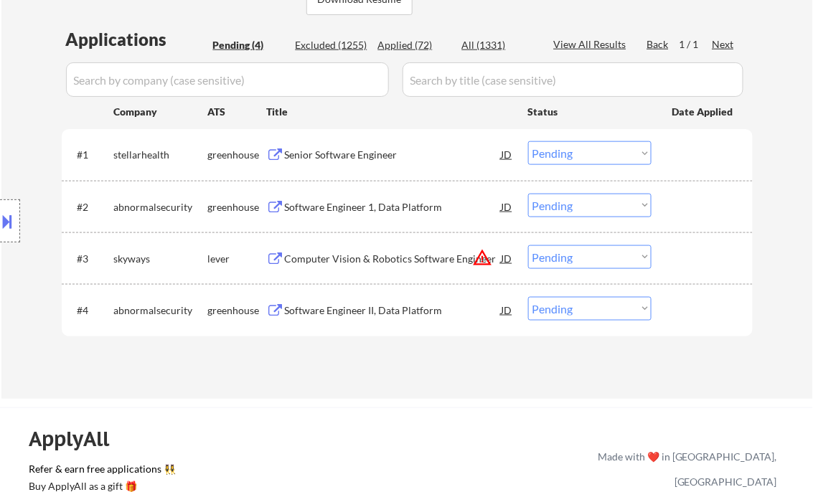
click at [380, 153] on div "Senior Software Engineer" at bounding box center [393, 155] width 217 height 14
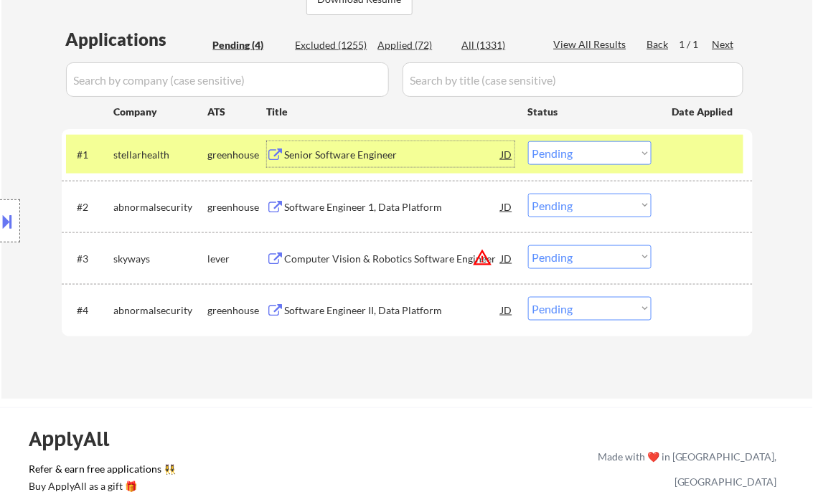
click at [586, 154] on select "Choose an option... Pending Applied Excluded (Questions) Excluded (Expired) Exc…" at bounding box center [589, 153] width 123 height 24
click at [528, 141] on select "Choose an option... Pending Applied Excluded (Questions) Excluded (Expired) Exc…" at bounding box center [589, 153] width 123 height 24
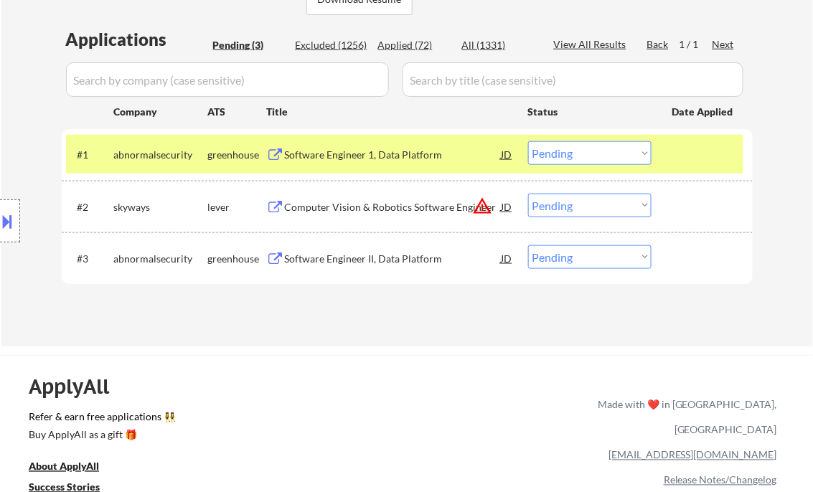
click at [365, 153] on div "Software Engineer 1, Data Platform" at bounding box center [393, 155] width 217 height 14
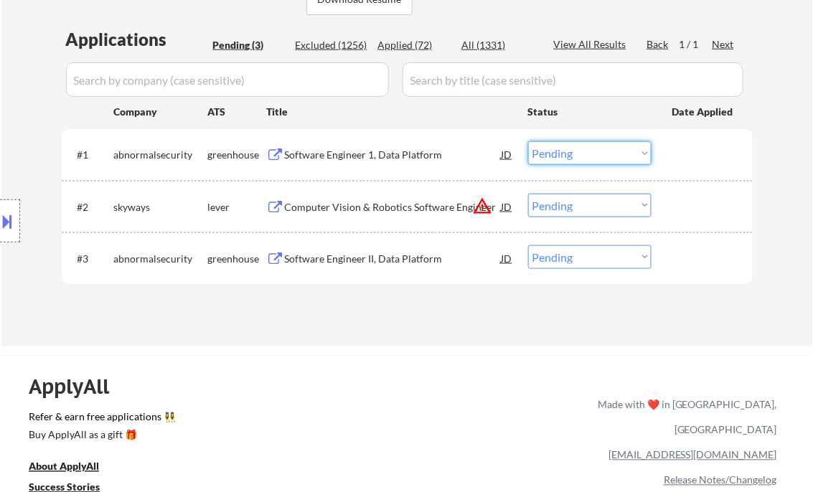
click at [589, 144] on select "Choose an option... Pending Applied Excluded (Questions) Excluded (Expired) Exc…" at bounding box center [589, 153] width 123 height 24
click at [528, 141] on select "Choose an option... Pending Applied Excluded (Questions) Excluded (Expired) Exc…" at bounding box center [589, 153] width 123 height 24
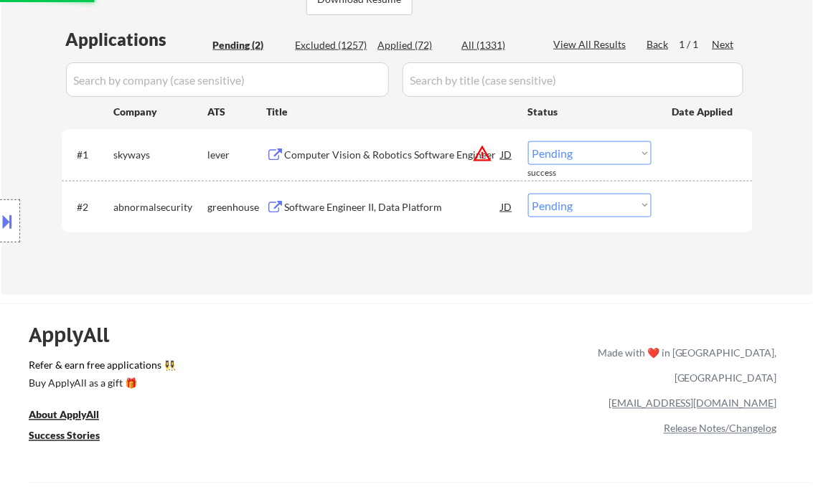
click at [378, 156] on div "Computer Vision & Robotics Software Engineer" at bounding box center [393, 155] width 217 height 14
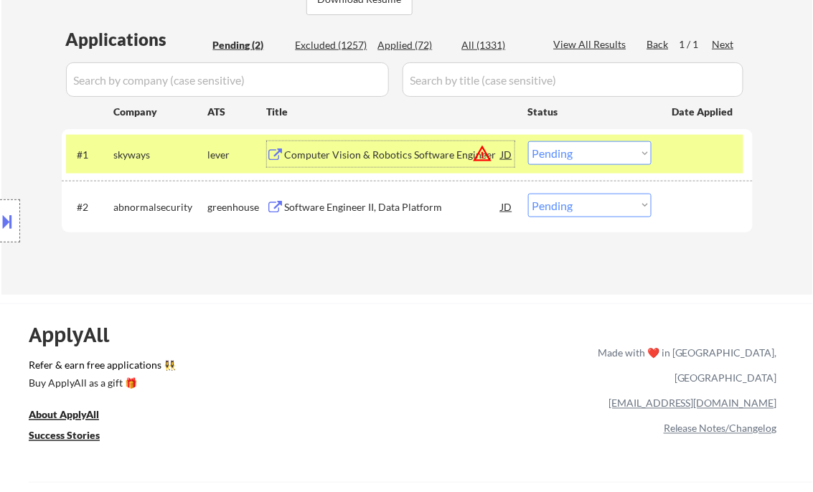
drag, startPoint x: 617, startPoint y: 147, endPoint x: 653, endPoint y: 185, distance: 52.3
click at [617, 147] on select "Choose an option... Pending Applied Excluded (Questions) Excluded (Expired) Exc…" at bounding box center [589, 153] width 123 height 24
drag, startPoint x: 583, startPoint y: 156, endPoint x: 601, endPoint y: 166, distance: 20.6
click at [583, 156] on select "Choose an option... Pending Applied Excluded (Questions) Excluded (Expired) Exc…" at bounding box center [589, 153] width 123 height 24
click at [528, 141] on select "Choose an option... Pending Applied Excluded (Questions) Excluded (Expired) Exc…" at bounding box center [589, 153] width 123 height 24
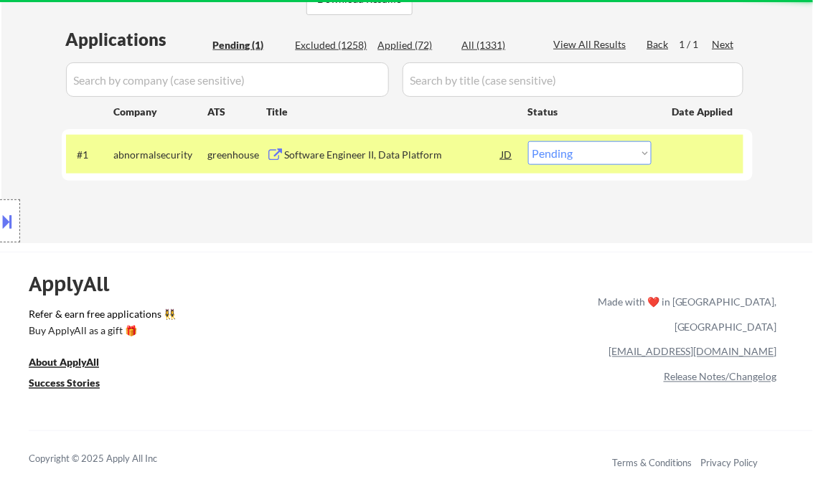
click at [341, 155] on div "Software Engineer II, Data Platform" at bounding box center [393, 155] width 217 height 14
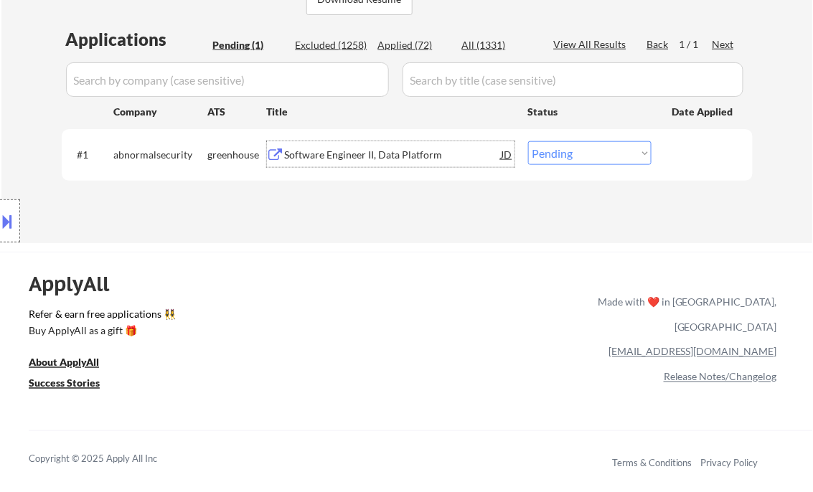
drag, startPoint x: 554, startPoint y: 155, endPoint x: 581, endPoint y: 165, distance: 29.1
click at [554, 155] on select "Choose an option... Pending Applied Excluded (Questions) Excluded (Expired) Exc…" at bounding box center [589, 153] width 123 height 24
select select ""excluded__expired_""
click at [528, 141] on select "Choose an option... Pending Applied Excluded (Questions) Excluded (Expired) Exc…" at bounding box center [589, 153] width 123 height 24
click at [420, 196] on div "Applications Pending (1) Excluded (1258) Applied (72) All (1331) View All Resul…" at bounding box center [407, 121] width 691 height 188
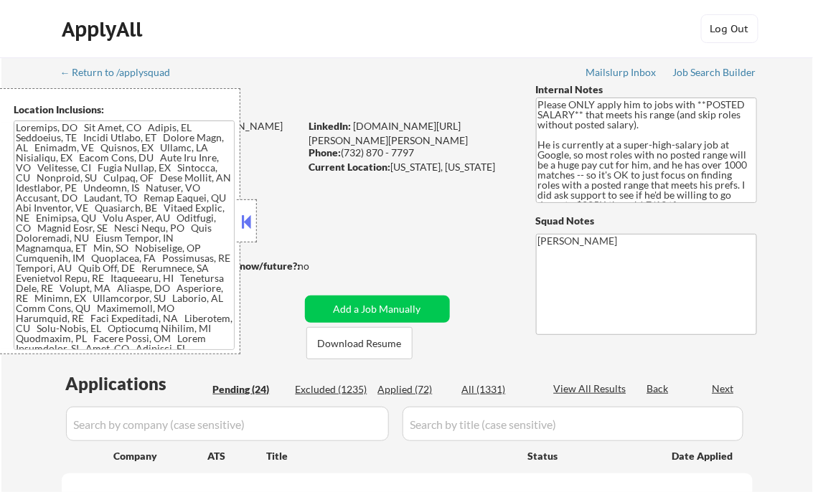
select select ""pending""
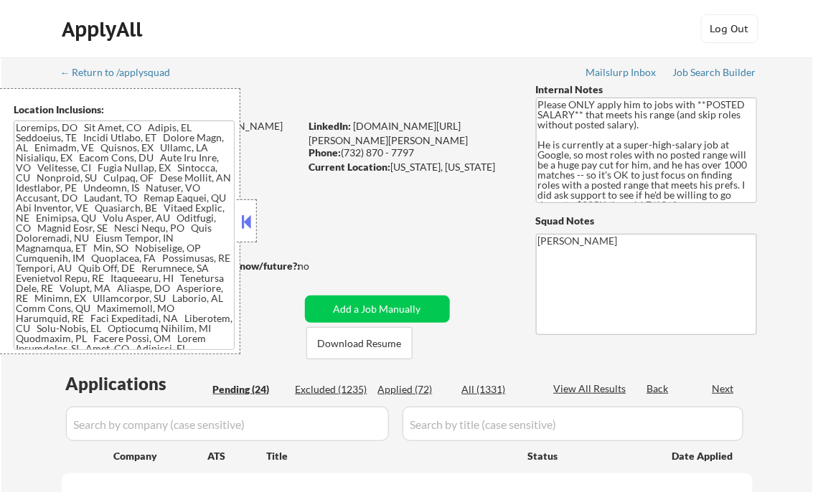
select select ""pending""
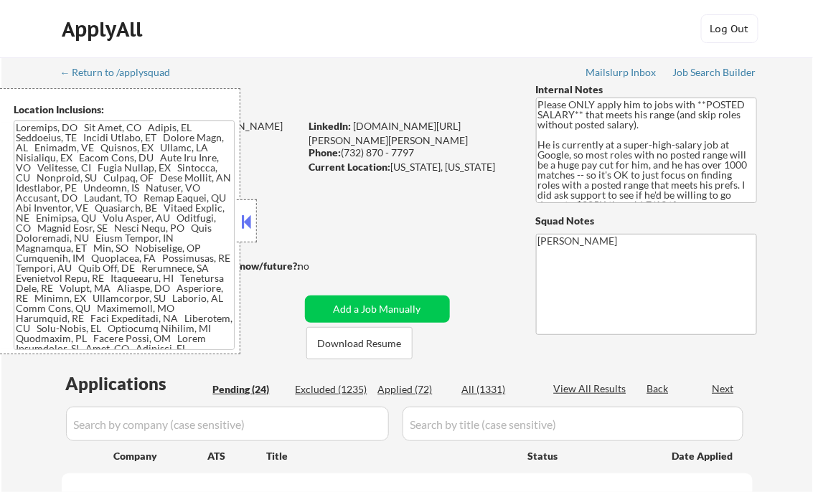
select select ""pending""
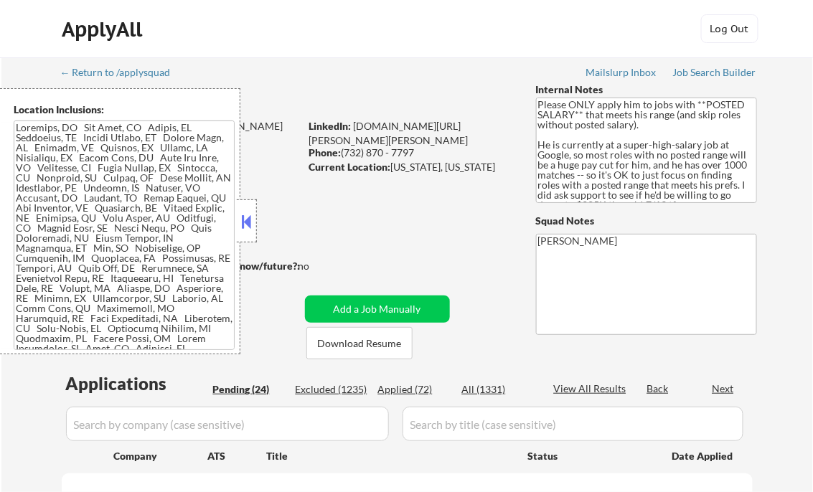
select select ""pending""
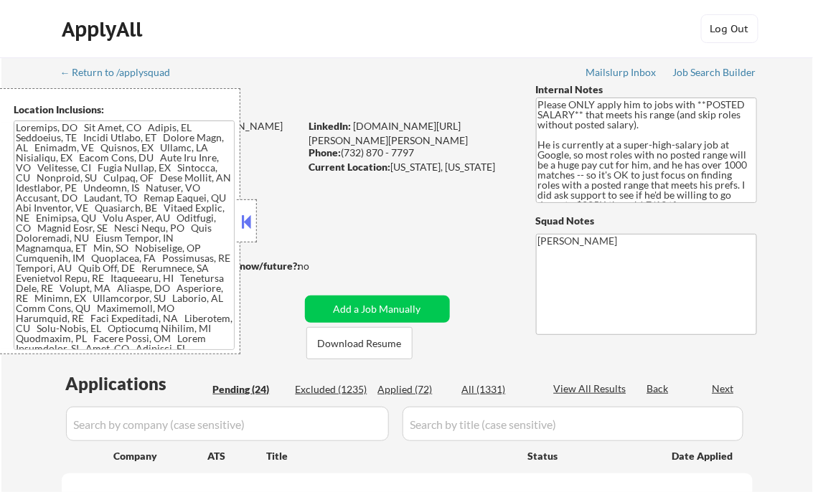
select select ""pending""
click at [248, 215] on button at bounding box center [247, 222] width 16 height 22
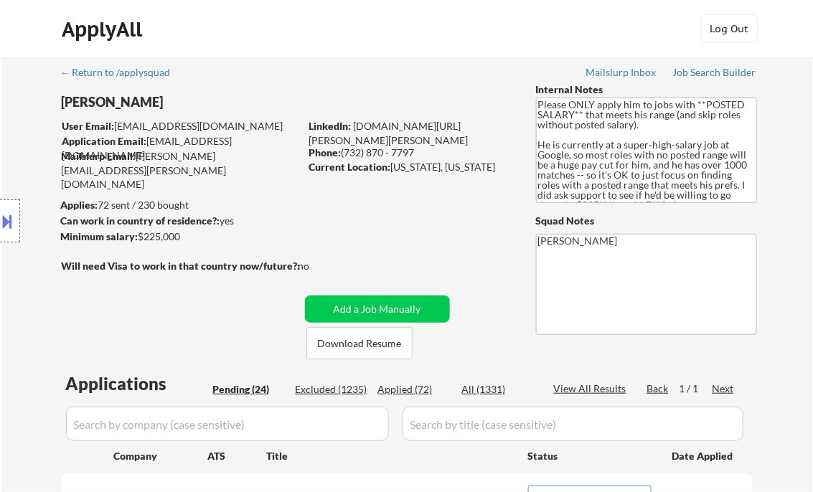
click at [408, 387] on div "Applied (72)" at bounding box center [414, 389] width 72 height 14
select select ""applied""
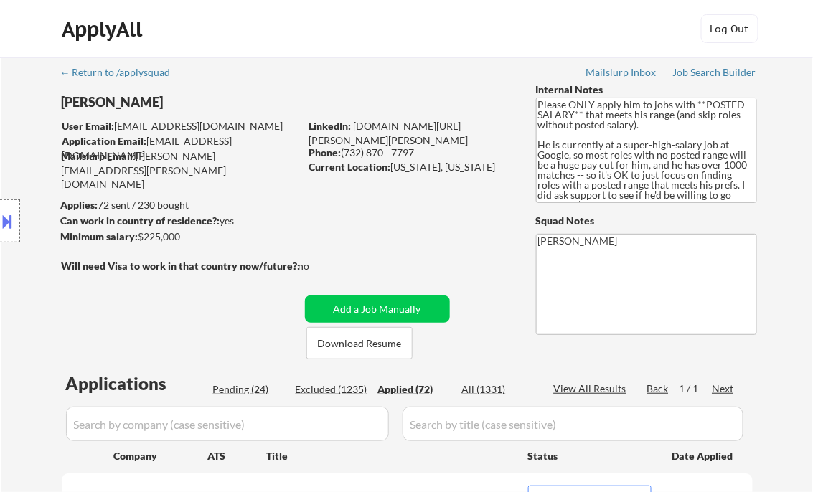
select select ""applied""
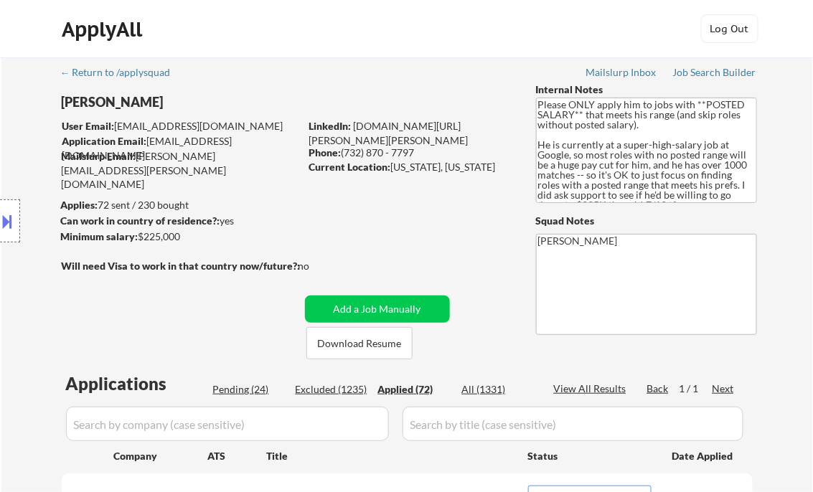
select select ""applied""
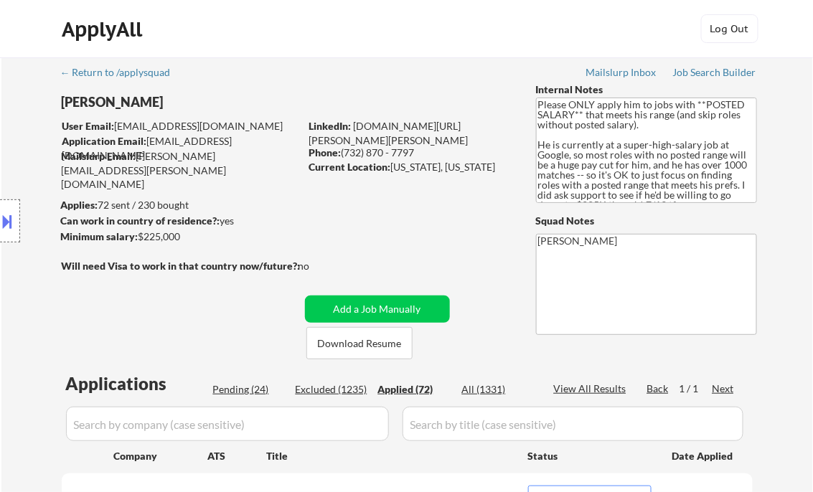
select select ""applied""
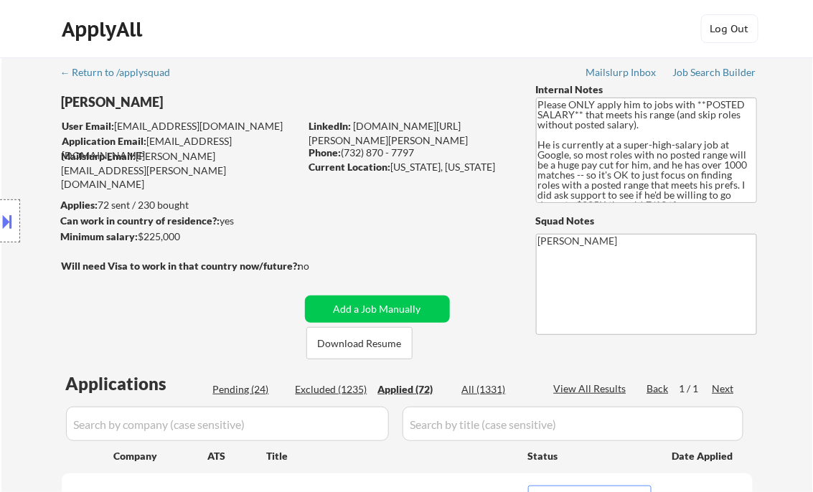
select select ""applied""
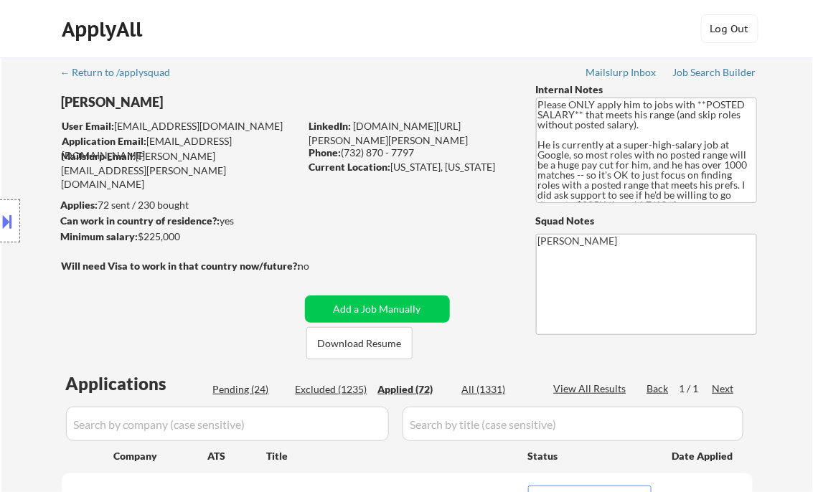
select select ""applied""
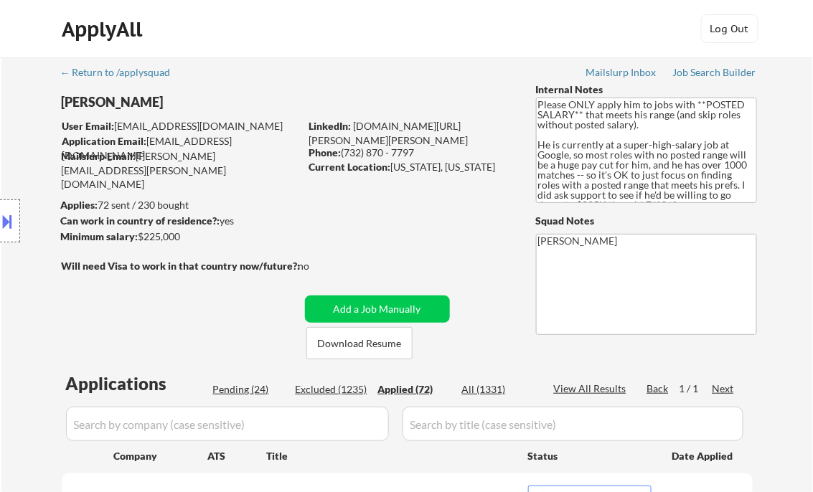
select select ""applied""
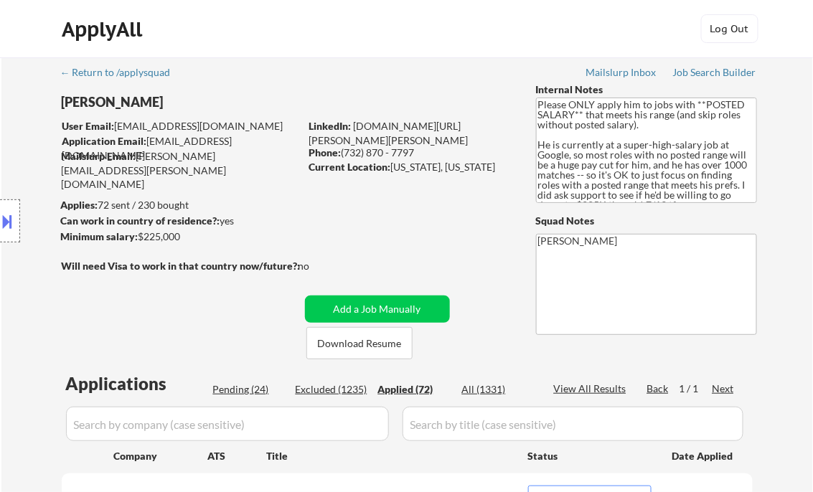
select select ""applied""
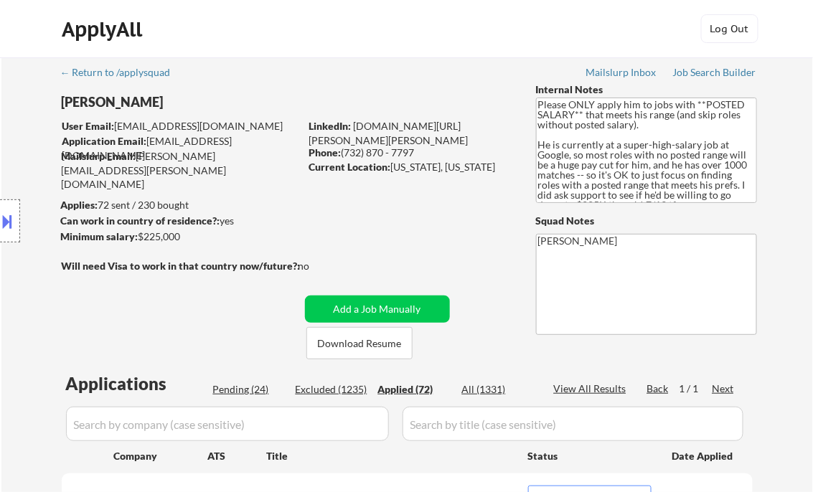
select select ""applied""
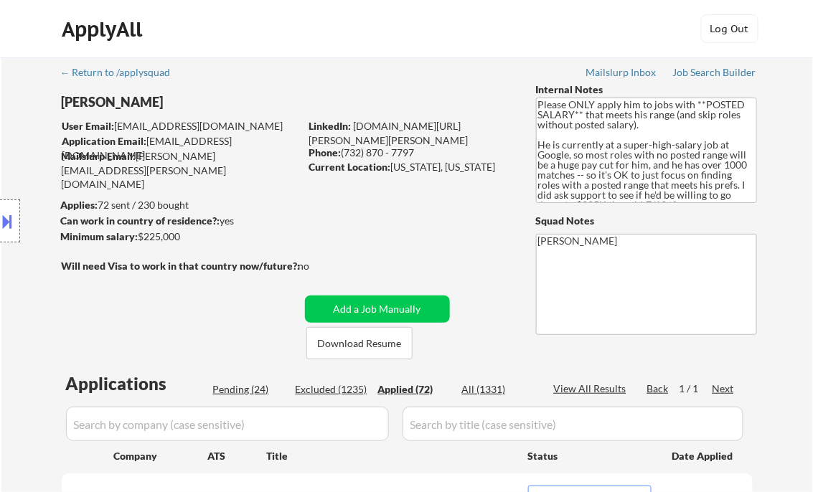
select select ""applied""
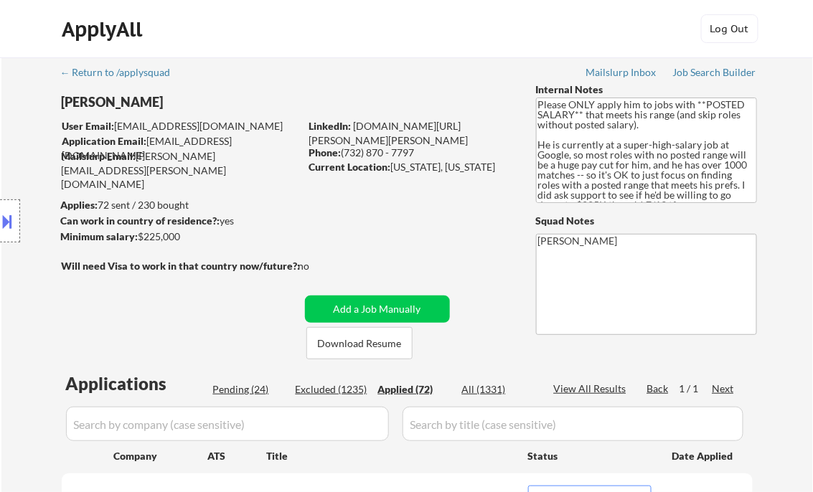
select select ""applied""
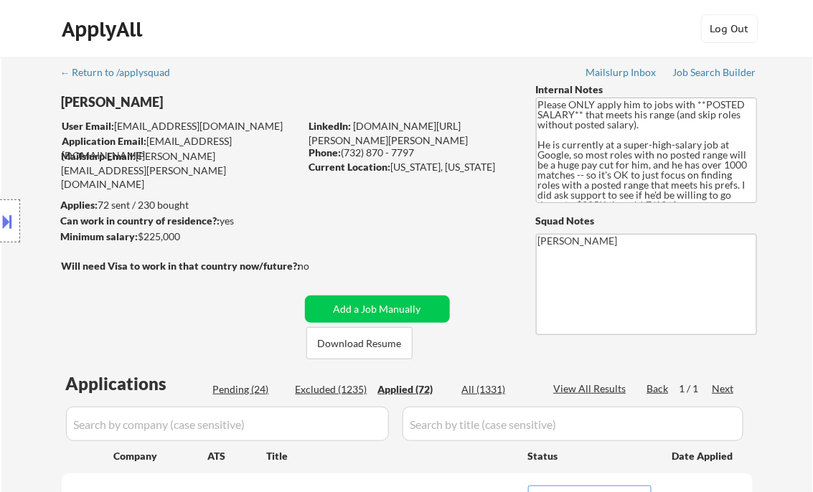
select select ""applied""
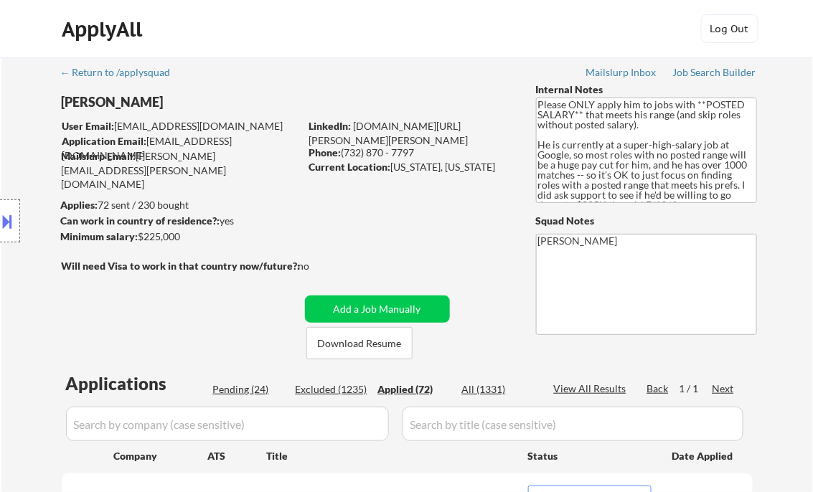
select select ""applied""
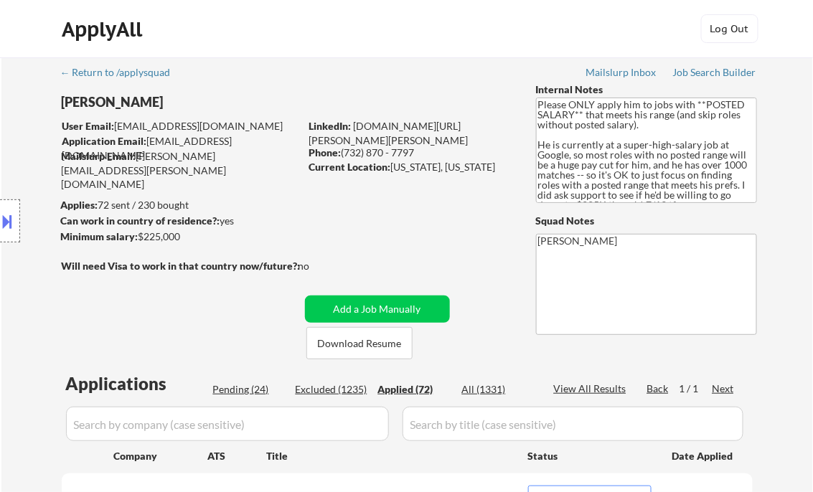
select select ""applied""
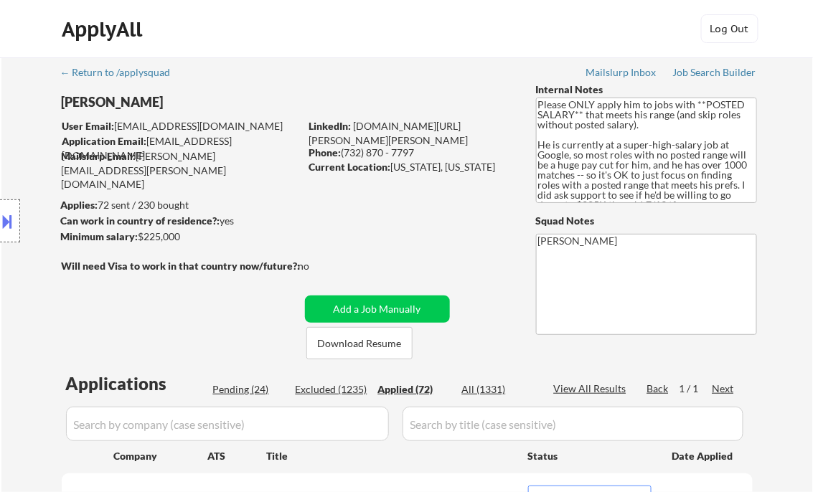
select select ""applied""
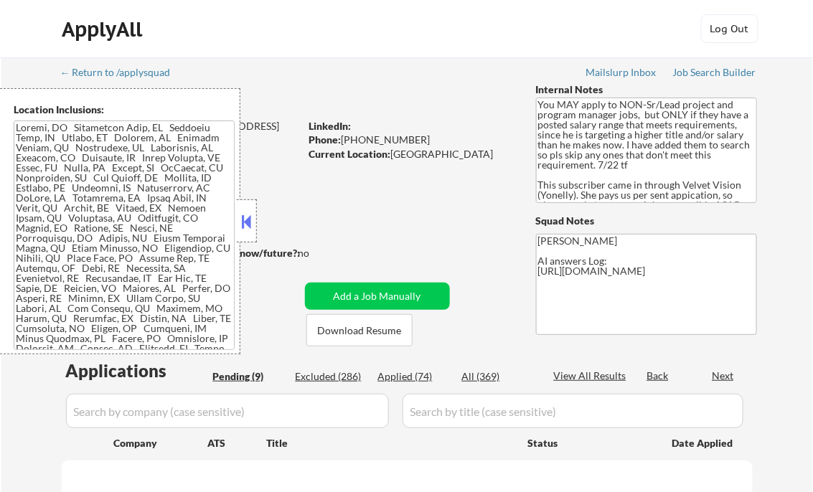
select select ""pending""
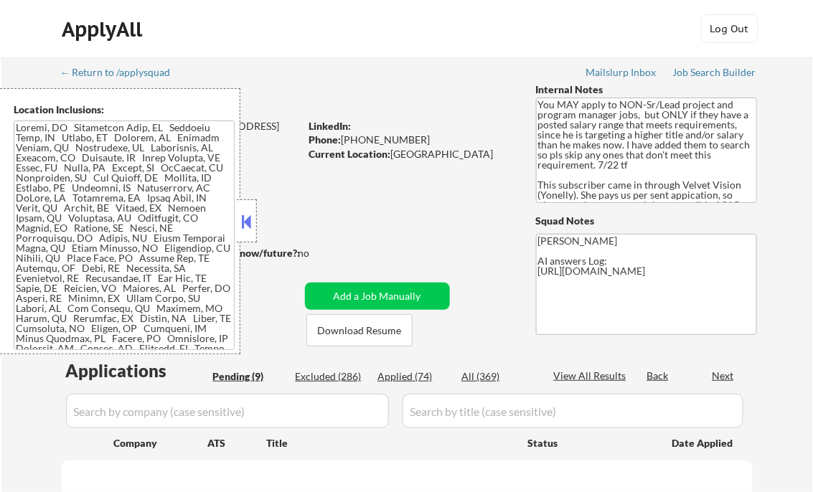
select select ""pending""
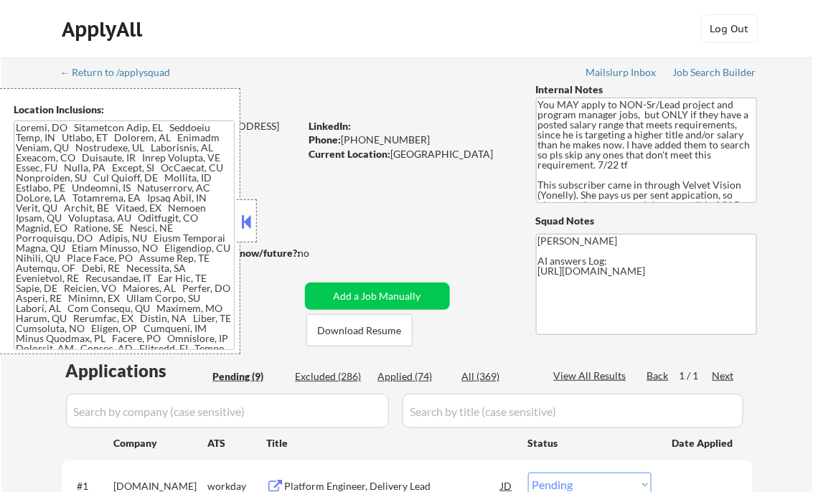
click at [251, 216] on button at bounding box center [247, 222] width 16 height 22
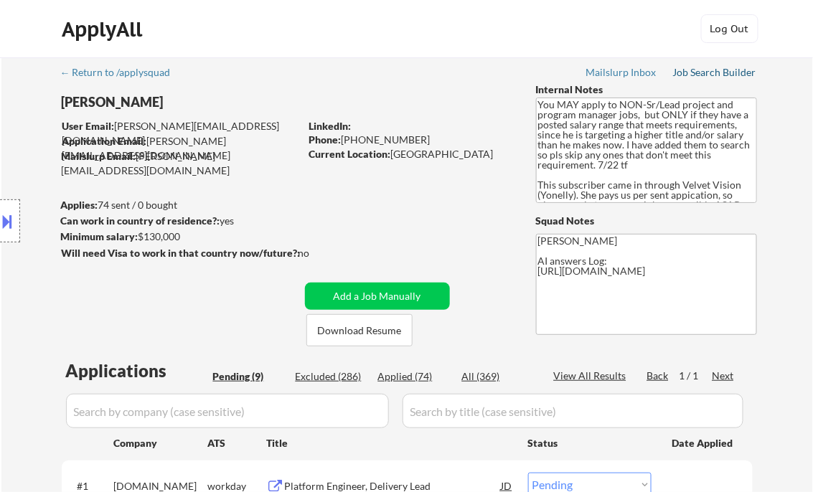
click at [710, 70] on div "Job Search Builder" at bounding box center [715, 72] width 84 height 10
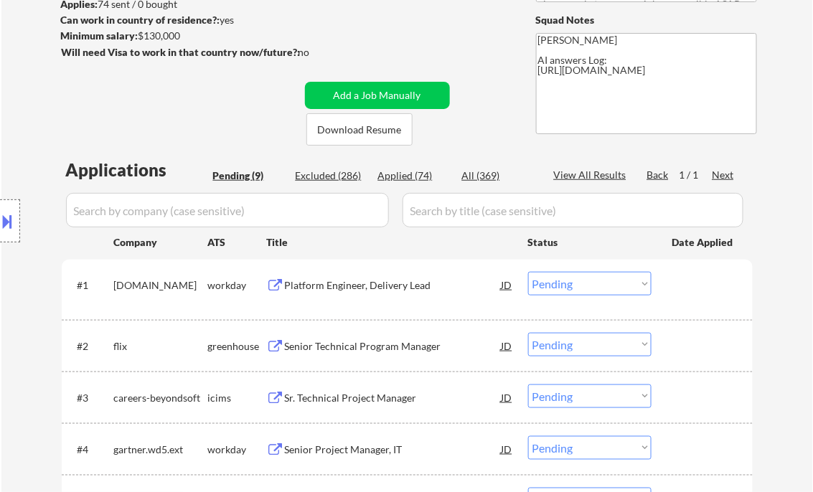
scroll to position [230, 0]
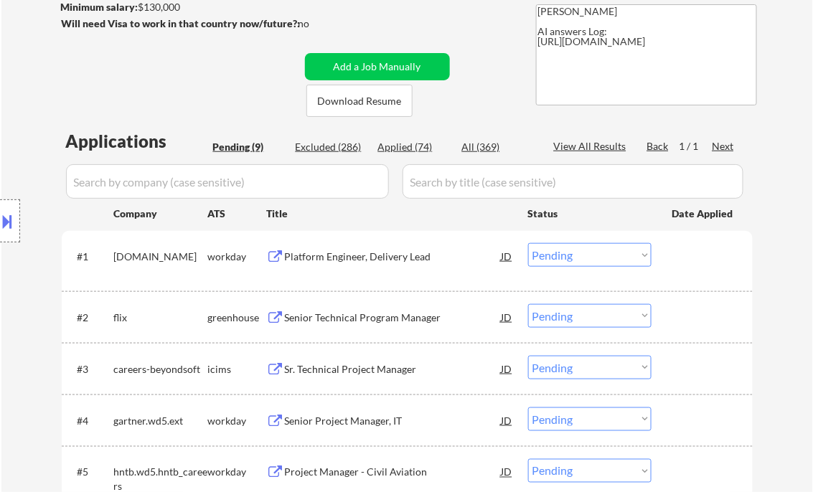
click at [342, 260] on div "Platform Engineer, Delivery Lead" at bounding box center [393, 257] width 217 height 14
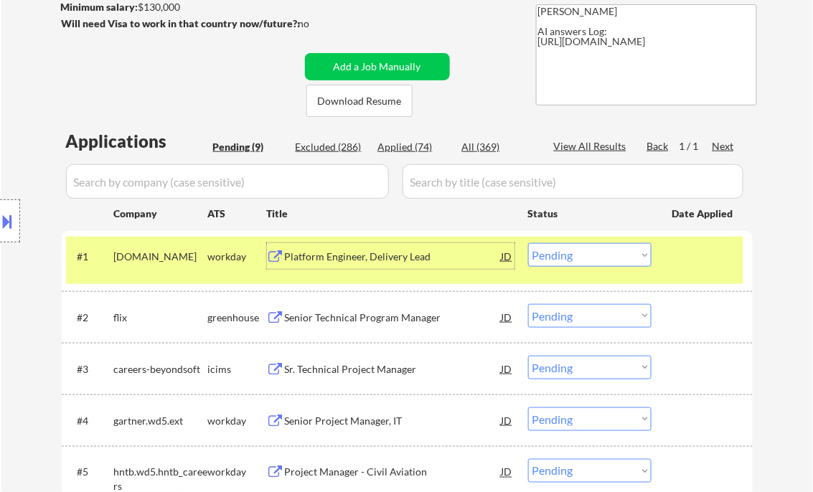
click at [9, 216] on button at bounding box center [8, 222] width 16 height 24
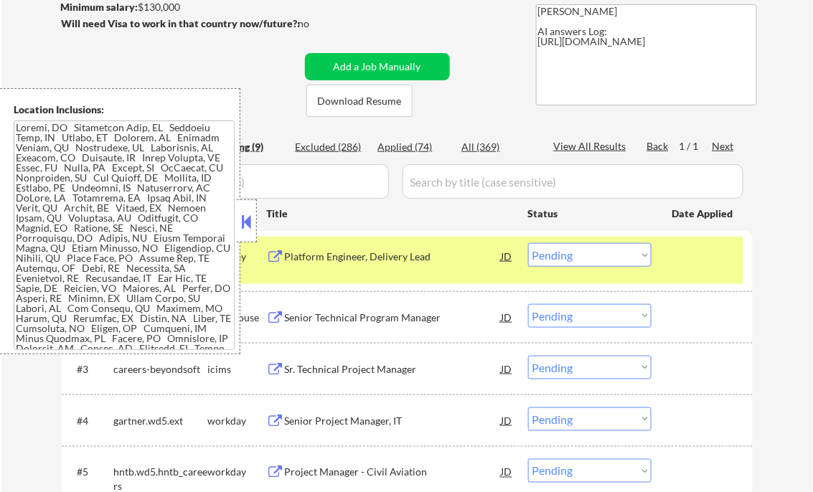
click at [244, 220] on button at bounding box center [247, 222] width 16 height 22
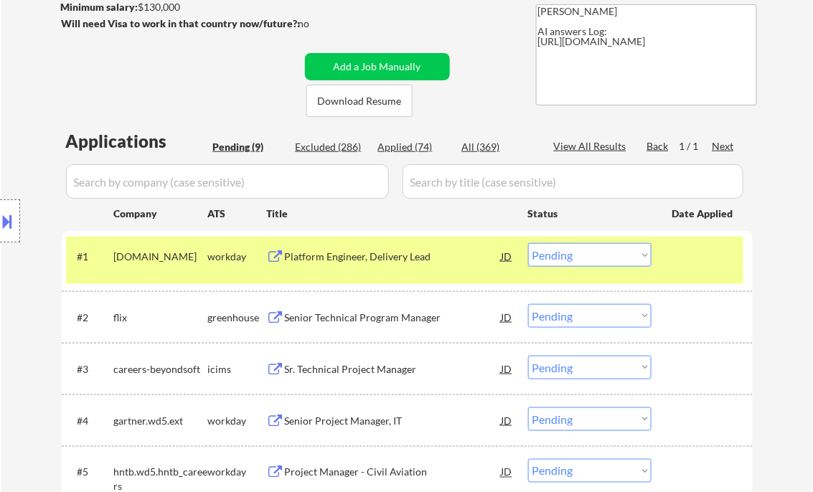
click at [575, 261] on select "Choose an option... Pending Applied Excluded (Questions) Excluded (Expired) Exc…" at bounding box center [589, 255] width 123 height 24
click at [528, 243] on select "Choose an option... Pending Applied Excluded (Questions) Excluded (Expired) Exc…" at bounding box center [589, 255] width 123 height 24
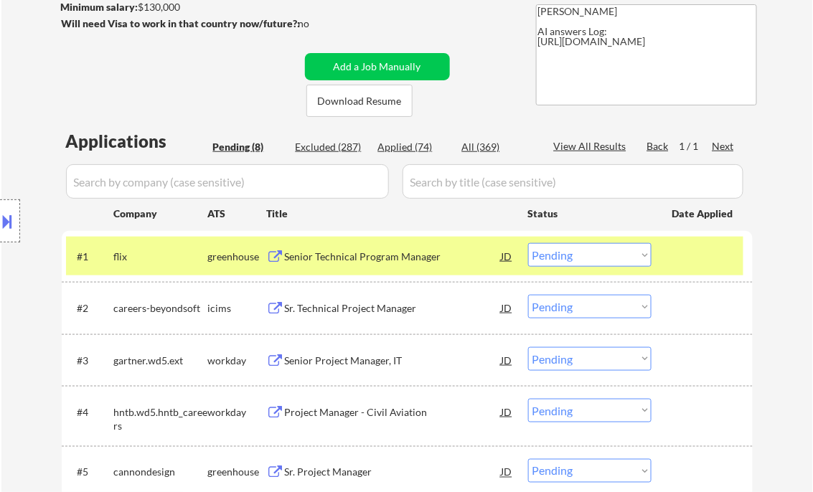
click at [365, 258] on div "Senior Technical Program Manager" at bounding box center [393, 257] width 217 height 14
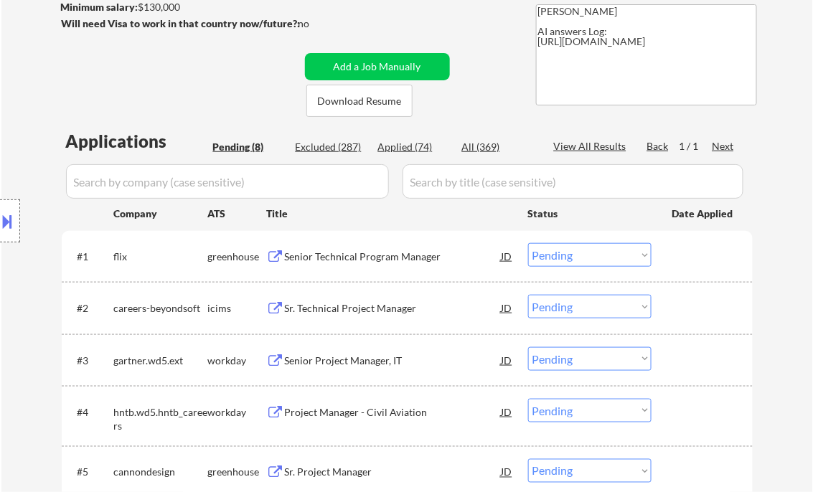
click at [9, 220] on button at bounding box center [8, 222] width 16 height 24
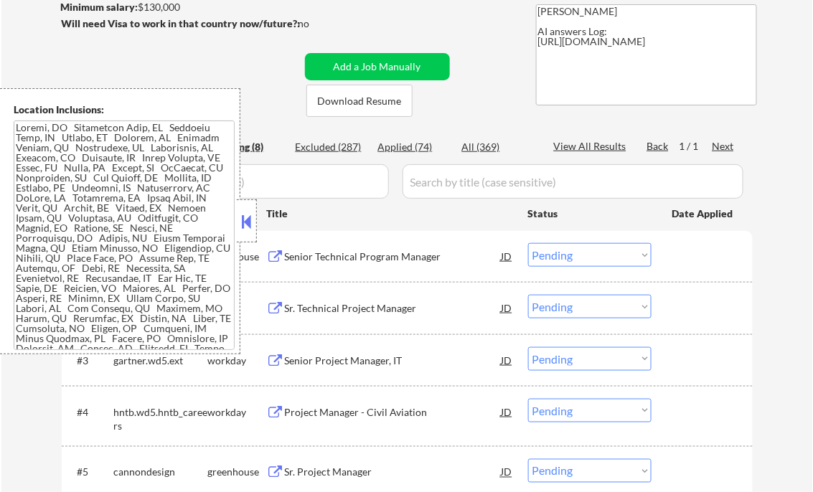
click at [250, 221] on button at bounding box center [247, 222] width 16 height 22
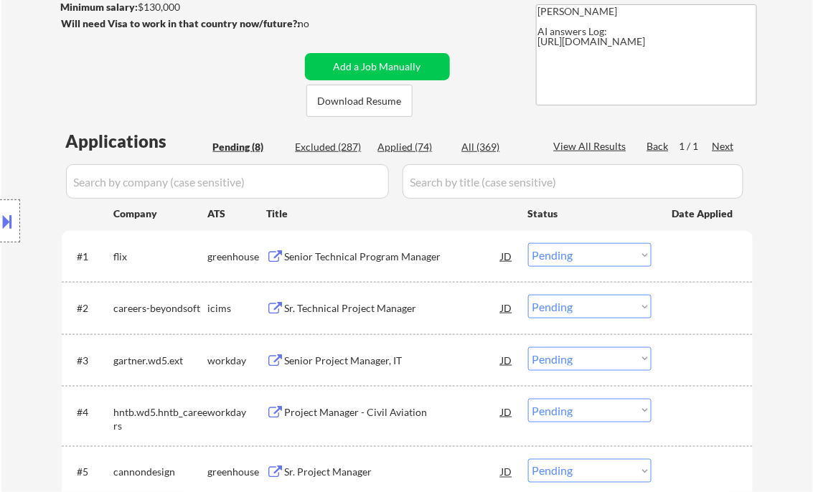
drag, startPoint x: 558, startPoint y: 250, endPoint x: 565, endPoint y: 258, distance: 11.7
click at [558, 250] on select "Choose an option... Pending Applied Excluded (Questions) Excluded (Expired) Exc…" at bounding box center [589, 255] width 123 height 24
click at [528, 243] on select "Choose an option... Pending Applied Excluded (Questions) Excluded (Expired) Exc…" at bounding box center [589, 255] width 123 height 24
click at [360, 311] on div "Sr. Technical Project Manager" at bounding box center [393, 308] width 217 height 14
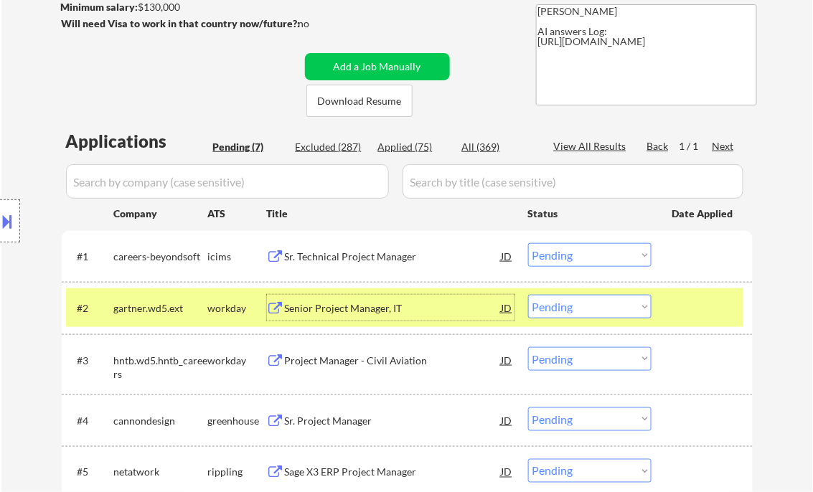
click at [383, 259] on div "Sr. Technical Project Manager" at bounding box center [393, 257] width 217 height 14
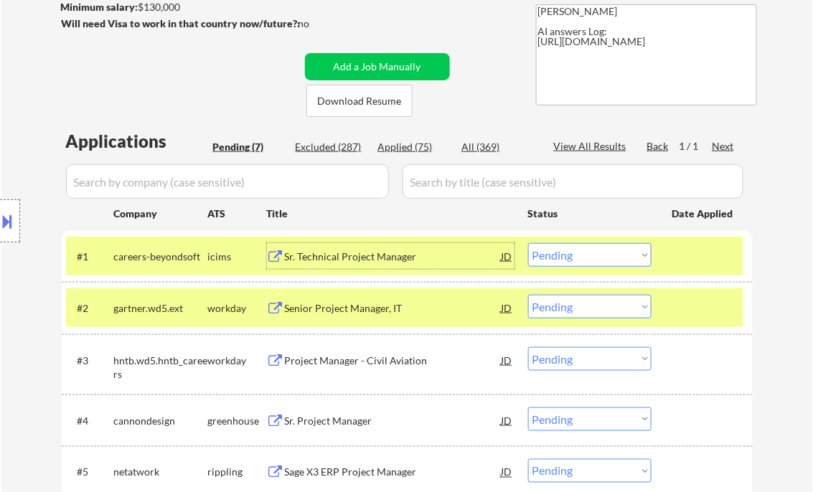
drag, startPoint x: 577, startPoint y: 252, endPoint x: 598, endPoint y: 260, distance: 22.3
click at [577, 252] on select "Choose an option... Pending Applied Excluded (Questions) Excluded (Expired) Exc…" at bounding box center [589, 255] width 123 height 24
click at [528, 243] on select "Choose an option... Pending Applied Excluded (Questions) Excluded (Expired) Exc…" at bounding box center [589, 255] width 123 height 24
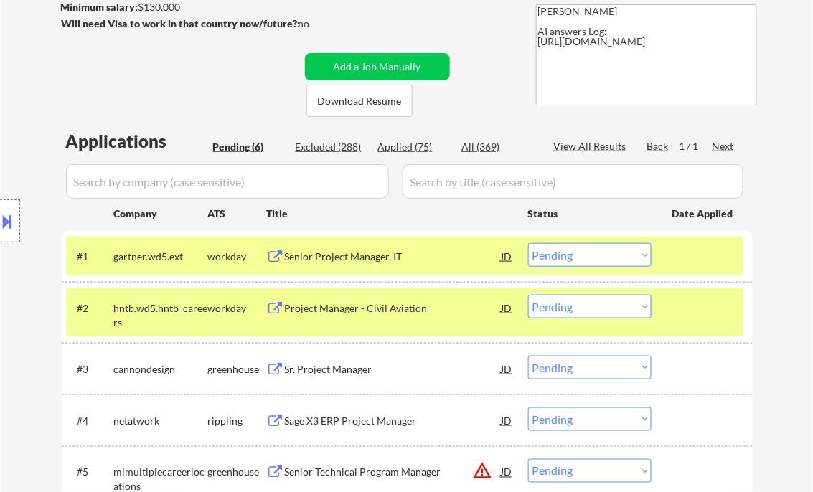
click at [391, 255] on div "Senior Project Manager, IT" at bounding box center [393, 257] width 217 height 14
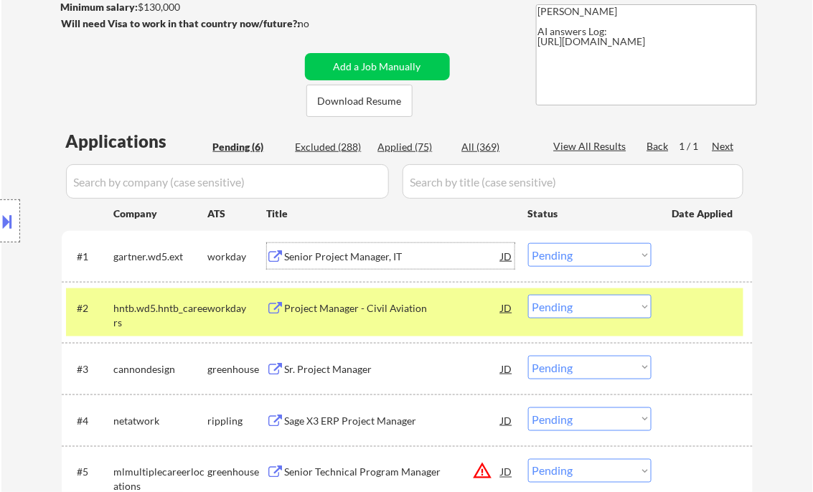
click at [14, 215] on button at bounding box center [8, 222] width 16 height 24
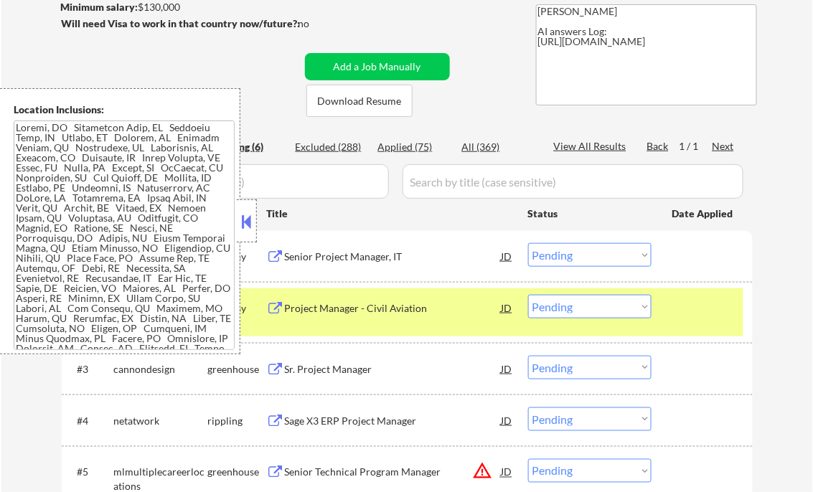
click at [244, 225] on button at bounding box center [247, 222] width 16 height 22
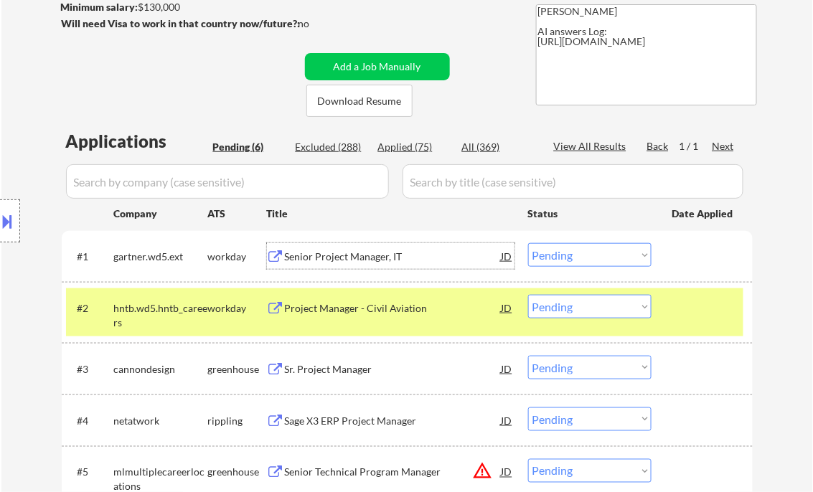
click at [350, 262] on div "Senior Project Manager, IT" at bounding box center [393, 257] width 217 height 14
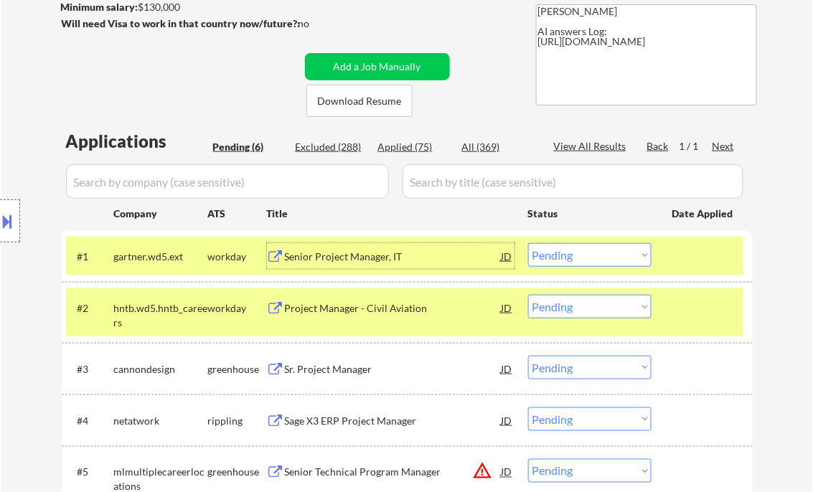
drag, startPoint x: 563, startPoint y: 257, endPoint x: 583, endPoint y: 265, distance: 21.2
click at [563, 257] on select "Choose an option... Pending Applied Excluded (Questions) Excluded (Expired) Exc…" at bounding box center [589, 255] width 123 height 24
click at [528, 243] on select "Choose an option... Pending Applied Excluded (Questions) Excluded (Expired) Exc…" at bounding box center [589, 255] width 123 height 24
click at [330, 319] on div "Project Manager - Civil Aviation" at bounding box center [393, 308] width 217 height 26
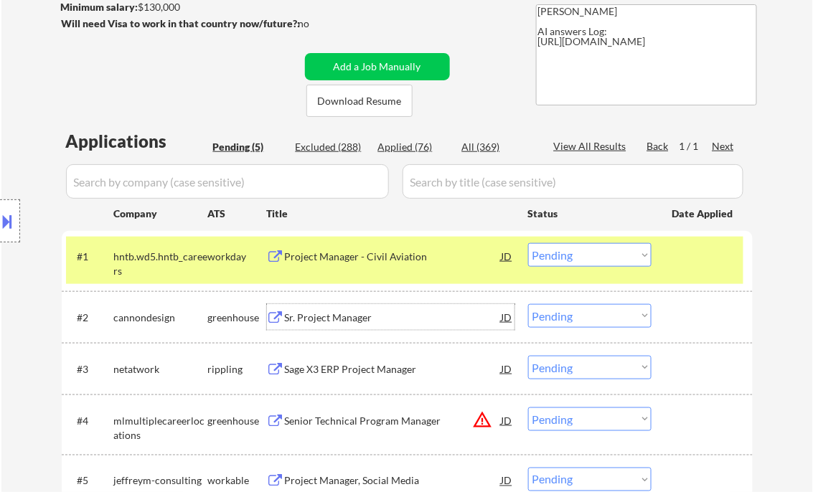
click at [567, 257] on select "Choose an option... Pending Applied Excluded (Questions) Excluded (Expired) Exc…" at bounding box center [589, 255] width 123 height 24
click at [528, 243] on select "Choose an option... Pending Applied Excluded (Questions) Excluded (Expired) Exc…" at bounding box center [589, 255] width 123 height 24
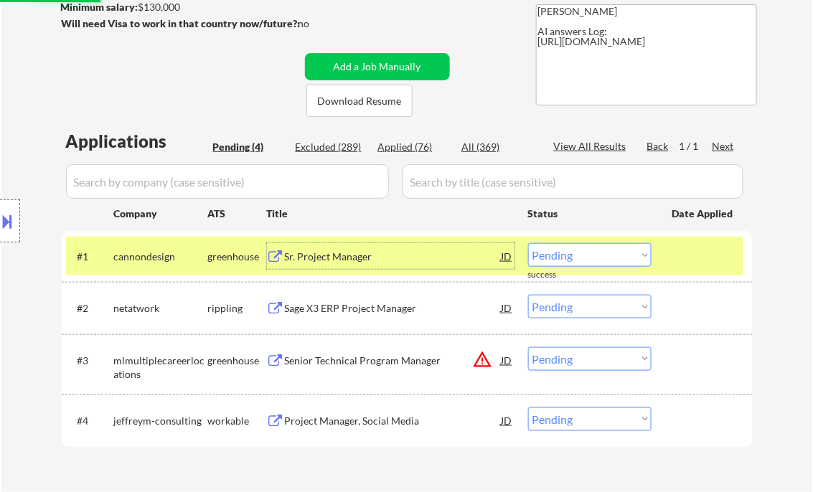
click at [349, 253] on div "Sr. Project Manager" at bounding box center [393, 257] width 217 height 14
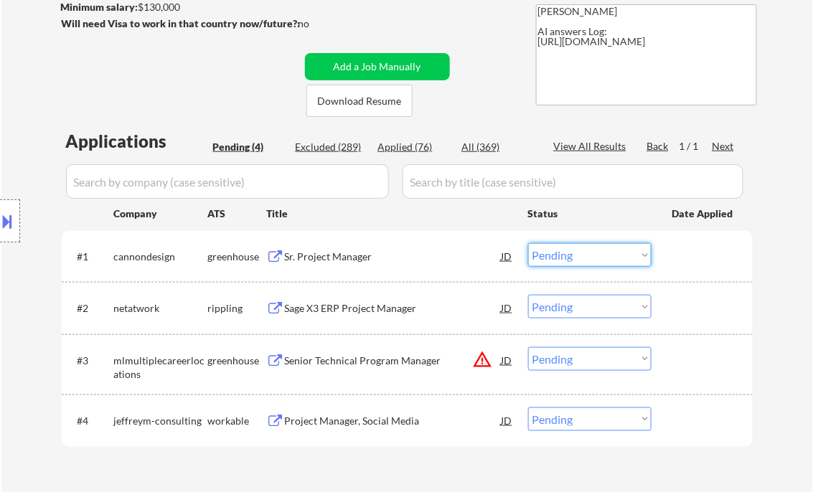
drag, startPoint x: 567, startPoint y: 255, endPoint x: 596, endPoint y: 267, distance: 31.8
click at [568, 255] on select "Choose an option... Pending Applied Excluded (Questions) Excluded (Expired) Exc…" at bounding box center [589, 255] width 123 height 24
click at [528, 243] on select "Choose an option... Pending Applied Excluded (Questions) Excluded (Expired) Exc…" at bounding box center [589, 255] width 123 height 24
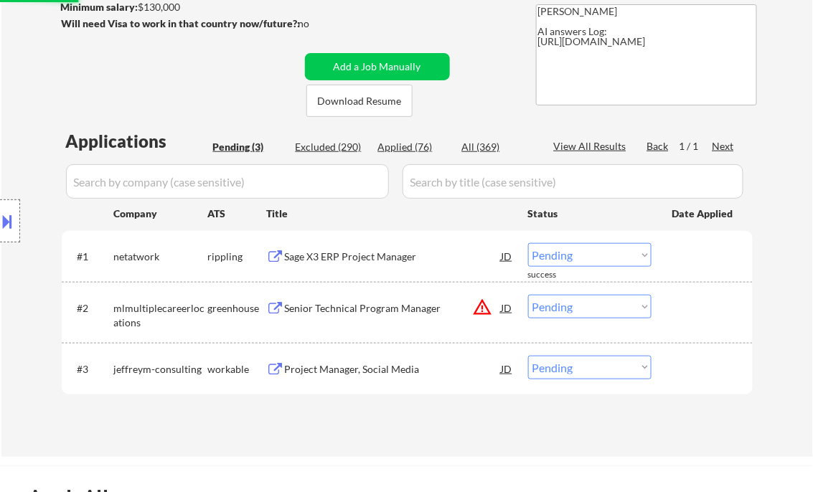
click at [337, 257] on div "Sage X3 ERP Project Manager" at bounding box center [393, 257] width 217 height 14
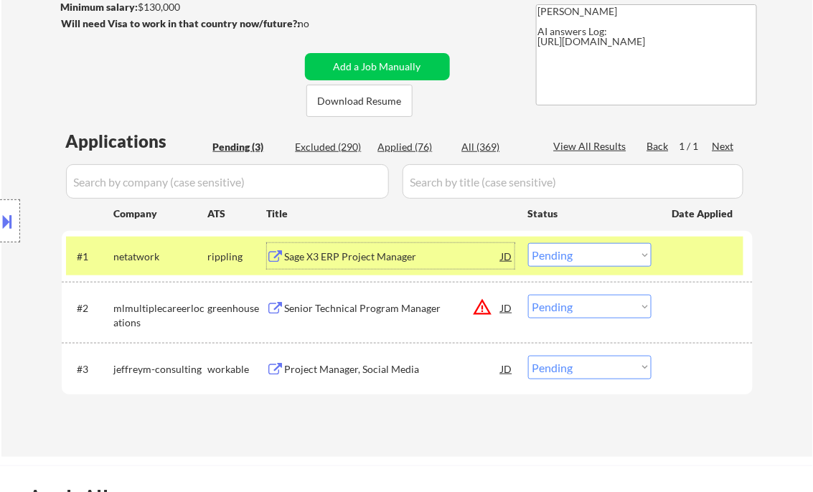
drag, startPoint x: 549, startPoint y: 255, endPoint x: 569, endPoint y: 266, distance: 23.1
click at [550, 254] on select "Choose an option... Pending Applied Excluded (Questions) Excluded (Expired) Exc…" at bounding box center [589, 255] width 123 height 24
click at [528, 243] on select "Choose an option... Pending Applied Excluded (Questions) Excluded (Expired) Exc…" at bounding box center [589, 255] width 123 height 24
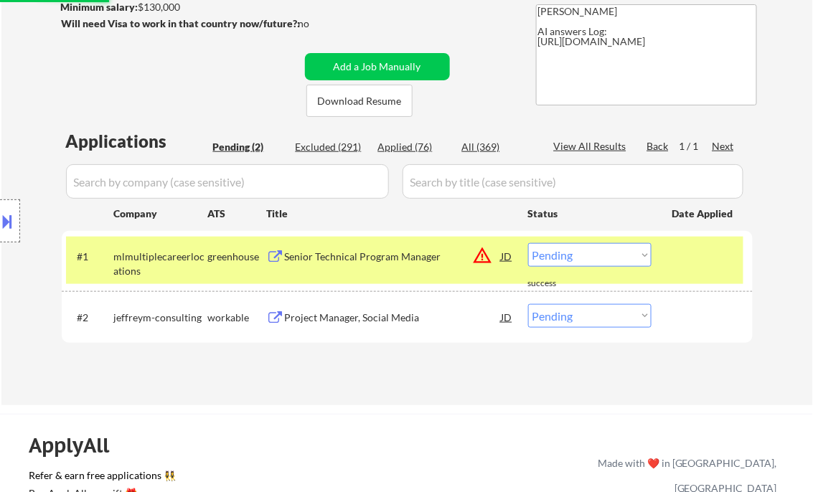
click at [395, 260] on div "Senior Technical Program Manager" at bounding box center [393, 257] width 217 height 14
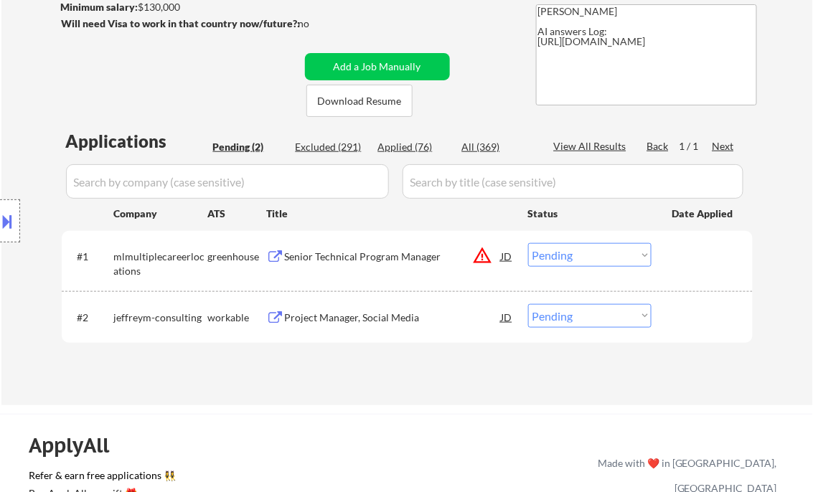
click at [15, 222] on button at bounding box center [8, 222] width 16 height 24
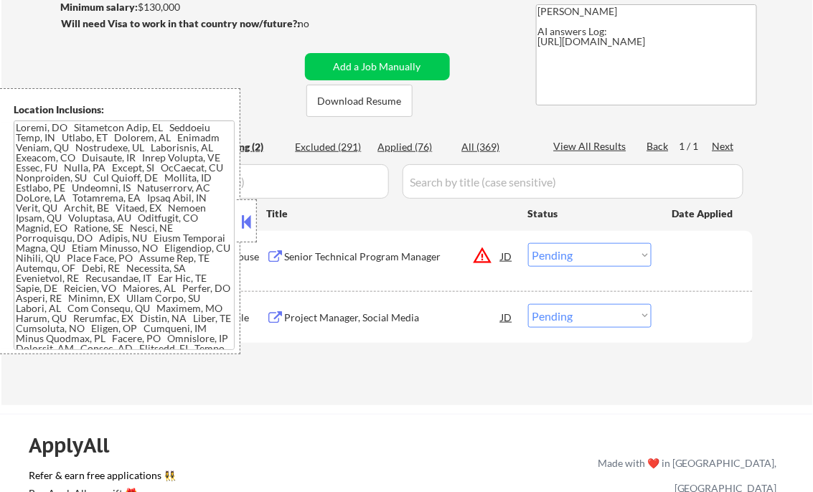
click at [246, 229] on button at bounding box center [247, 222] width 16 height 22
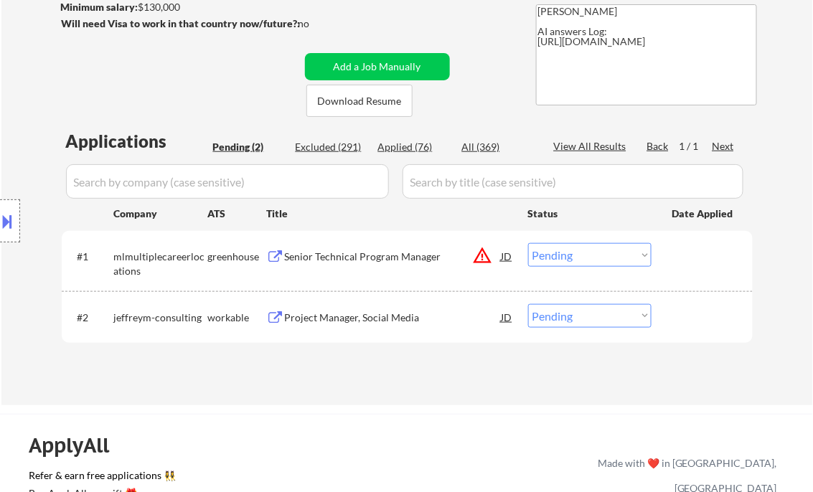
click at [9, 227] on button at bounding box center [8, 222] width 16 height 24
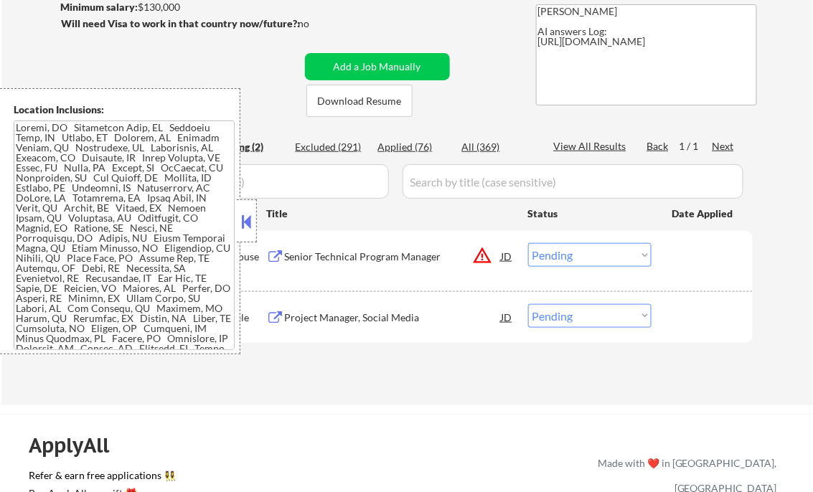
click at [251, 225] on button at bounding box center [247, 222] width 16 height 22
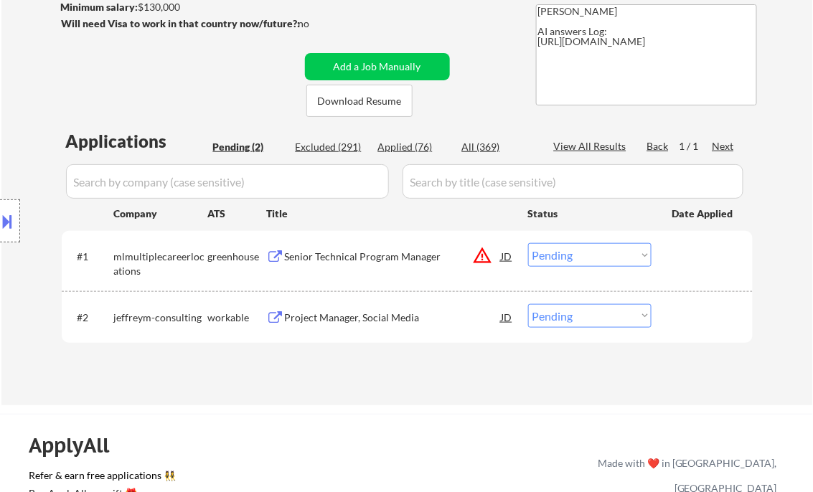
click at [560, 262] on select "Choose an option... Pending Applied Excluded (Questions) Excluded (Expired) Exc…" at bounding box center [589, 255] width 123 height 24
click at [528, 243] on select "Choose an option... Pending Applied Excluded (Questions) Excluded (Expired) Exc…" at bounding box center [589, 255] width 123 height 24
click at [375, 315] on div "Project Manager, Social Media" at bounding box center [393, 318] width 217 height 14
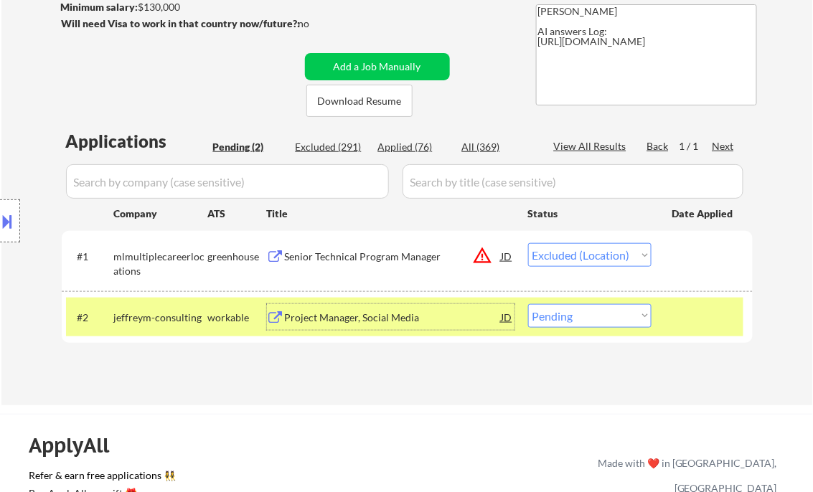
drag, startPoint x: 578, startPoint y: 316, endPoint x: 637, endPoint y: 371, distance: 80.2
click at [579, 317] on select "Choose an option... Pending Applied Excluded (Questions) Excluded (Expired) Exc…" at bounding box center [589, 316] width 123 height 24
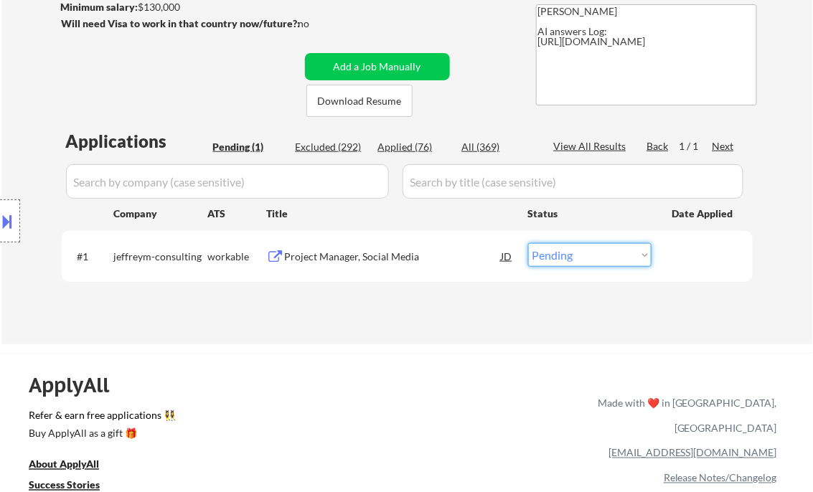
drag, startPoint x: 575, startPoint y: 255, endPoint x: 603, endPoint y: 268, distance: 30.2
click at [575, 255] on select "Choose an option... Pending Applied Excluded (Questions) Excluded (Expired) Exc…" at bounding box center [589, 255] width 123 height 24
select select ""excluded__salary_""
click at [528, 243] on select "Choose an option... Pending Applied Excluded (Questions) Excluded (Expired) Exc…" at bounding box center [589, 255] width 123 height 24
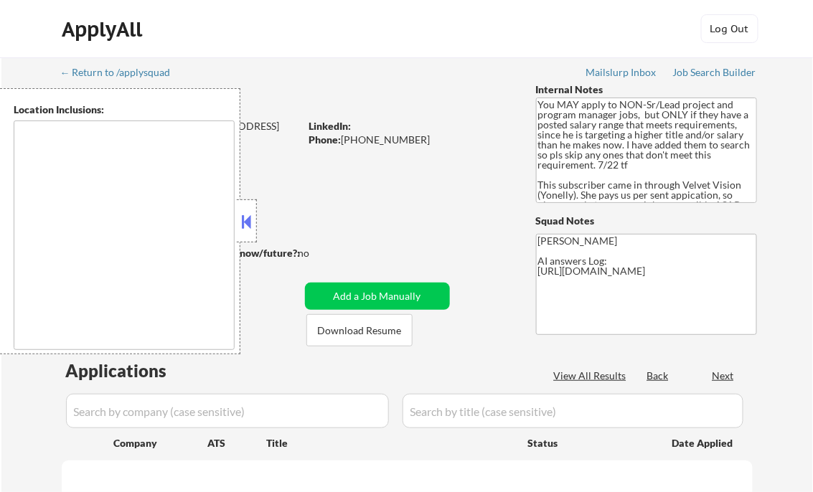
type textarea "[GEOGRAPHIC_DATA], [GEOGRAPHIC_DATA] [GEOGRAPHIC_DATA], [GEOGRAPHIC_DATA] [GEOG…"
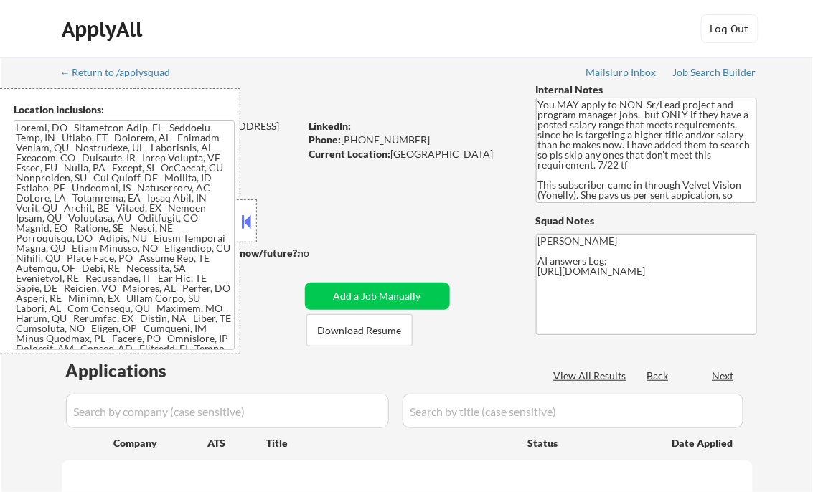
select select ""pending""
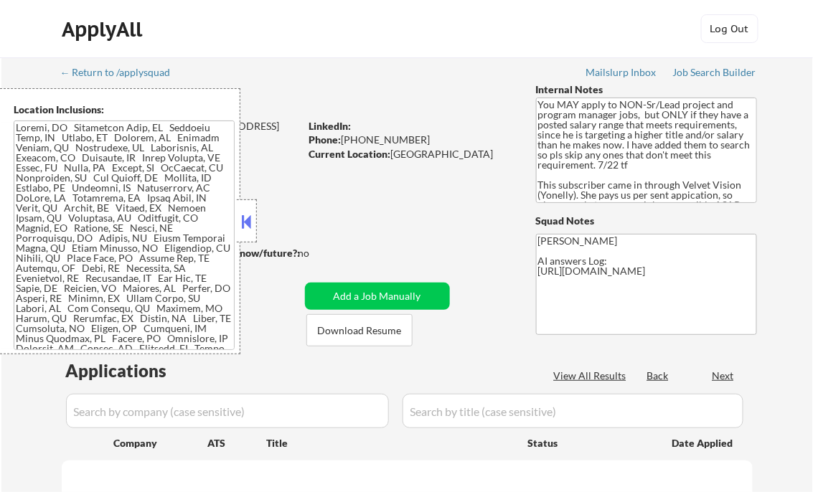
select select ""pending""
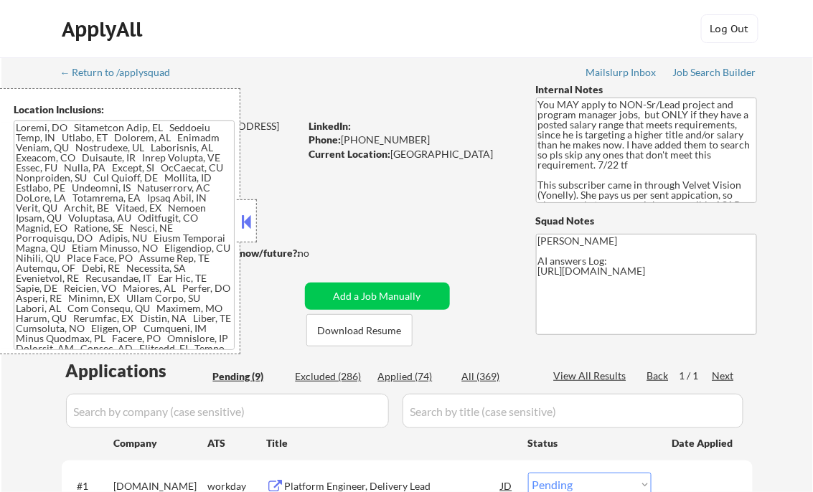
click at [248, 219] on button at bounding box center [247, 222] width 16 height 22
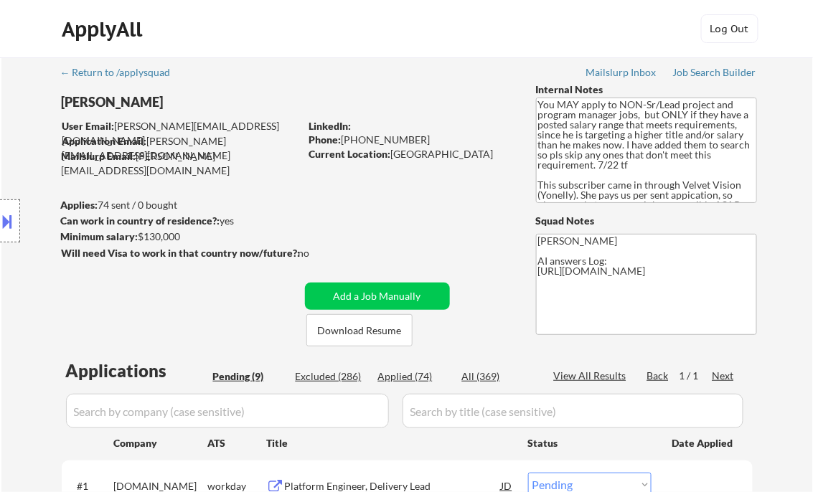
click at [415, 381] on div "Applied (74)" at bounding box center [414, 377] width 72 height 14
select select ""applied""
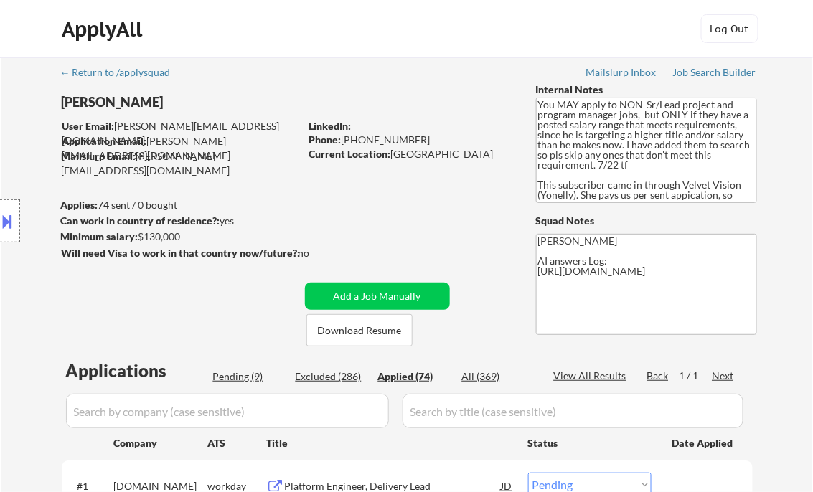
select select ""applied""
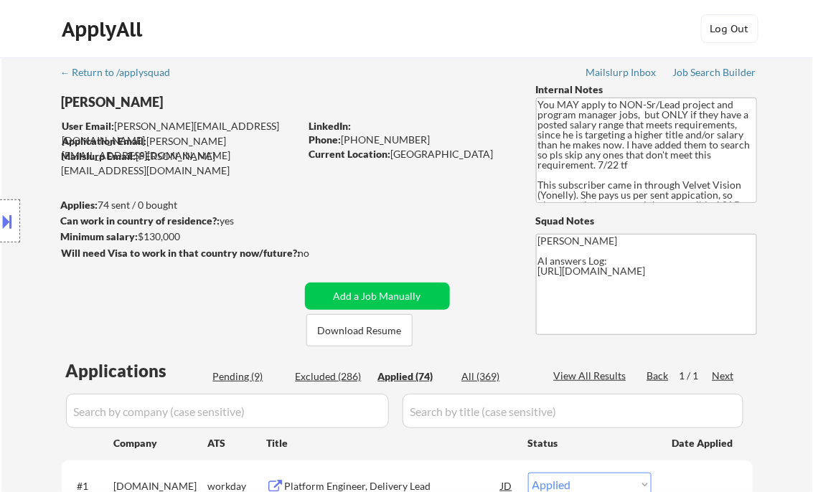
select select ""applied""
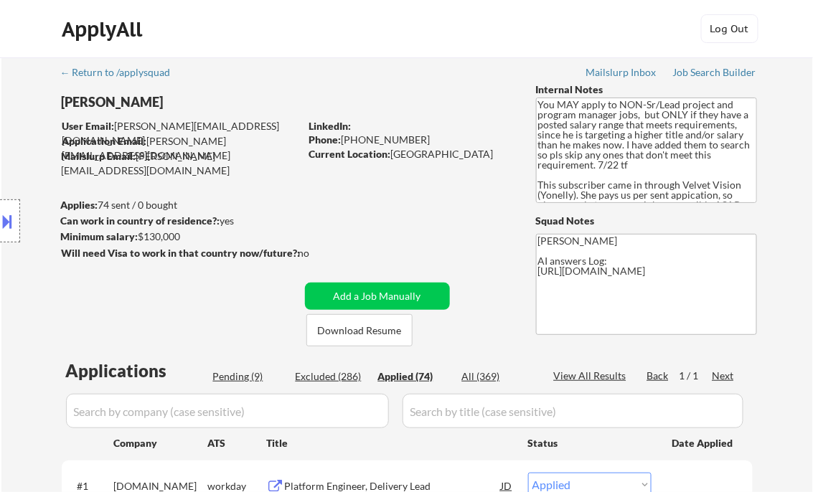
select select ""applied""
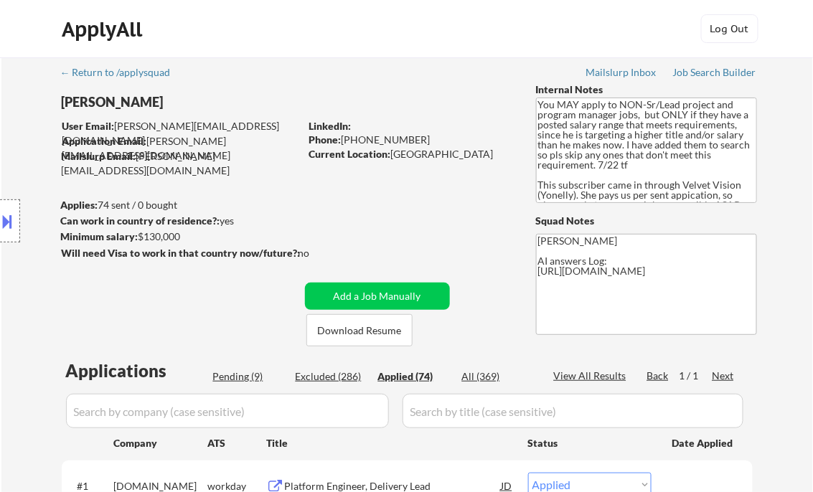
select select ""applied""
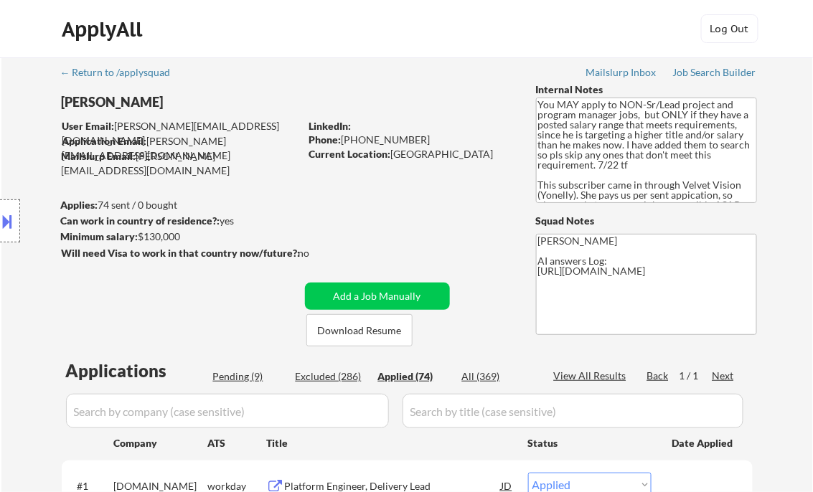
select select ""applied""
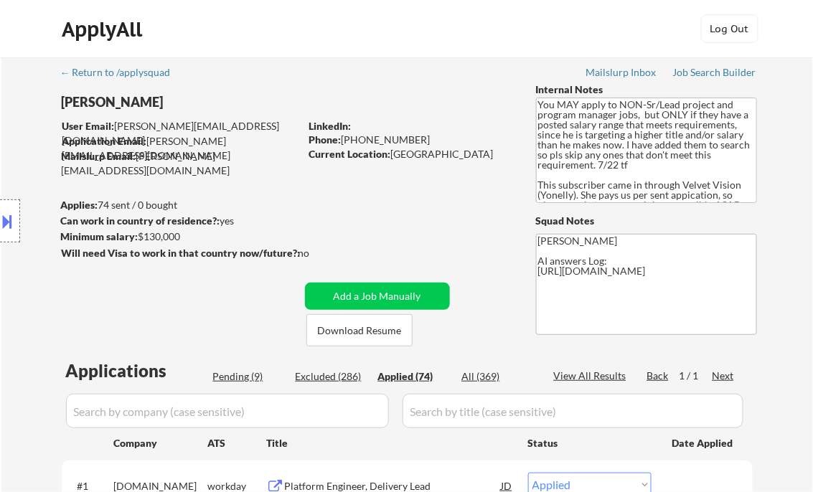
select select ""applied""
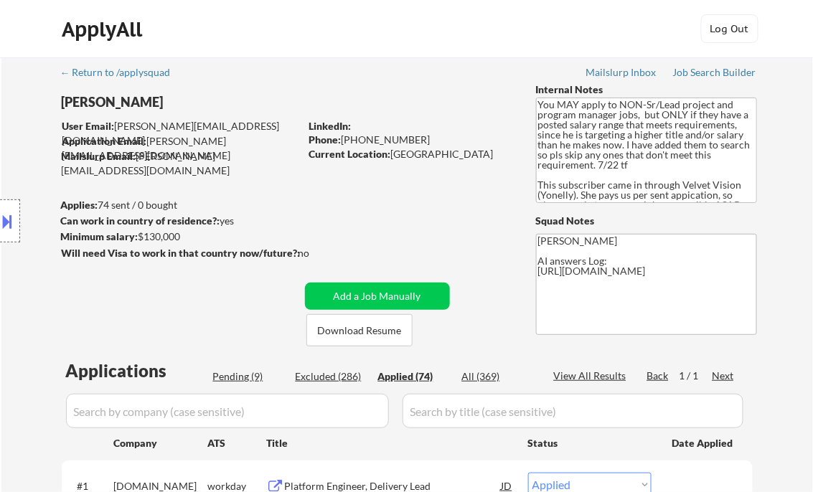
select select ""applied""
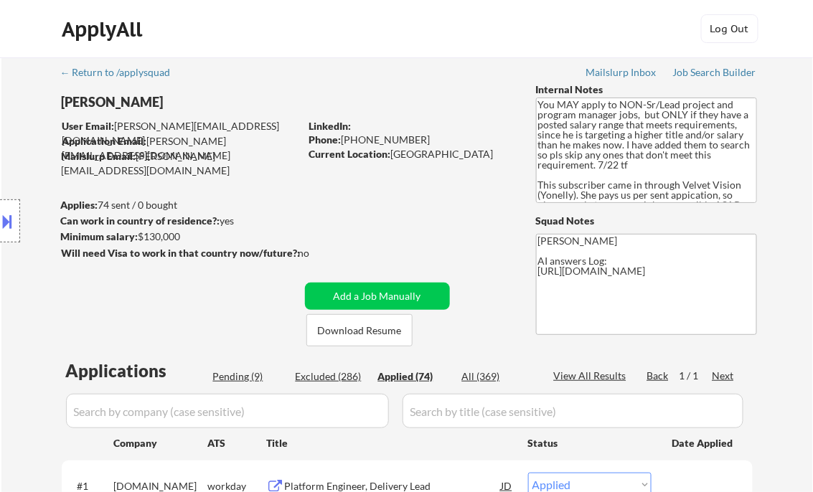
select select ""applied""
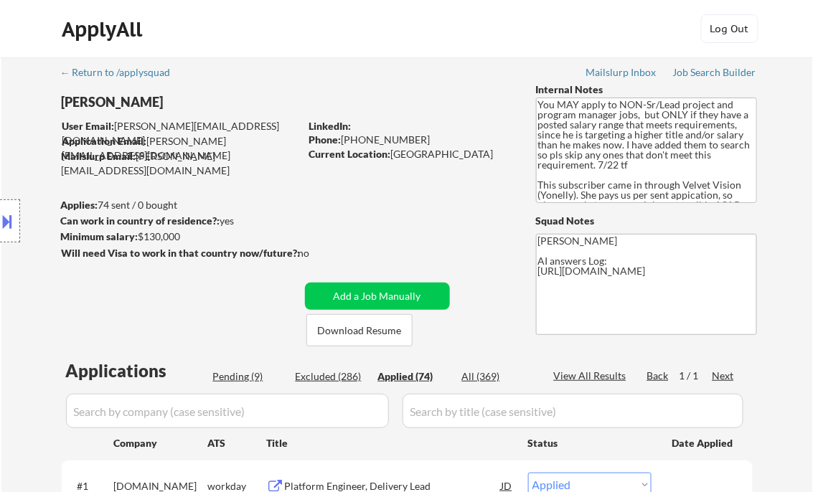
select select ""applied""
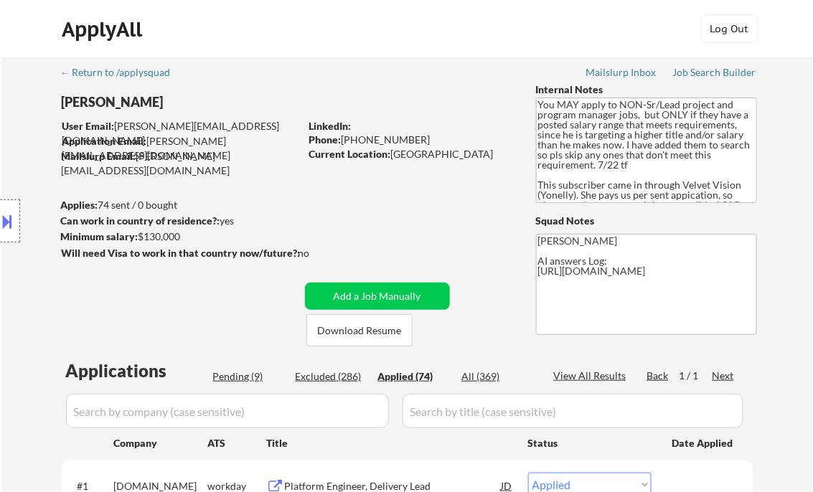
select select ""applied""
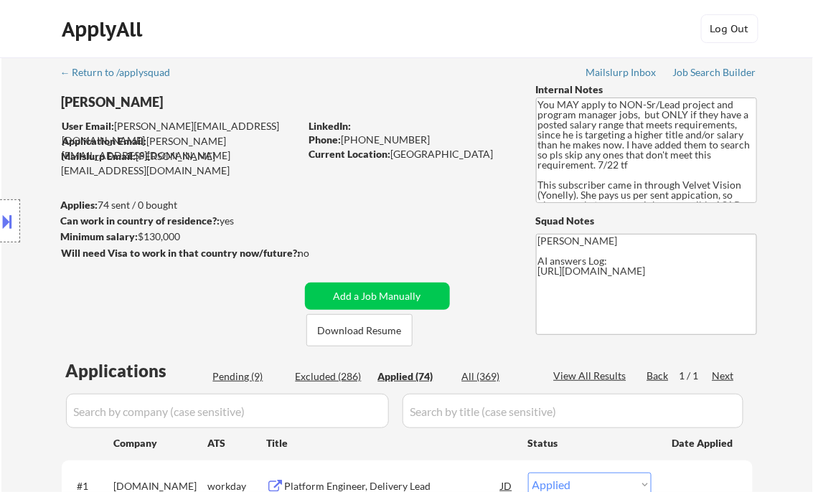
select select ""applied""
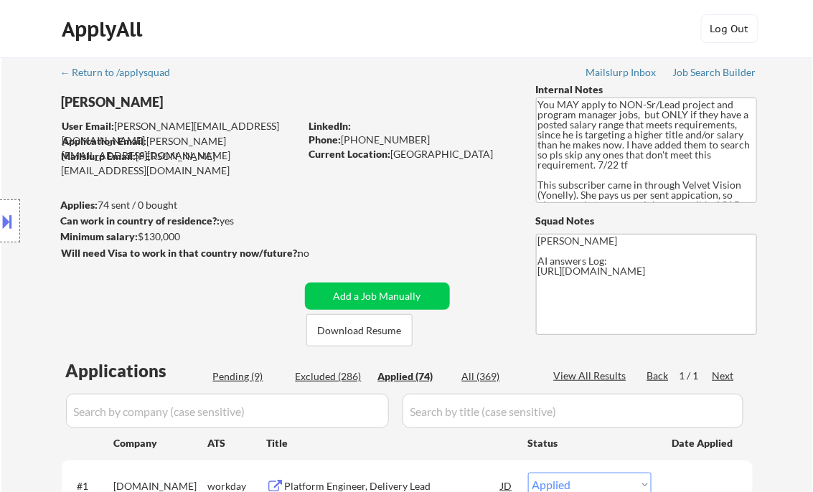
select select ""applied""
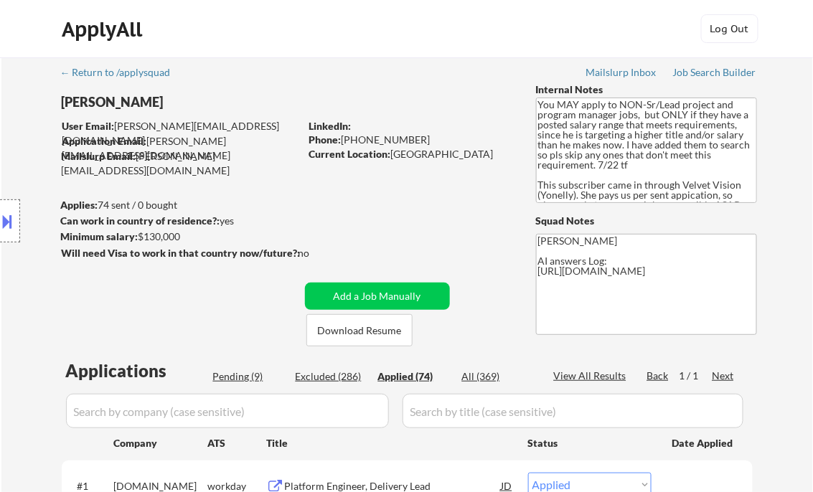
select select ""applied""
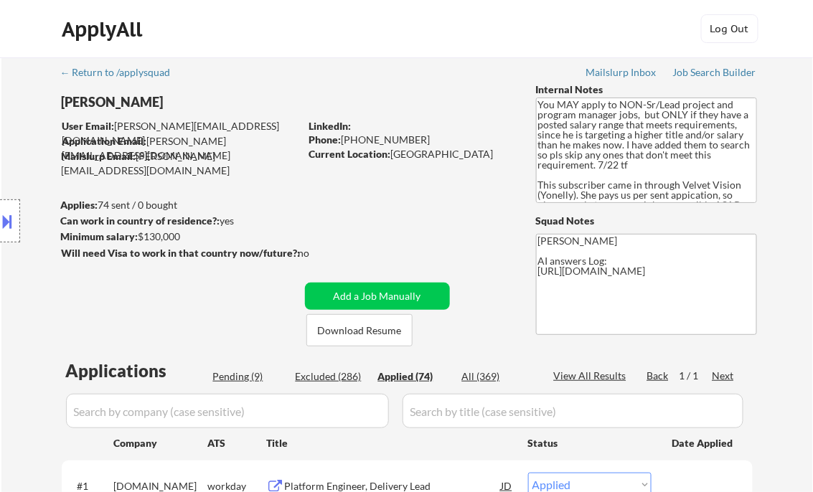
select select ""applied""
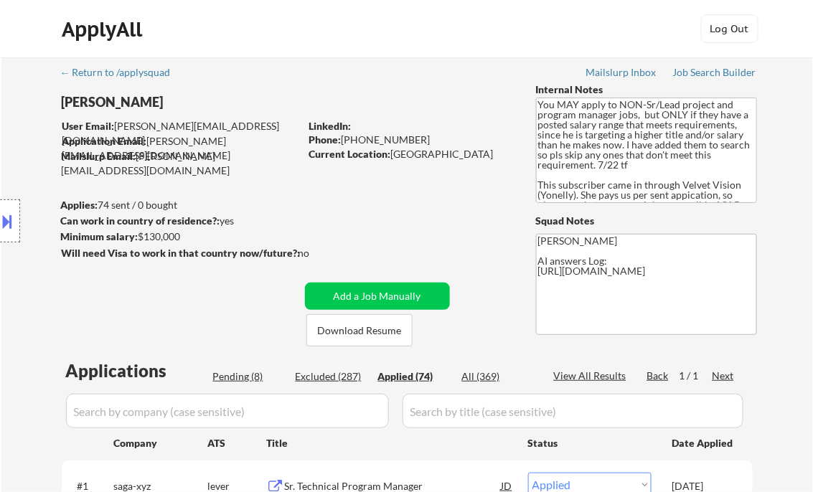
select select ""applied""
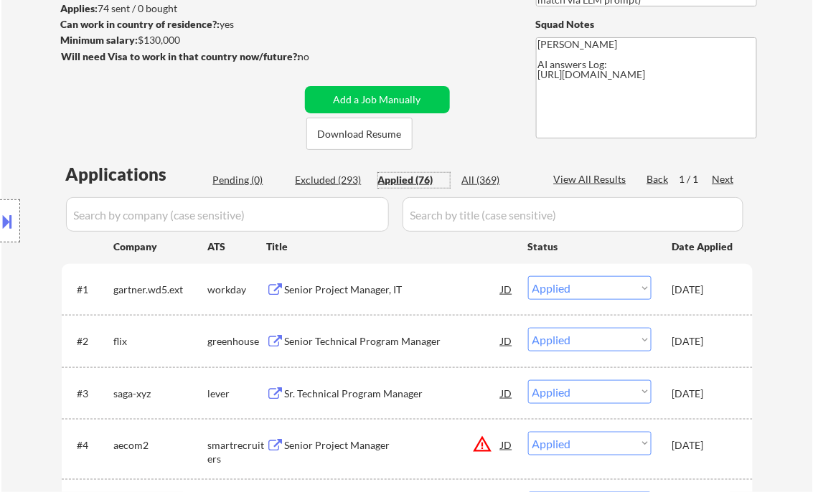
scroll to position [172, 0]
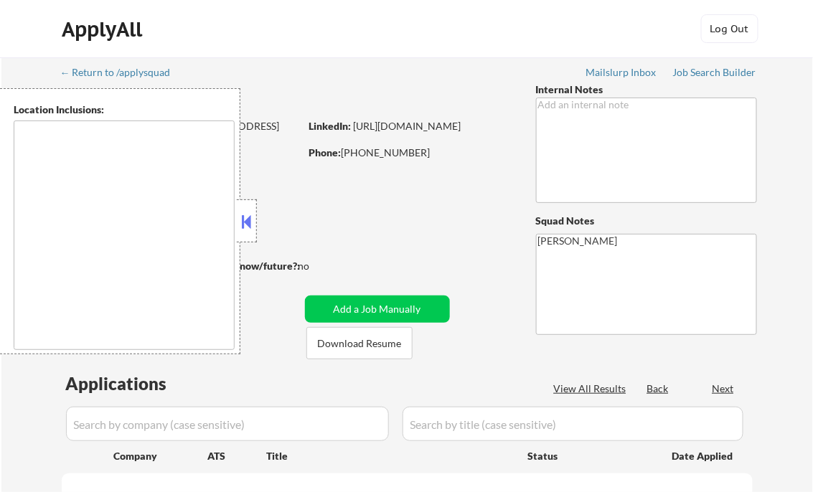
type textarea "[GEOGRAPHIC_DATA], [GEOGRAPHIC_DATA] [GEOGRAPHIC_DATA], [GEOGRAPHIC_DATA] [GEOG…"
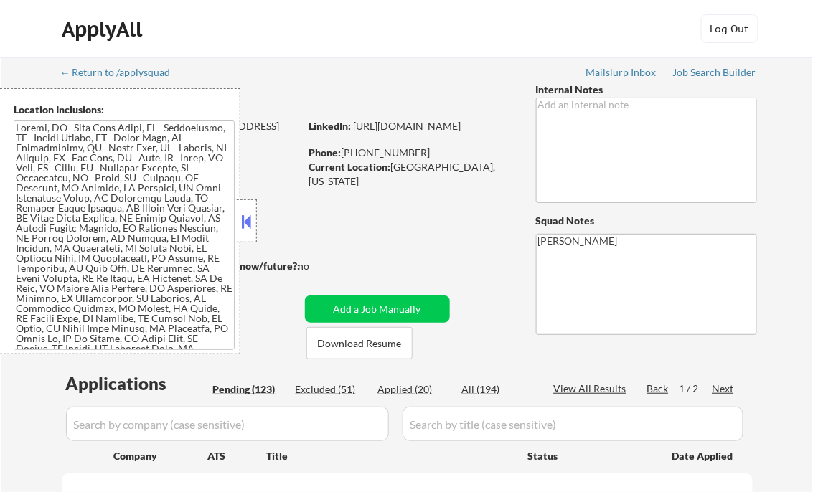
select select ""pending""
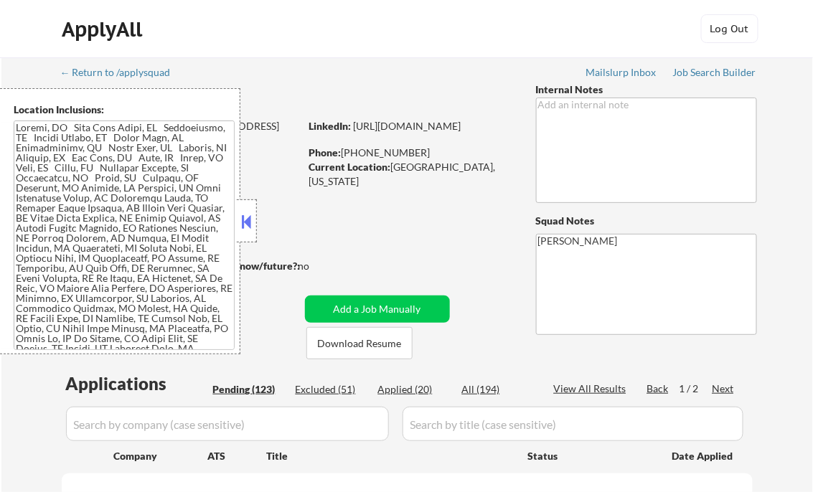
select select ""pending""
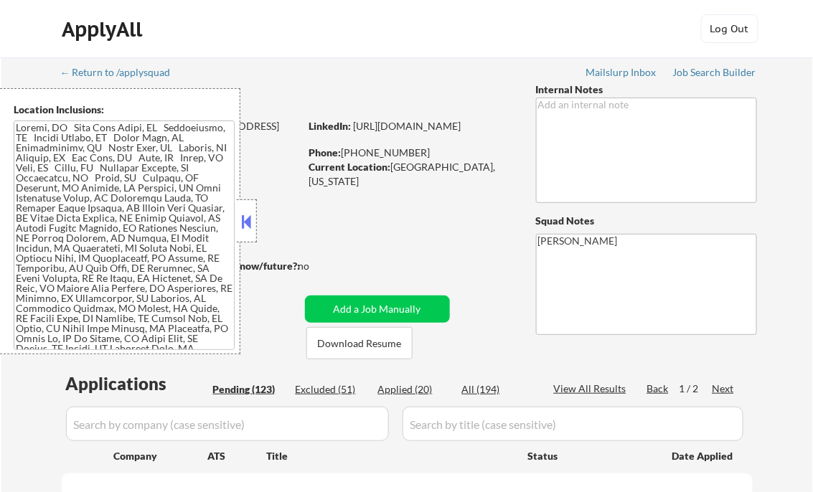
select select ""pending""
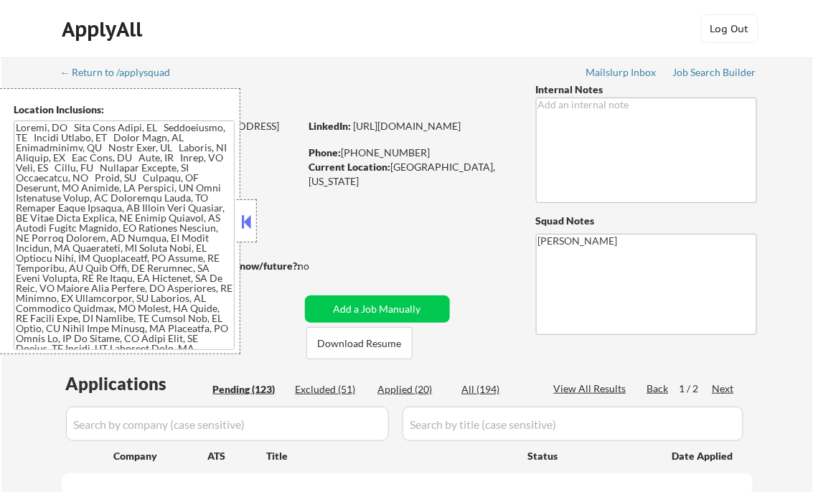
select select ""pending""
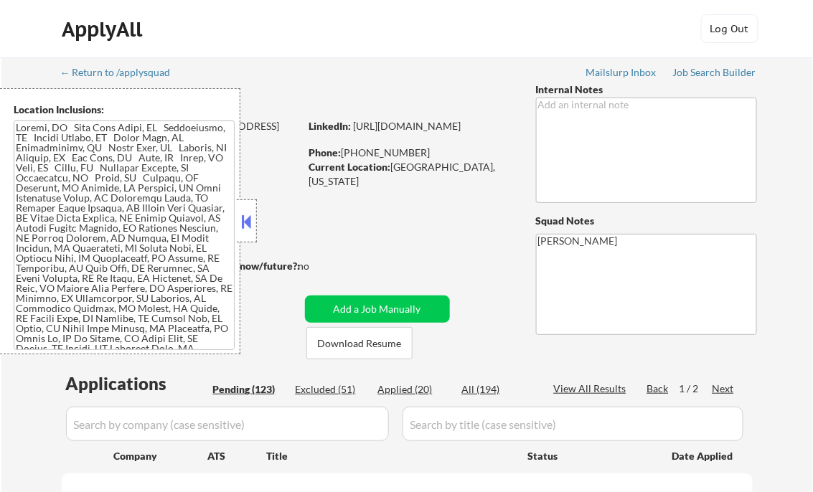
select select ""pending""
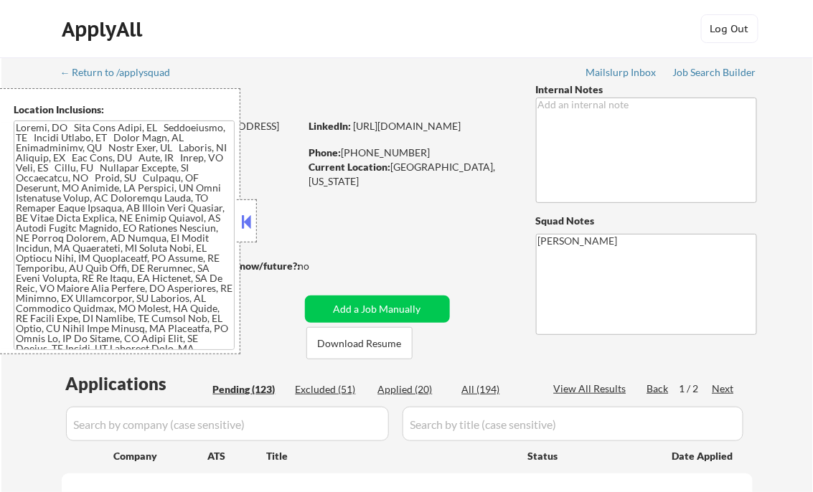
select select ""pending""
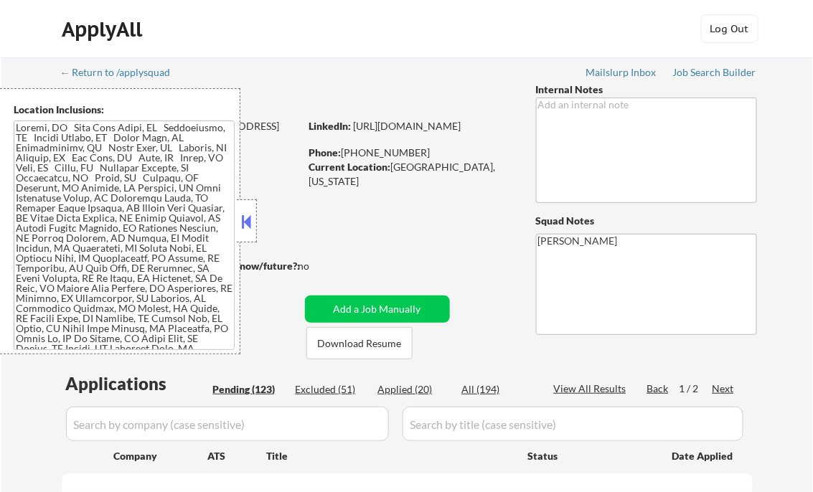
select select ""pending""
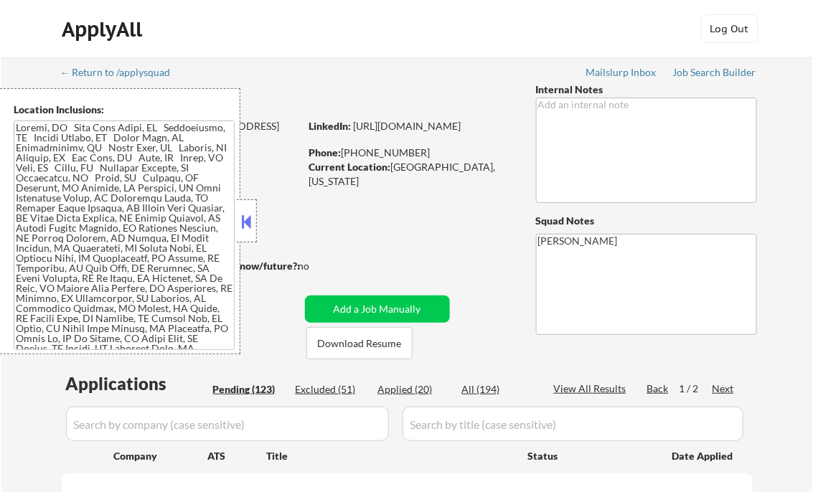
select select ""pending""
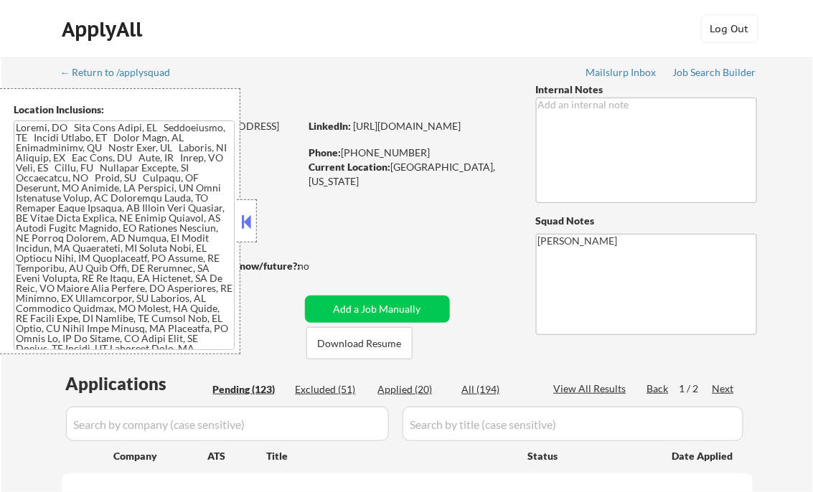
select select ""pending""
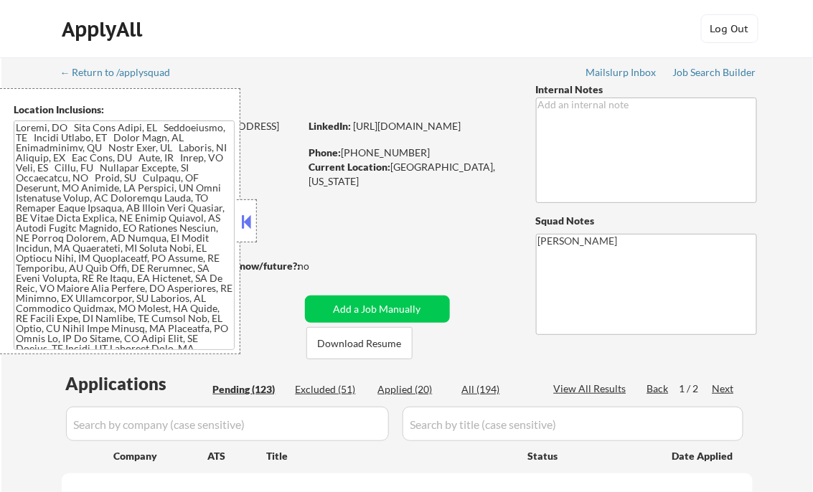
select select ""pending""
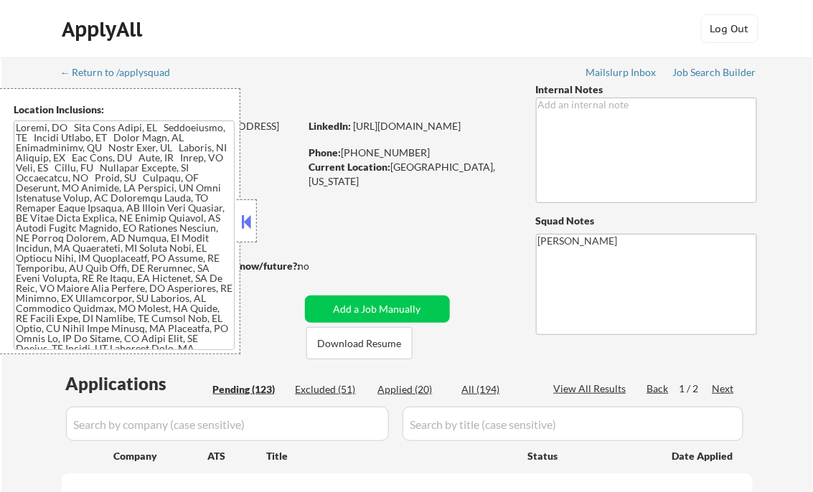
select select ""pending""
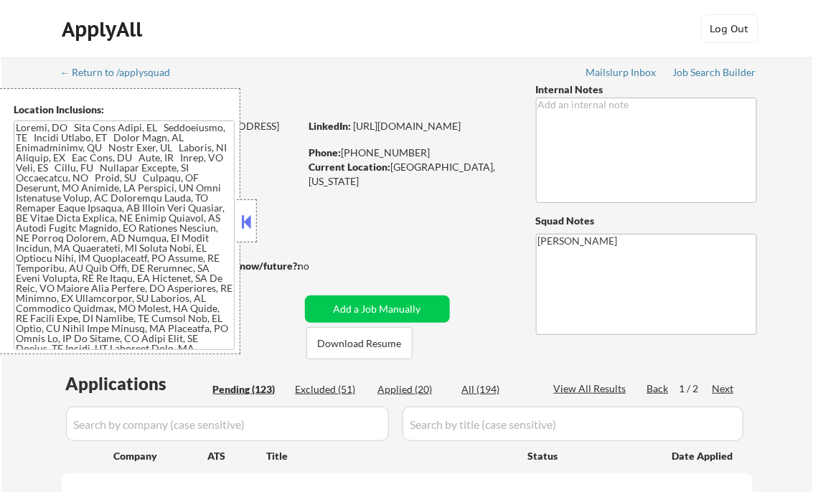
select select ""pending""
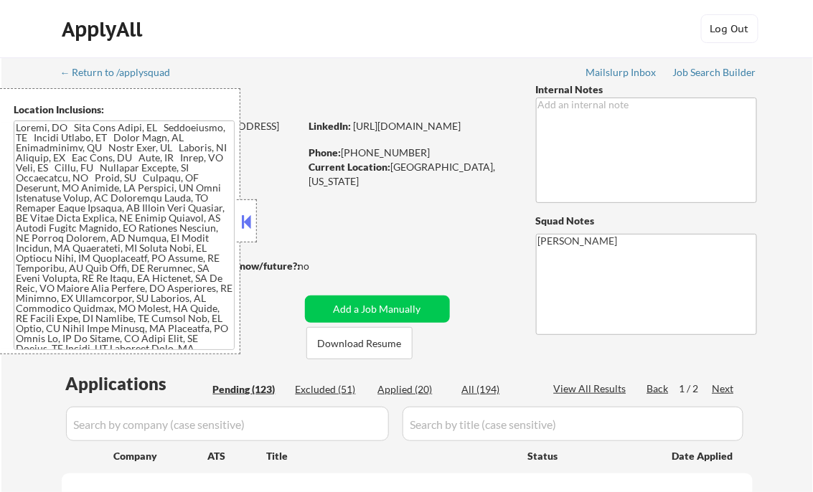
select select ""pending""
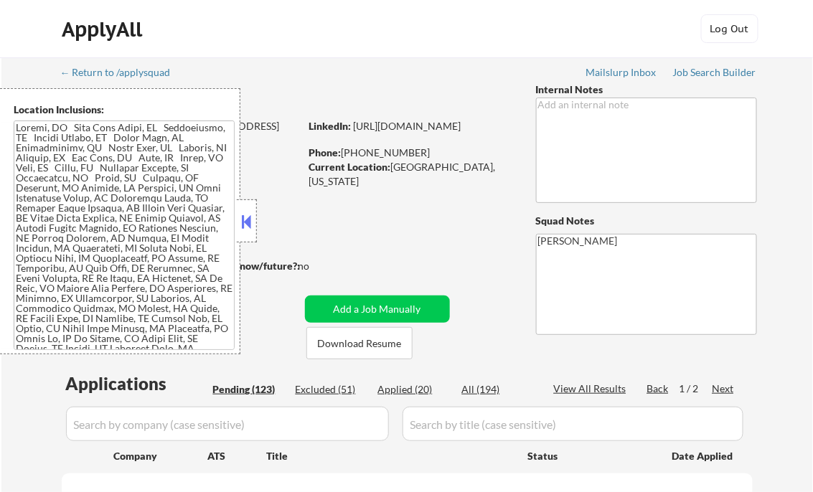
select select ""pending""
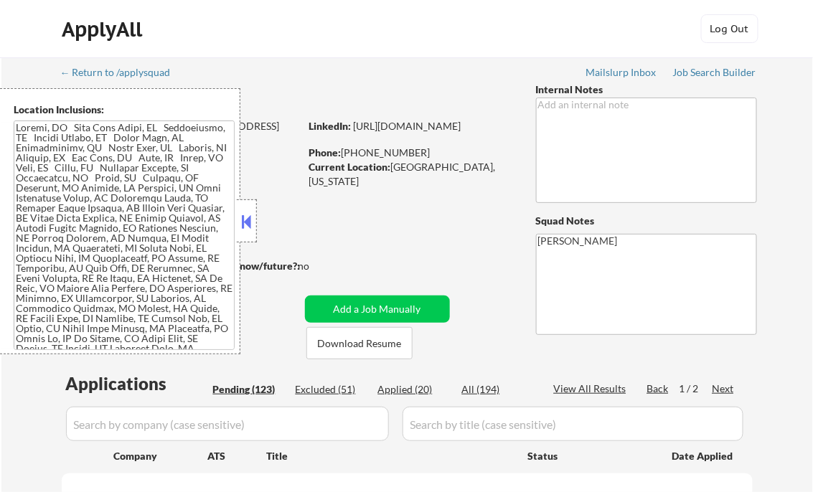
select select ""pending""
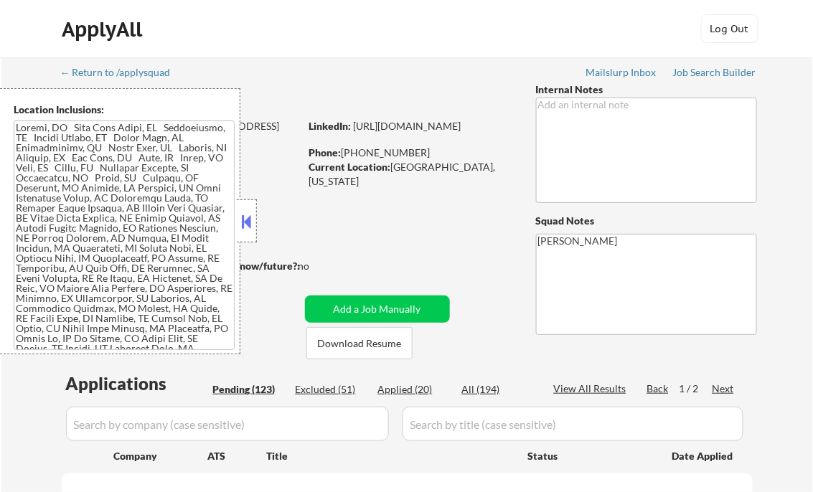
select select ""pending""
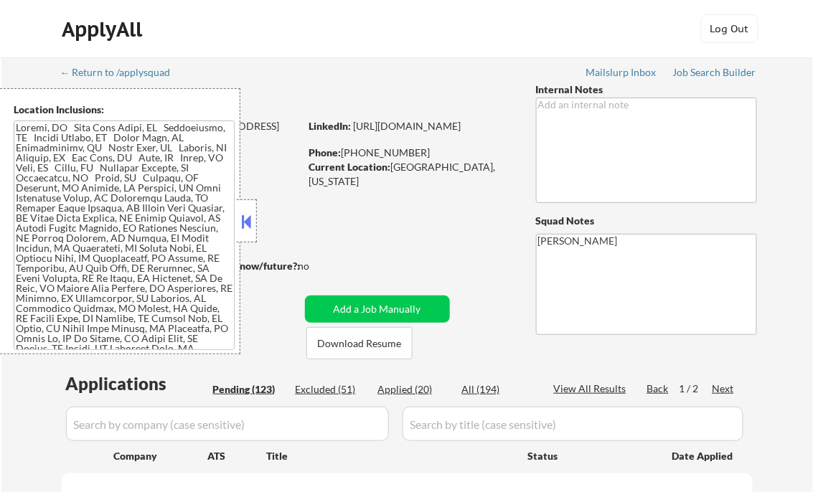
select select ""pending""
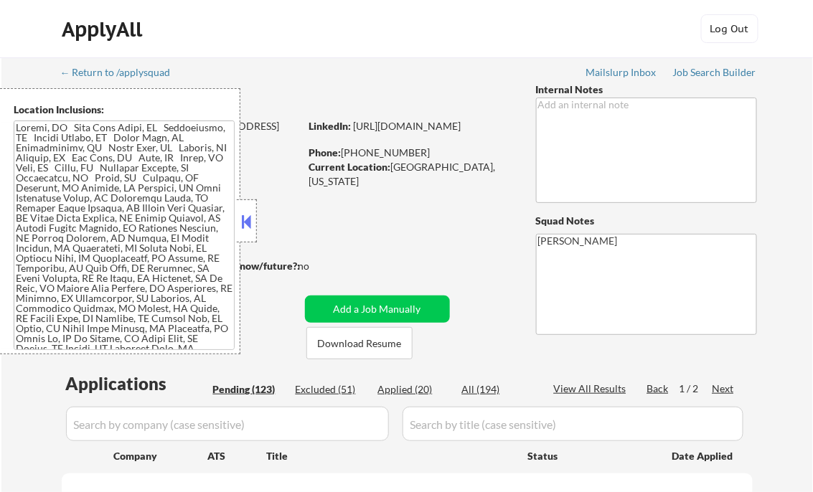
select select ""pending""
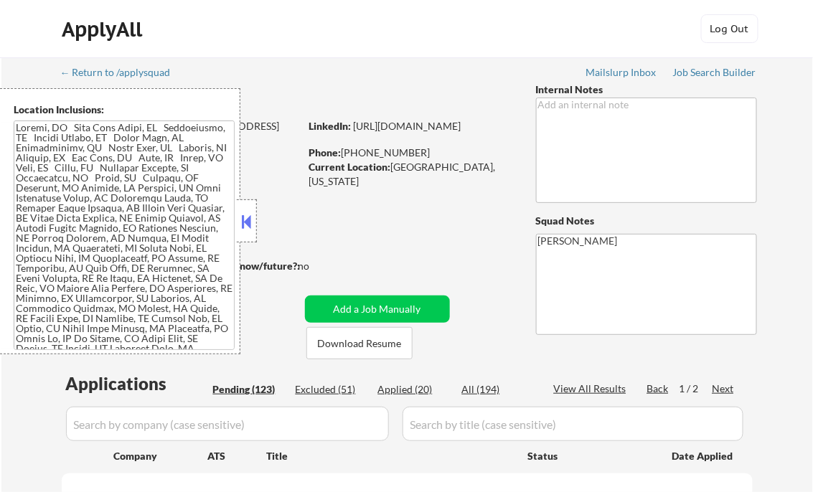
select select ""pending""
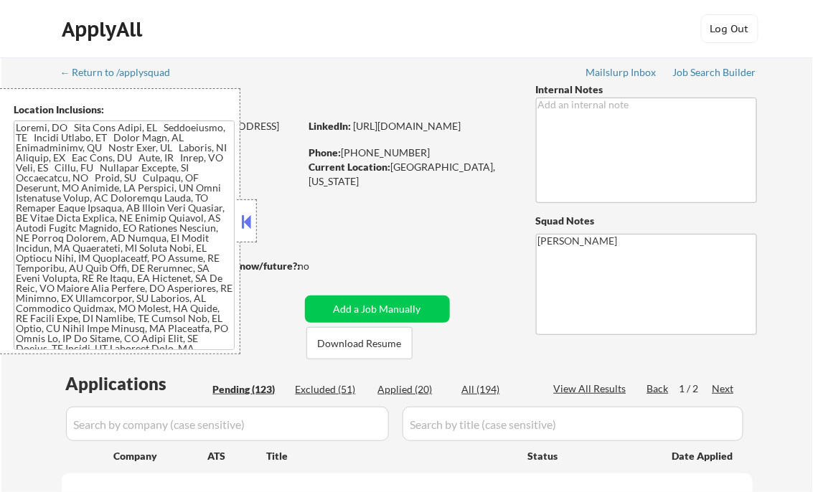
select select ""pending""
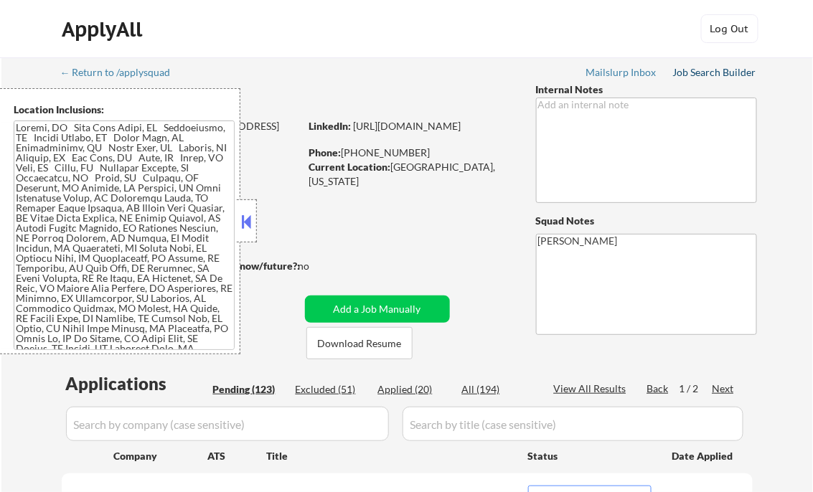
click at [707, 72] on div "Job Search Builder" at bounding box center [715, 72] width 84 height 10
click at [240, 222] on button at bounding box center [247, 222] width 16 height 22
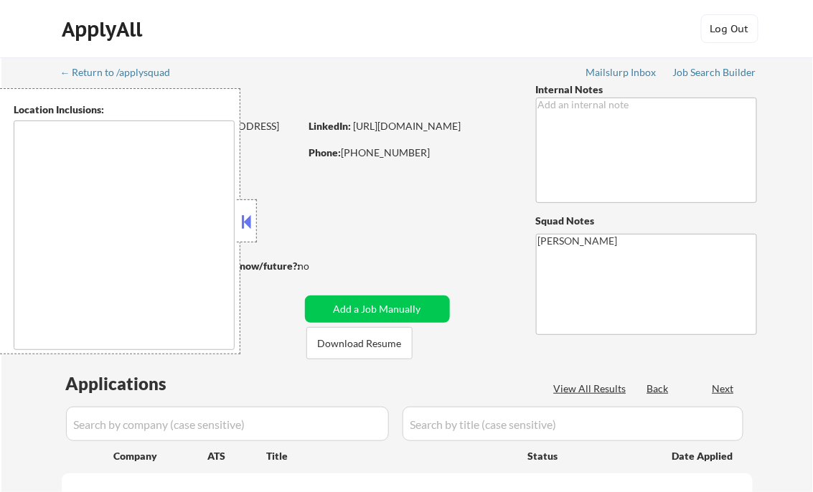
type textarea "[GEOGRAPHIC_DATA], [GEOGRAPHIC_DATA] [GEOGRAPHIC_DATA], [GEOGRAPHIC_DATA] [GEOG…"
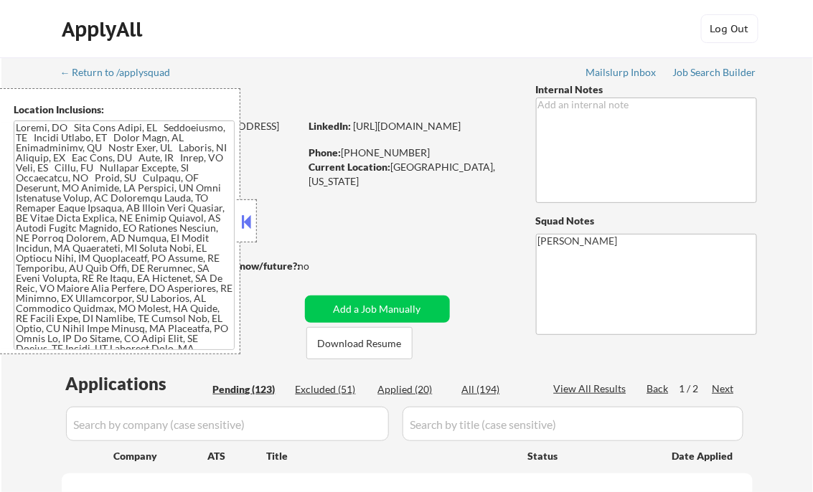
select select ""pending""
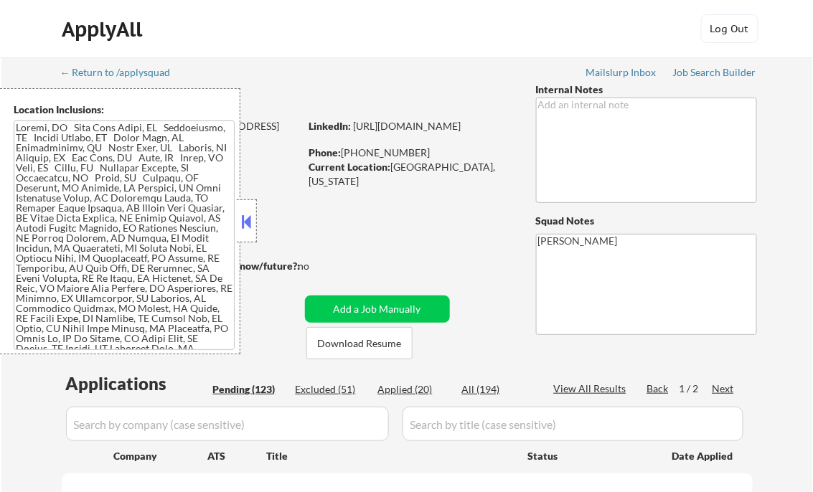
select select ""pending""
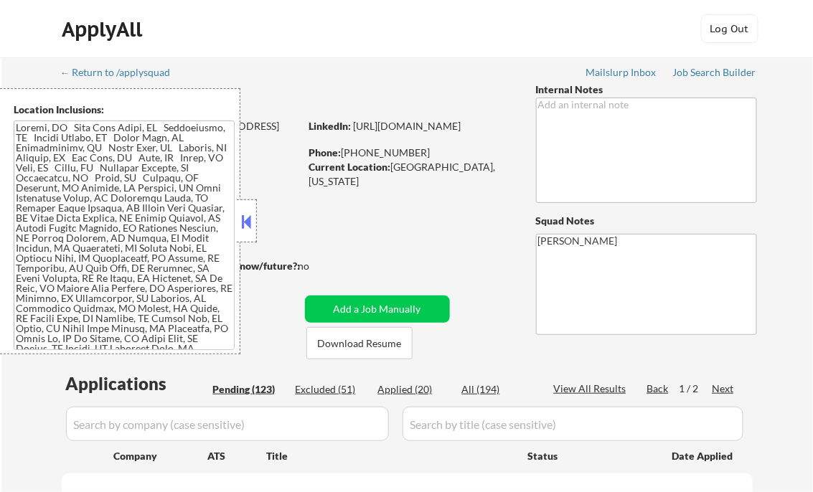
select select ""pending""
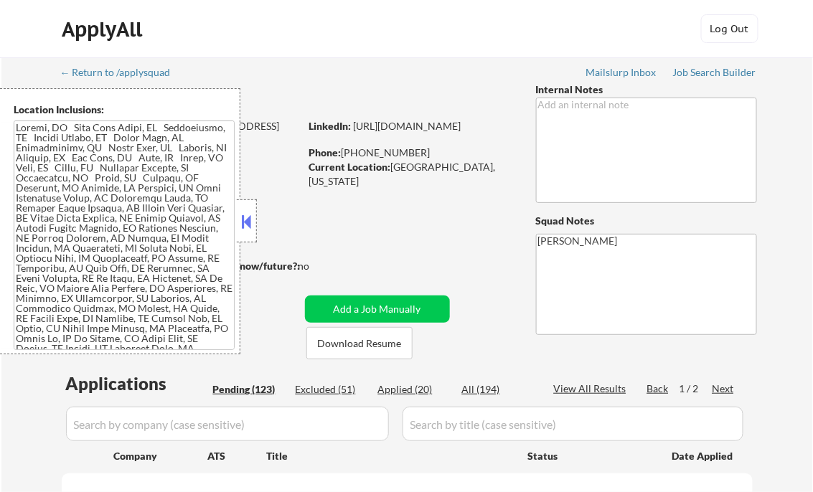
select select ""pending""
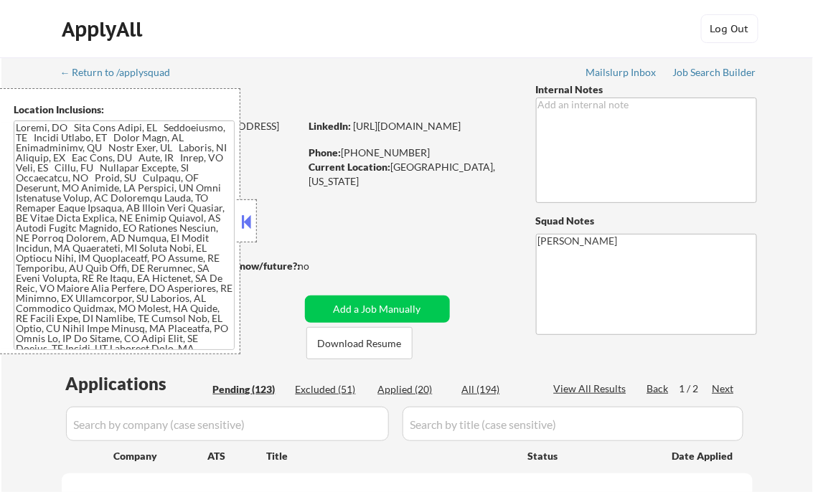
select select ""pending""
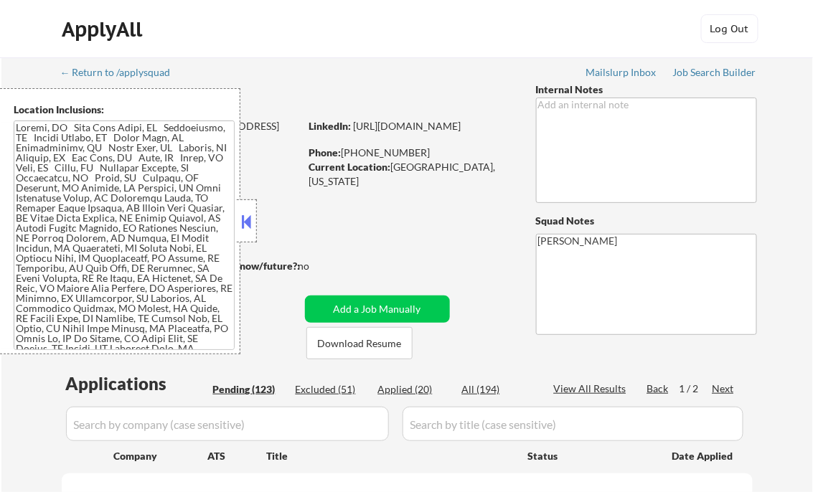
select select ""pending""
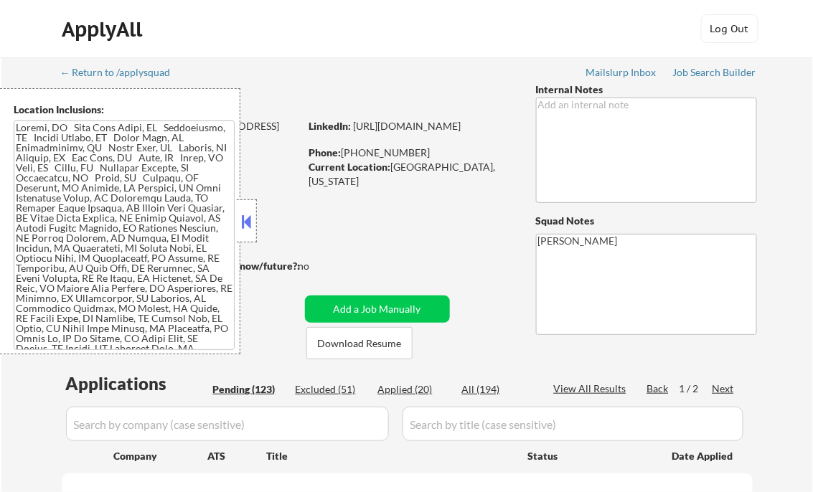
select select ""pending""
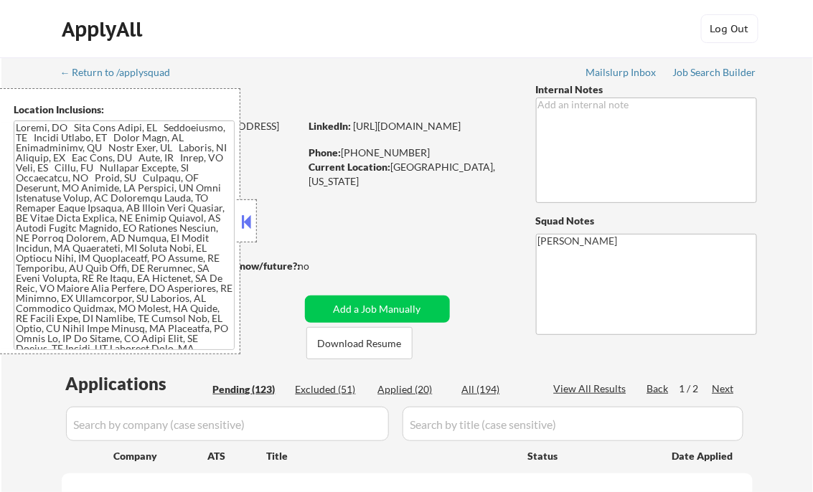
select select ""pending""
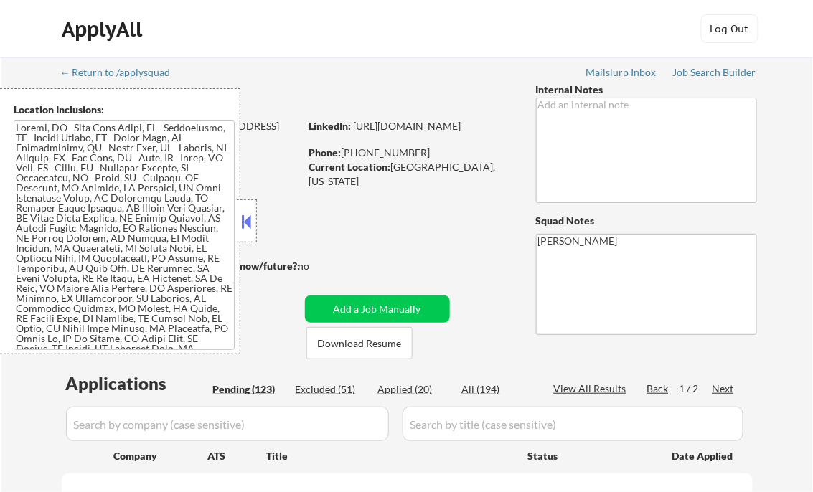
select select ""pending""
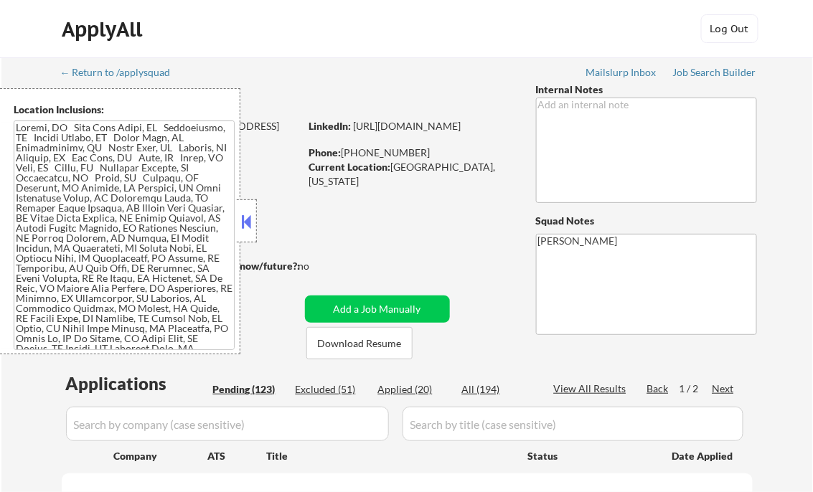
select select ""pending""
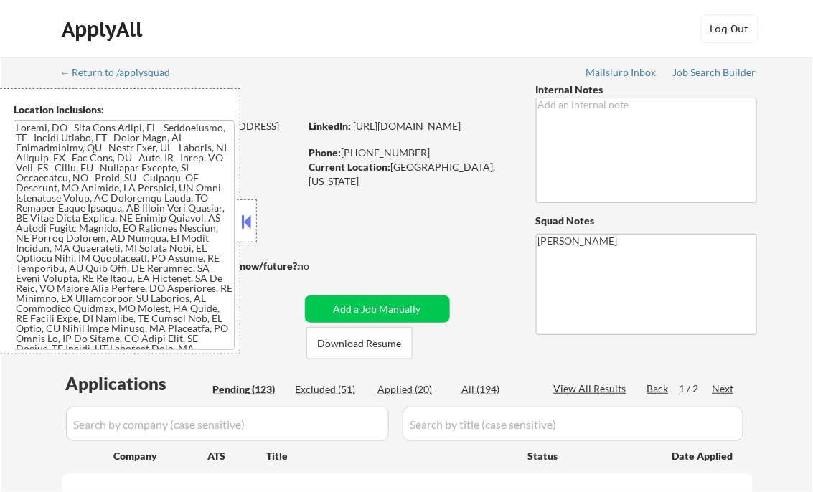
select select ""pending""
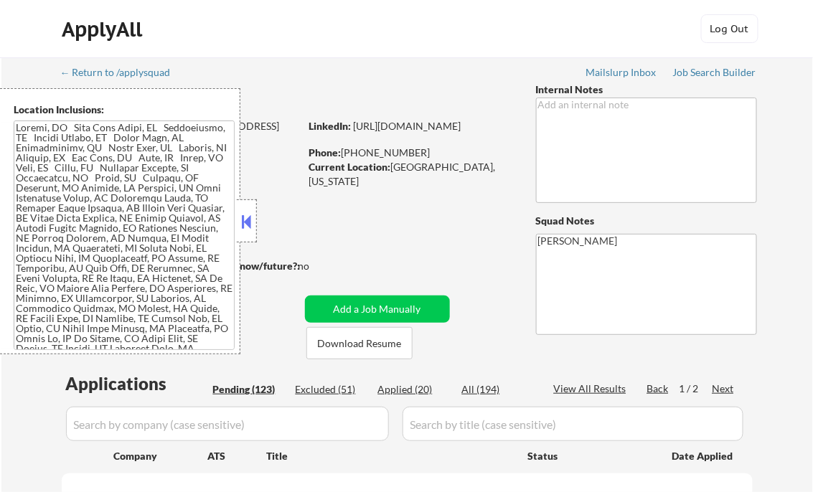
select select ""pending""
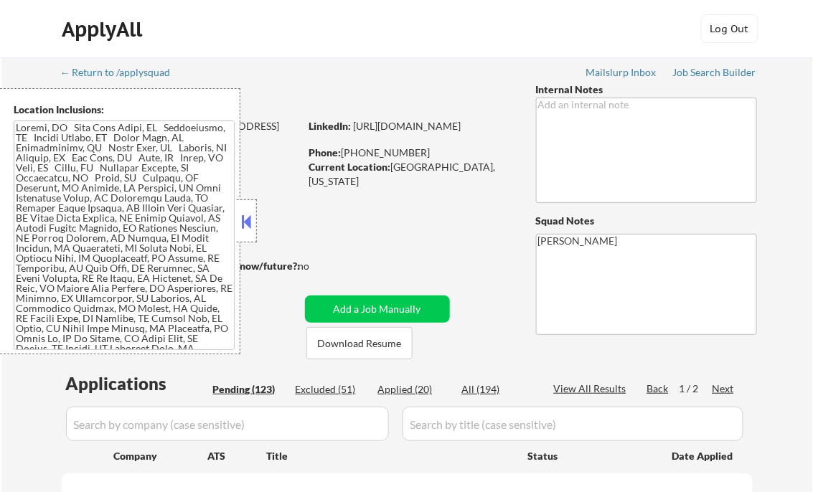
select select ""pending""
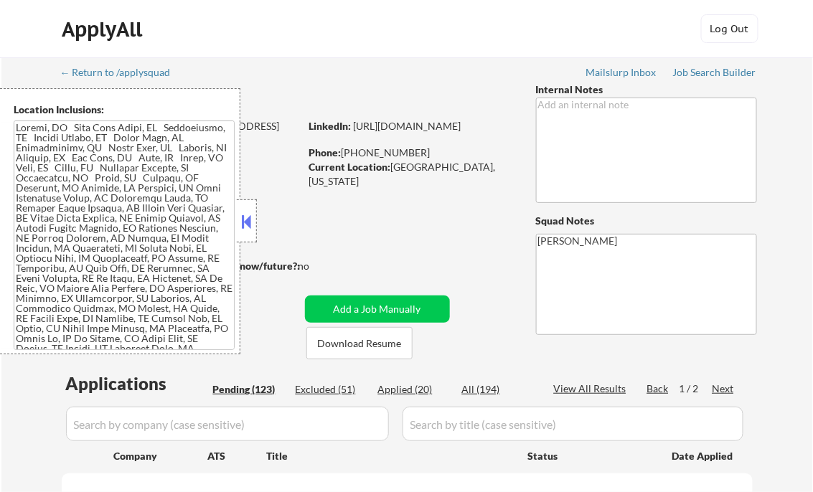
select select ""pending""
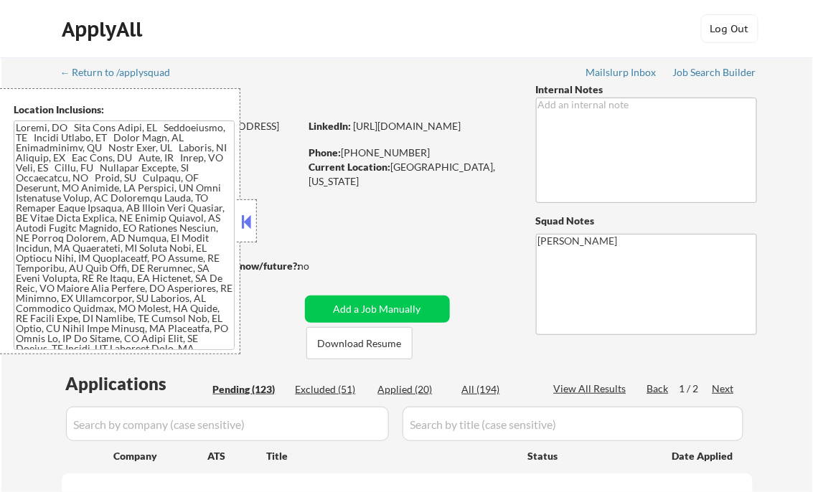
select select ""pending""
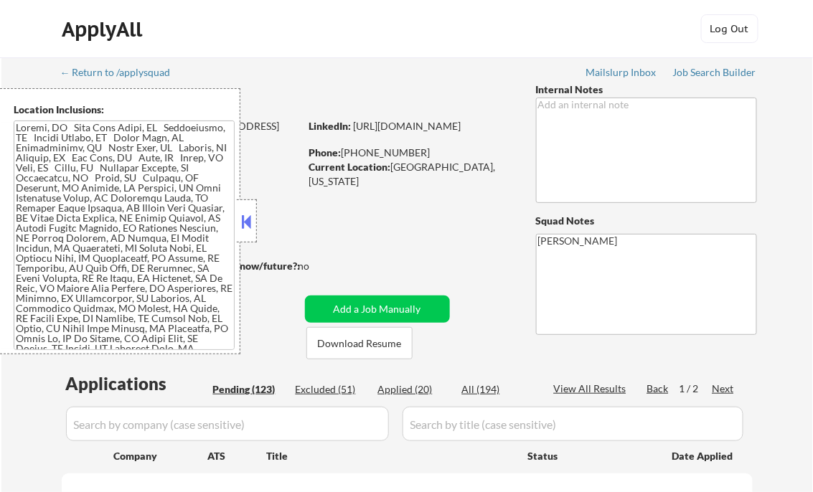
select select ""pending""
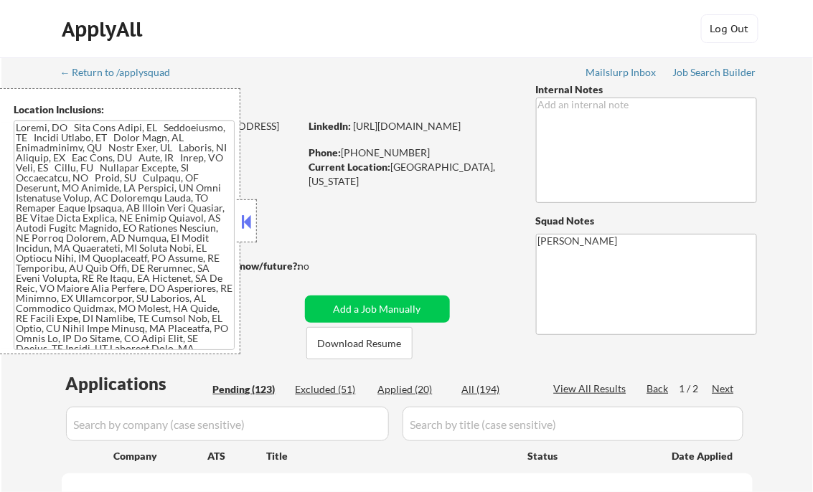
select select ""pending""
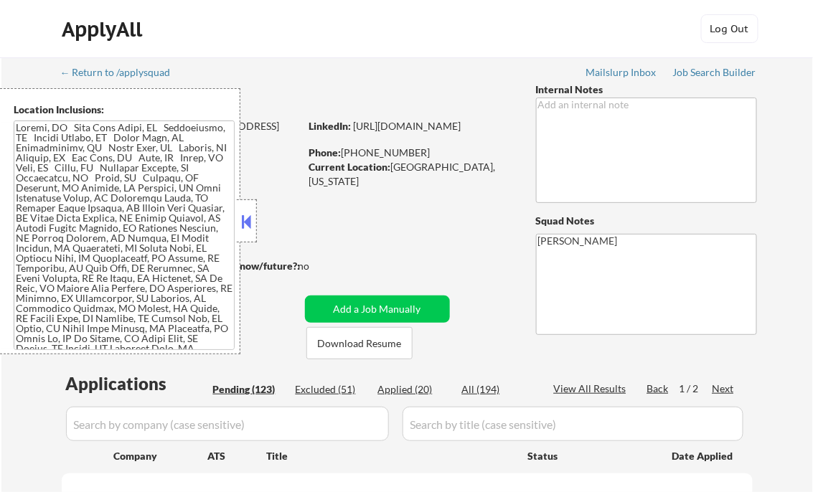
select select ""pending""
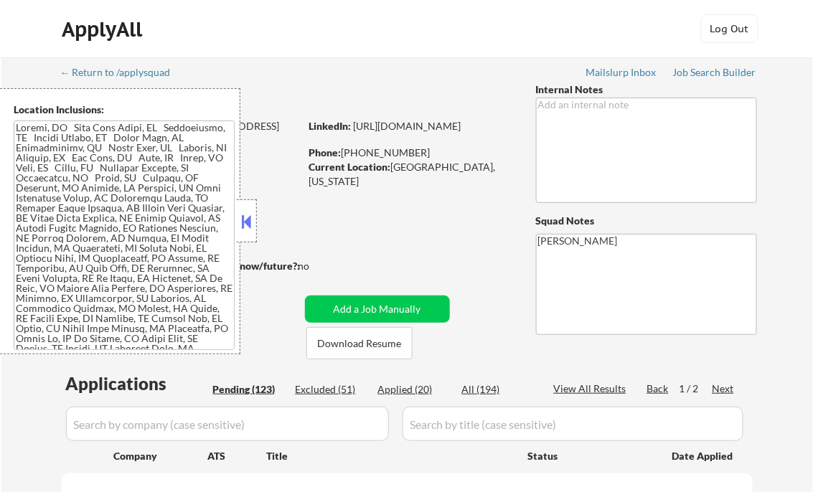
select select ""pending""
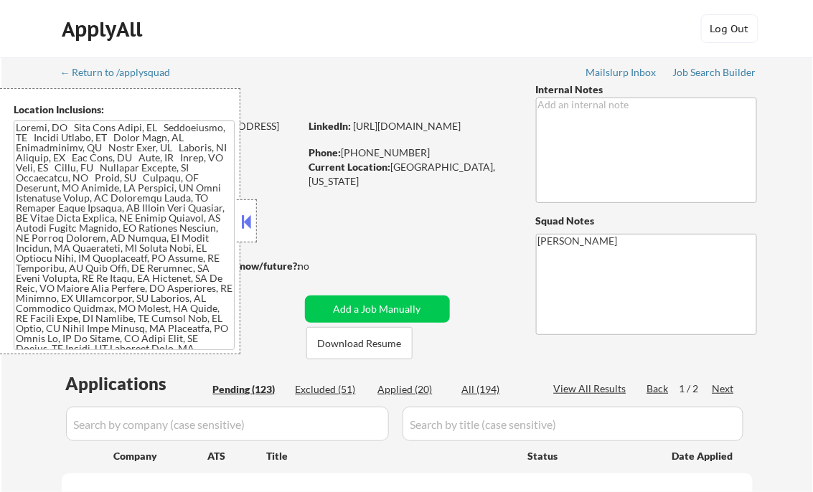
select select ""pending""
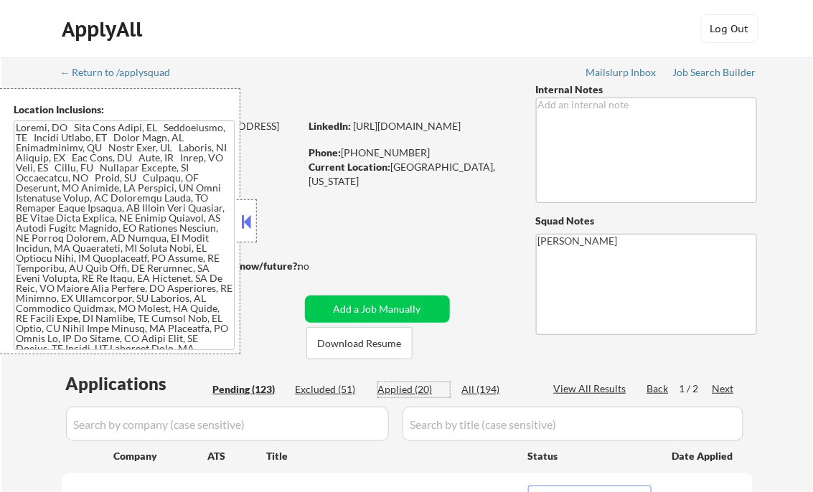
click at [418, 387] on div "Applied (20)" at bounding box center [414, 389] width 72 height 14
select select ""applied""
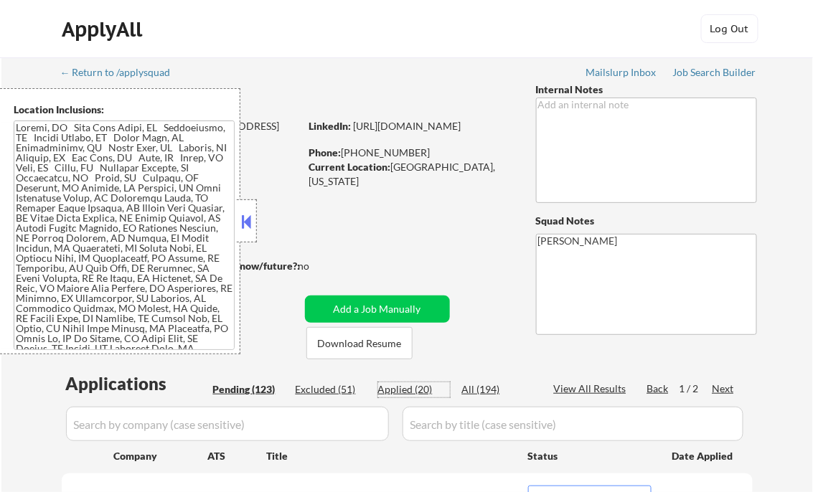
select select ""applied""
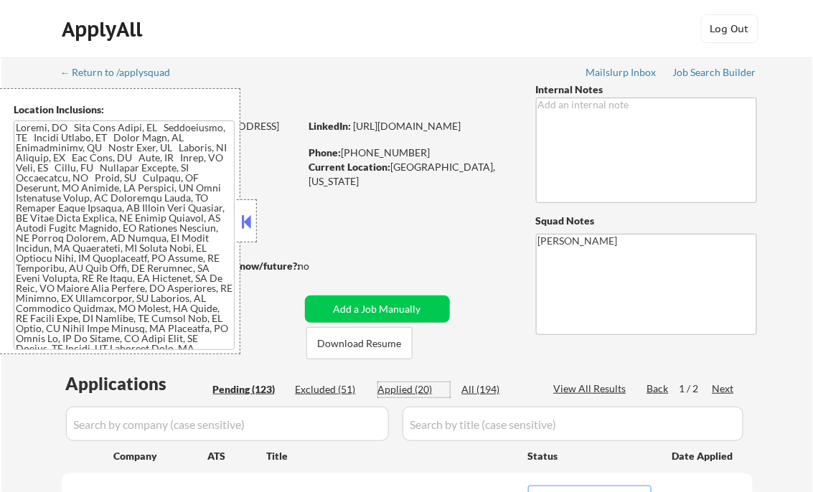
select select ""applied""
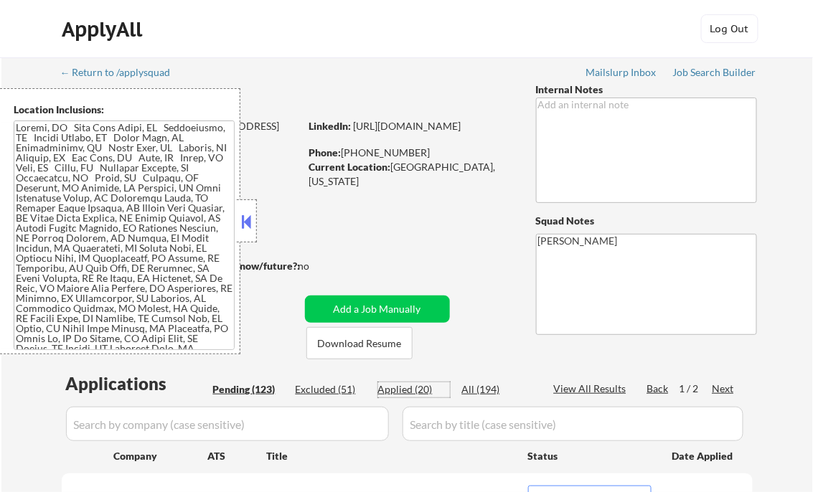
select select ""applied""
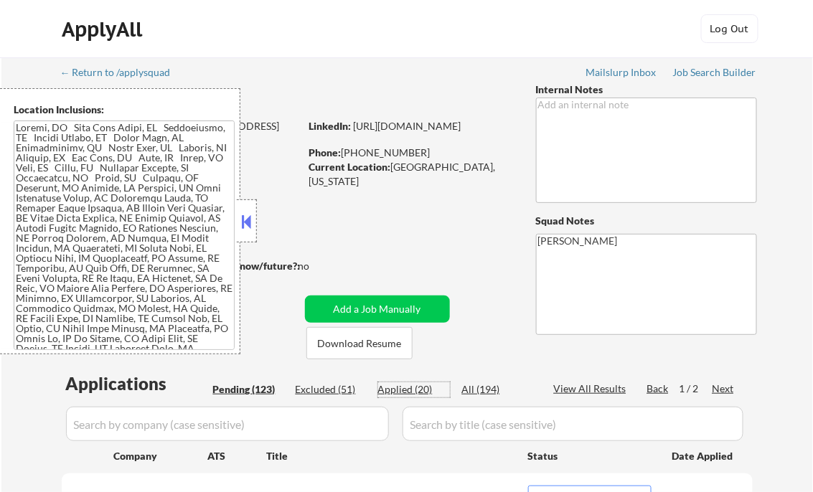
select select ""applied""
